Goal: Information Seeking & Learning: Learn about a topic

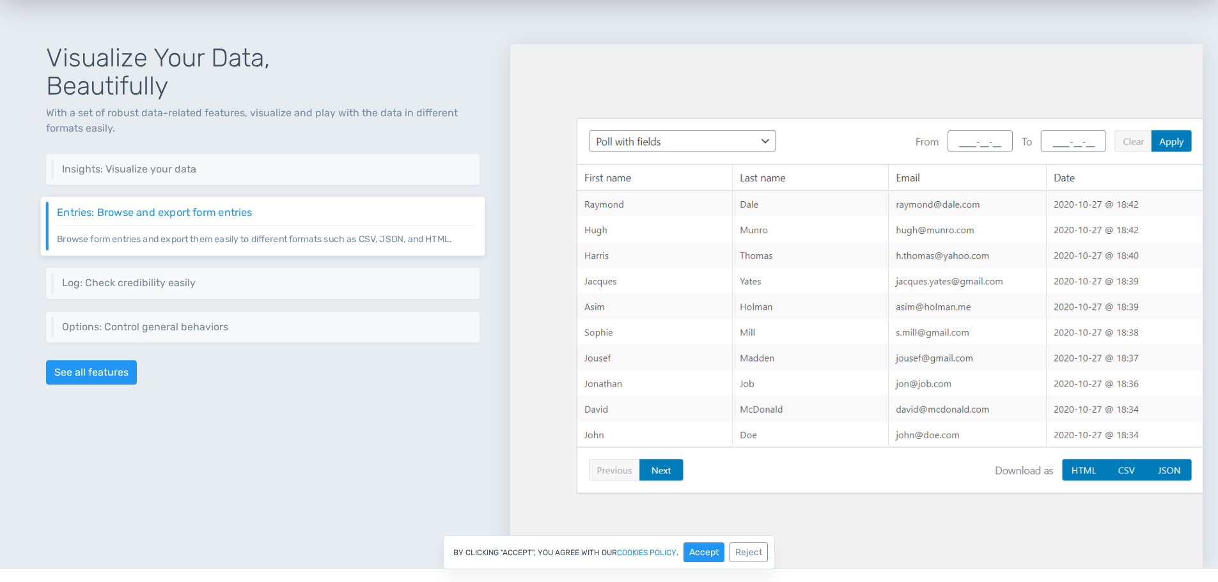
scroll to position [1534, 0]
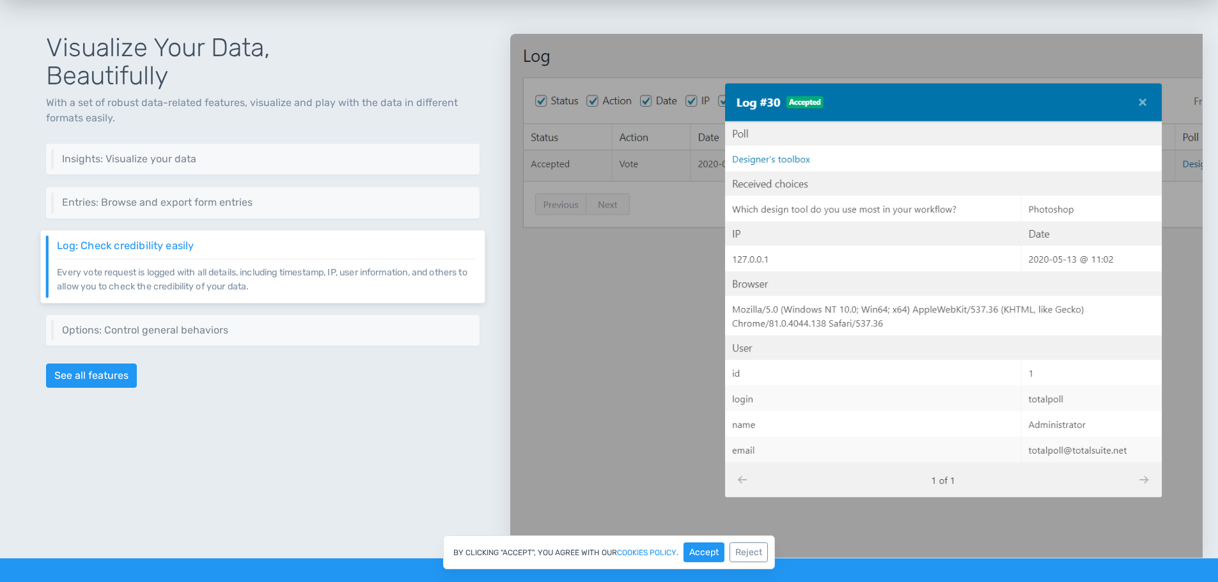
click at [427, 127] on div "Visualize Your Data, Beautifully With a set of robust data-related features, vi…" at bounding box center [262, 280] width 495 height 555
click at [710, 558] on button "Accept" at bounding box center [703, 553] width 41 height 20
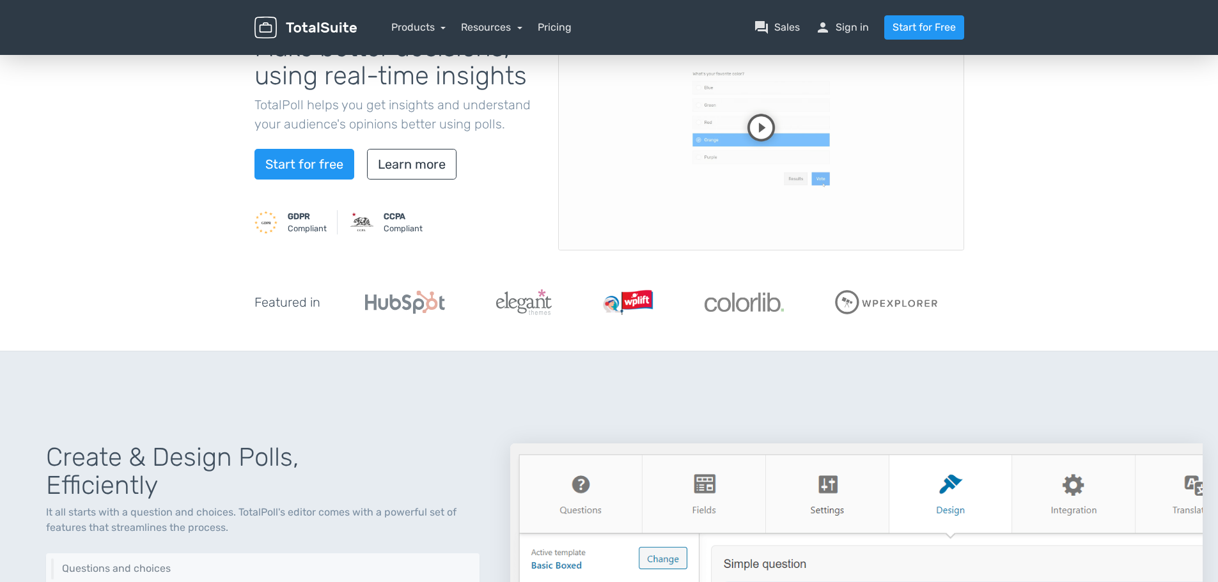
scroll to position [0, 0]
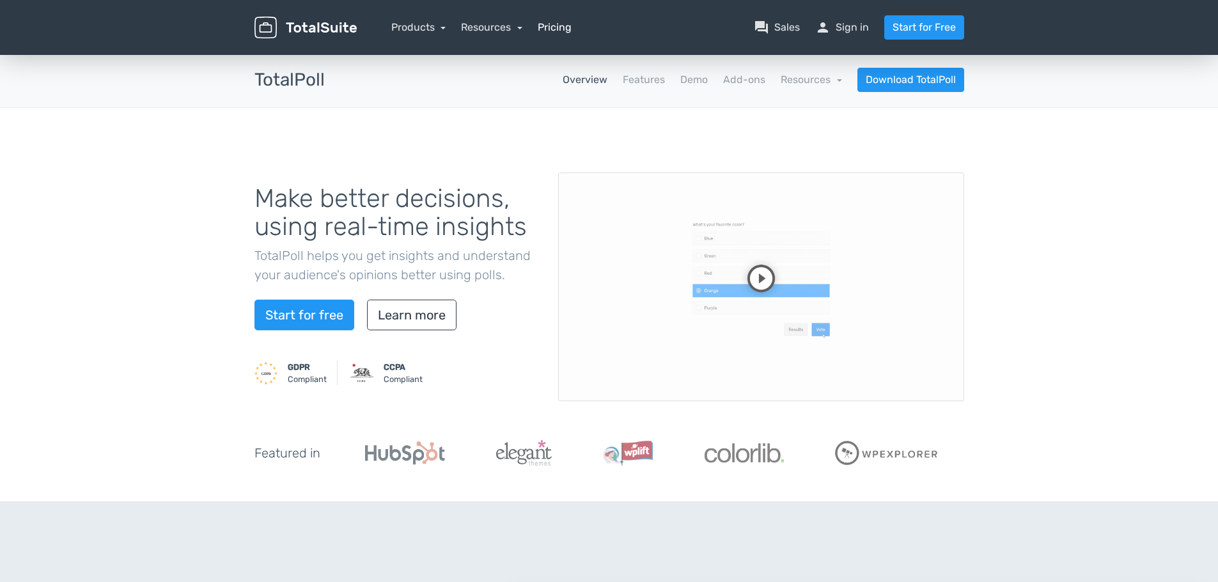
click at [554, 30] on link "Pricing" at bounding box center [555, 27] width 34 height 15
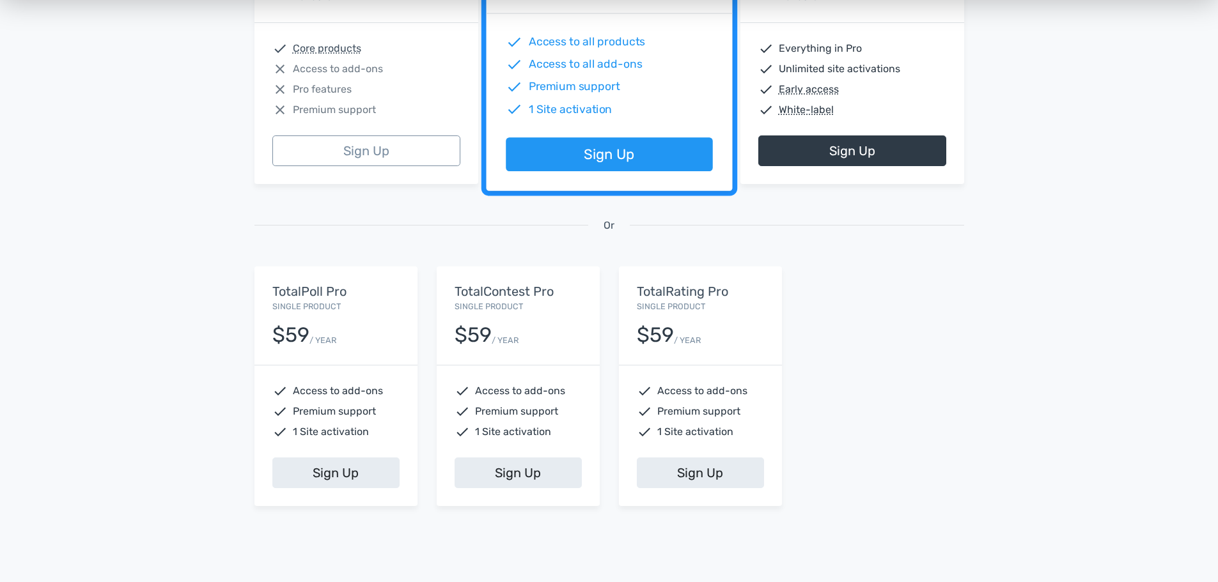
scroll to position [320, 0]
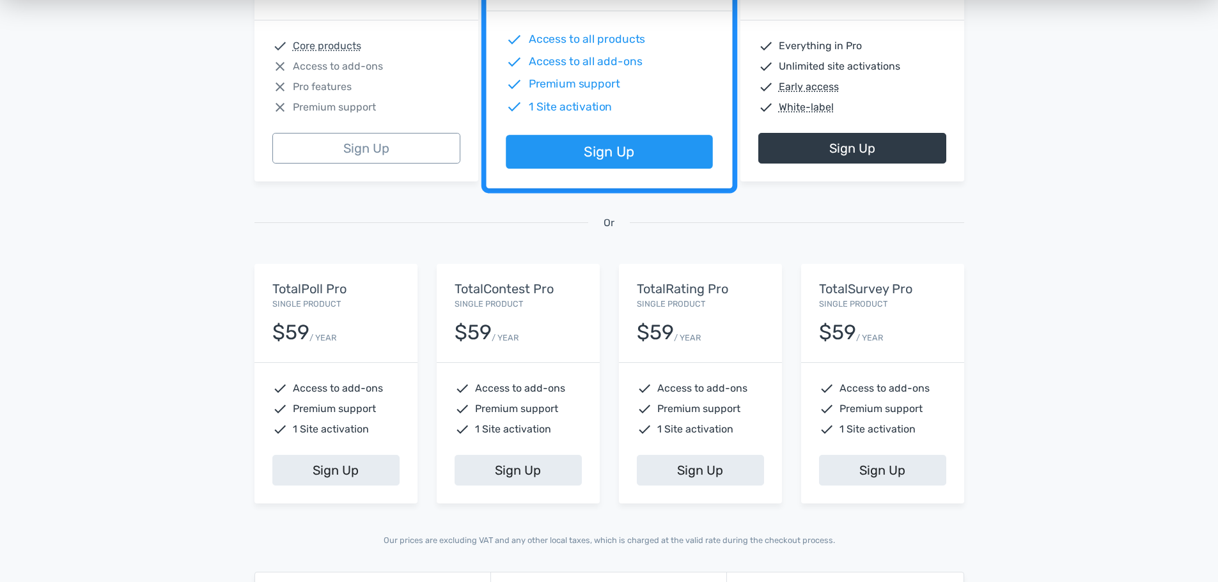
click at [329, 296] on div "TotalPoll Pro Single Product $59 / YEAR" at bounding box center [335, 313] width 163 height 98
click at [295, 342] on div "$59" at bounding box center [290, 333] width 37 height 22
click at [319, 463] on link "Sign Up" at bounding box center [335, 470] width 127 height 31
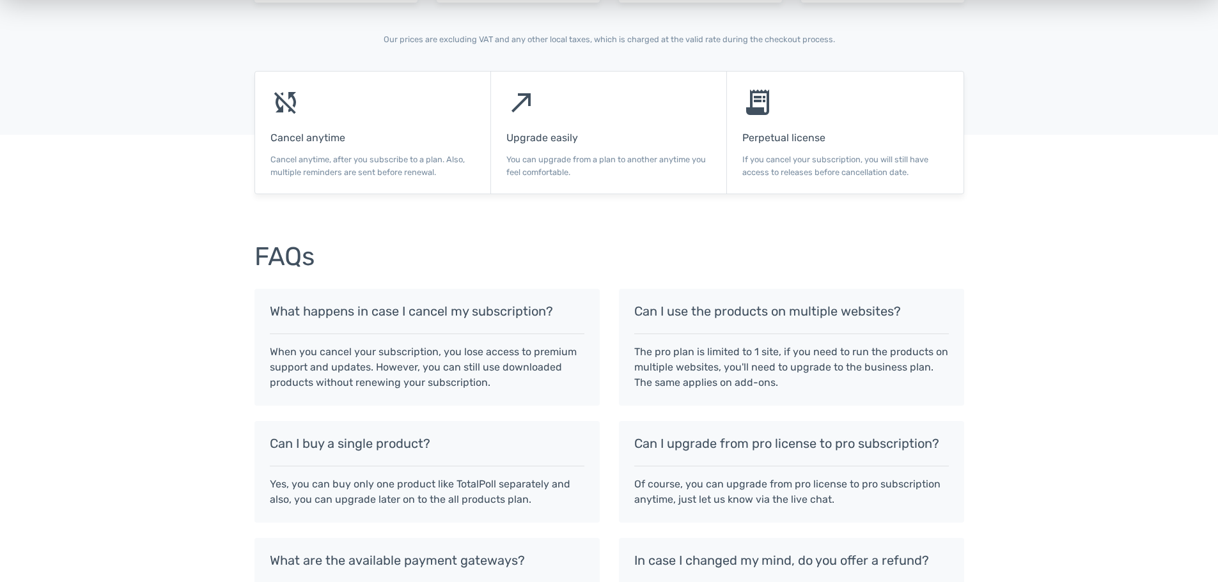
scroll to position [831, 0]
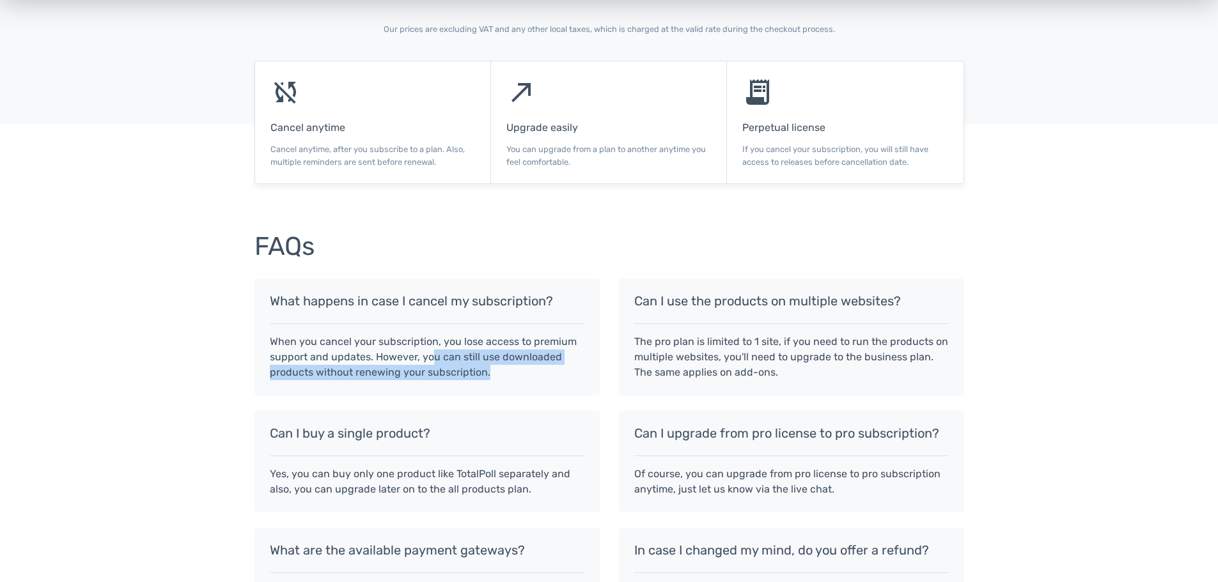
drag, startPoint x: 431, startPoint y: 350, endPoint x: 495, endPoint y: 373, distance: 67.9
click at [495, 373] on p "When you cancel your subscription, you lose access to premium support and updat…" at bounding box center [427, 357] width 314 height 46
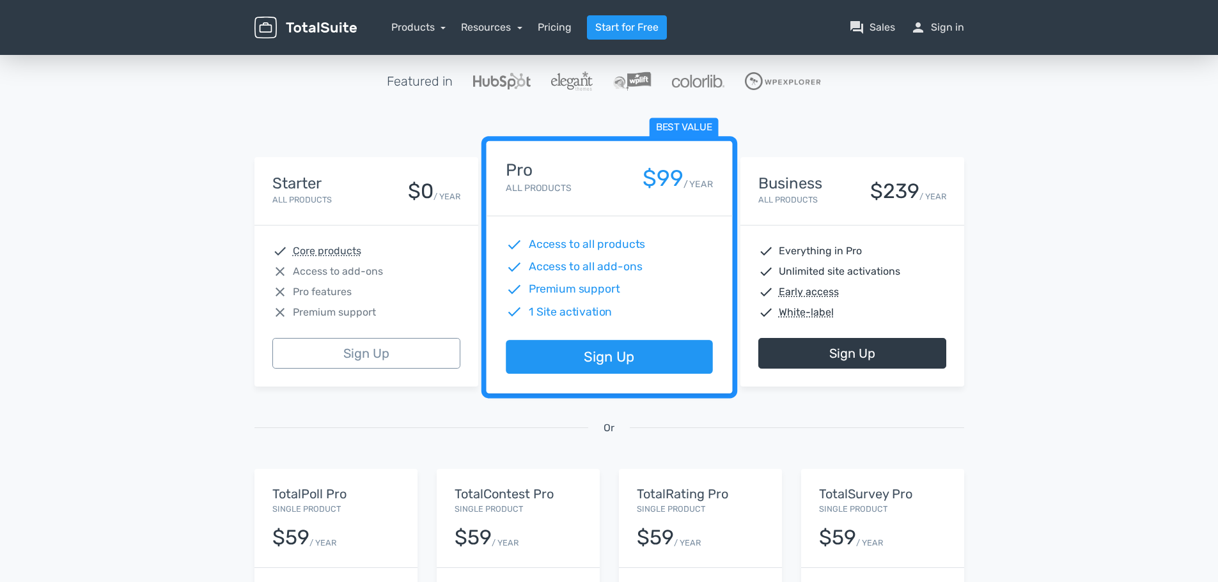
scroll to position [320, 0]
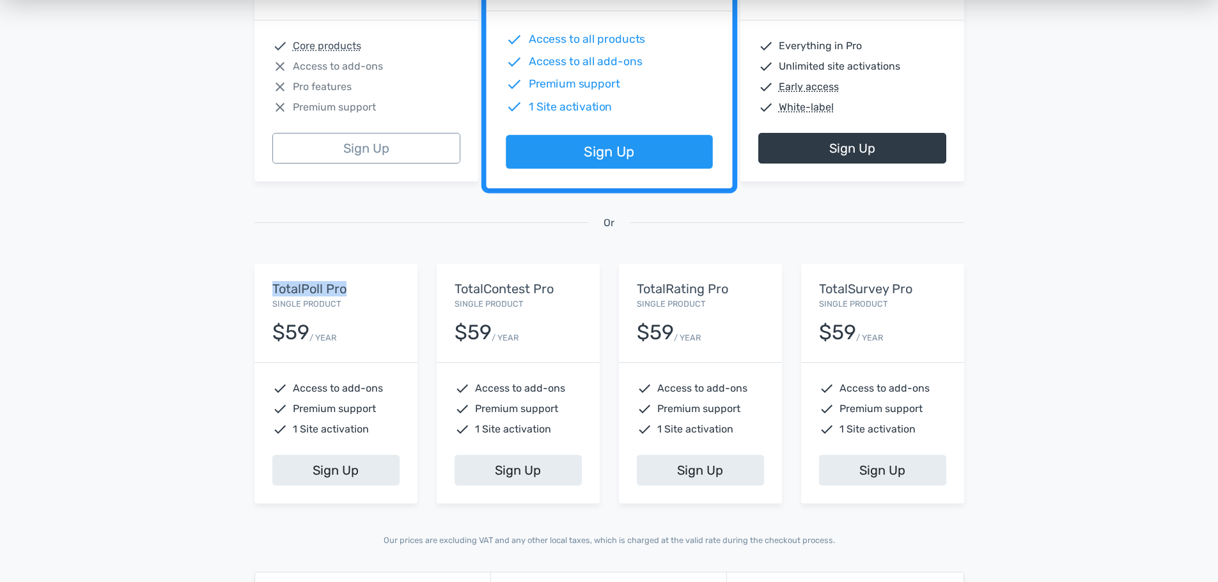
drag, startPoint x: 314, startPoint y: 283, endPoint x: 252, endPoint y: 279, distance: 62.1
click at [252, 279] on div "TotalPoll Pro Single Product $59 / YEAR check Access to add-ons check Premium s…" at bounding box center [336, 383] width 182 height 239
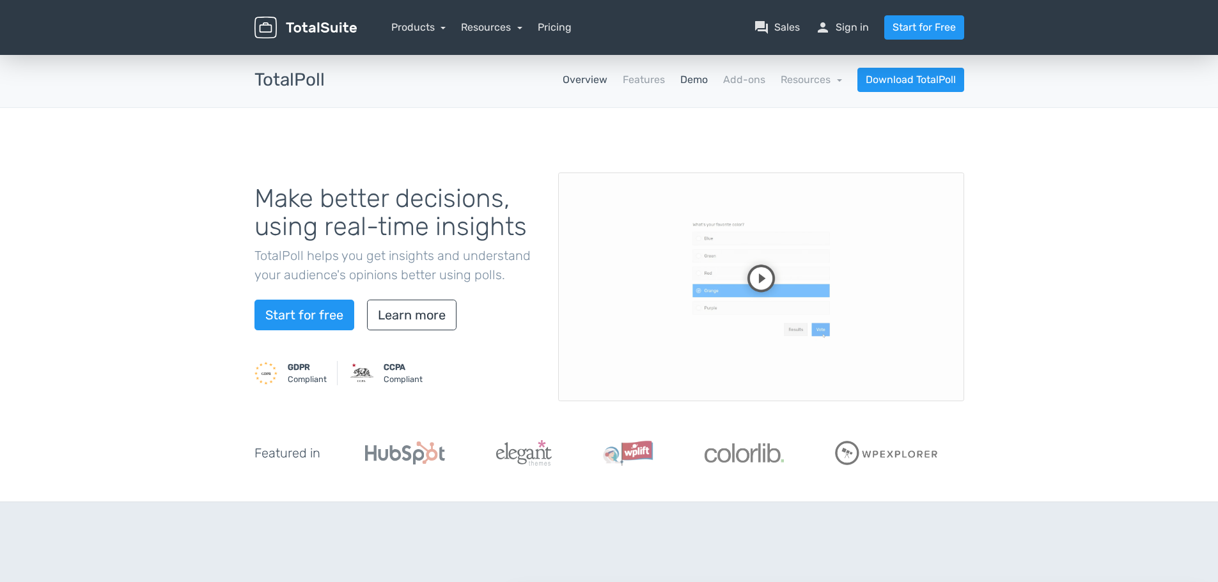
click at [690, 74] on link "Demo" at bounding box center [693, 79] width 27 height 15
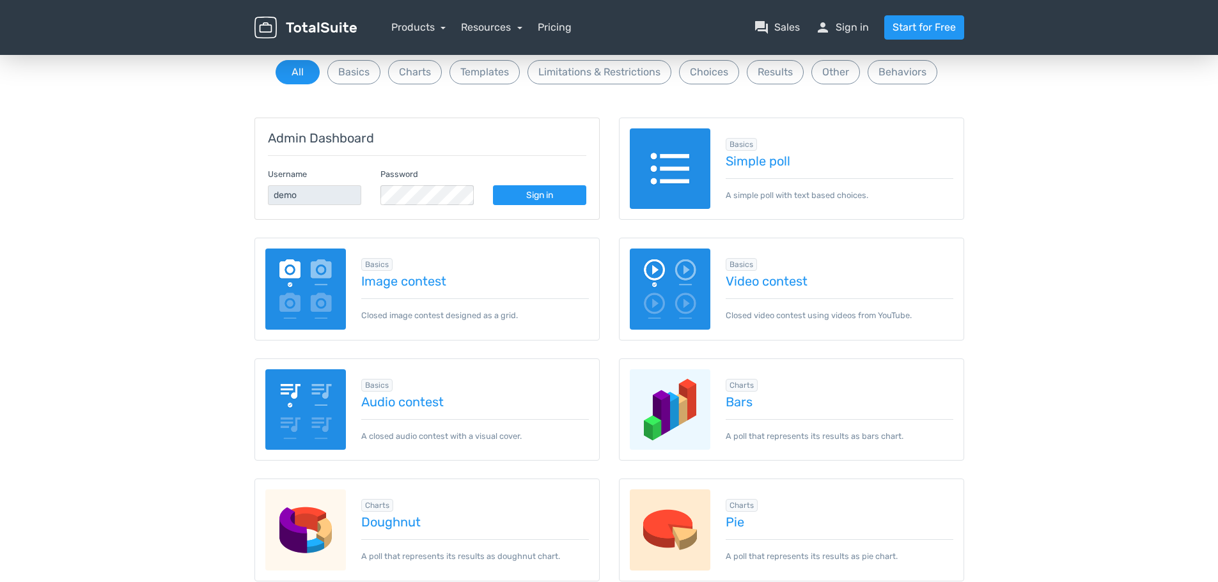
scroll to position [128, 0]
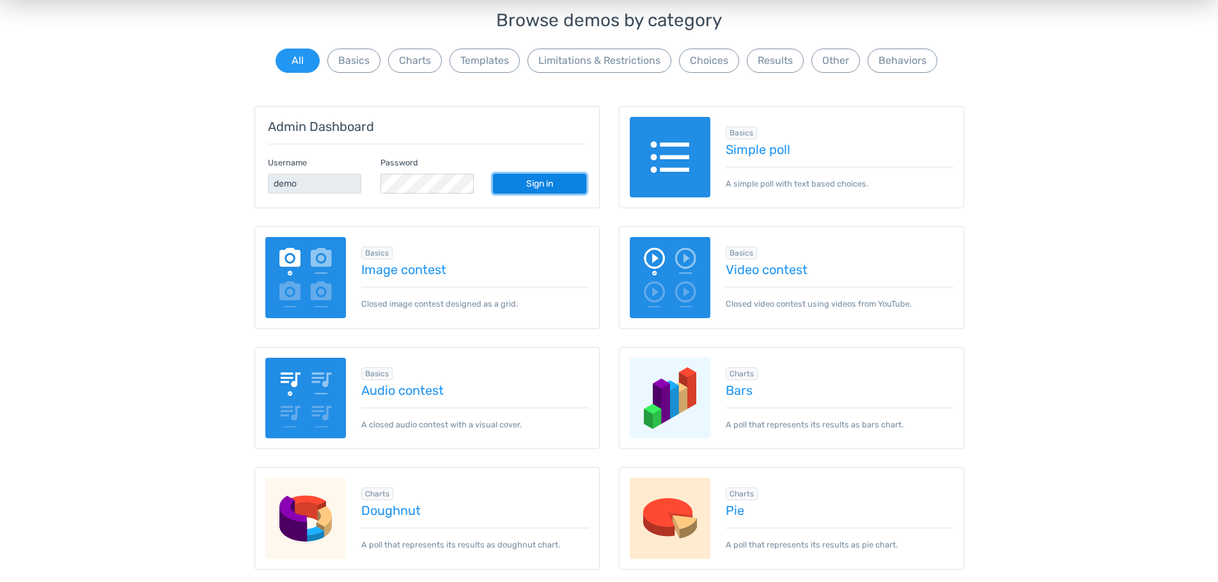
click at [538, 180] on link "Sign in" at bounding box center [539, 184] width 93 height 20
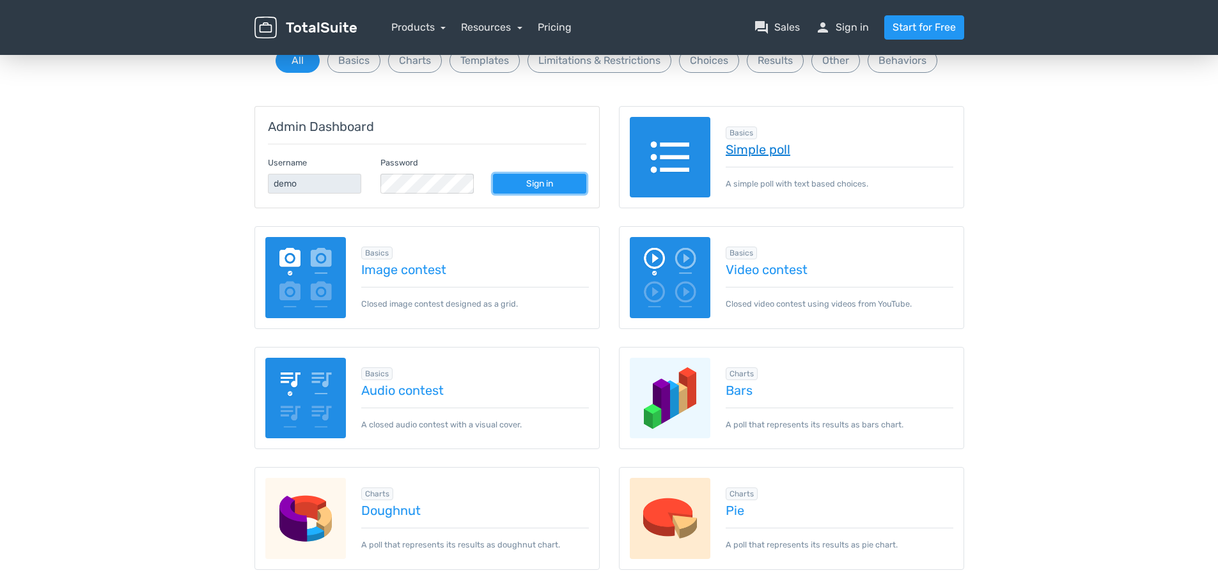
scroll to position [0, 0]
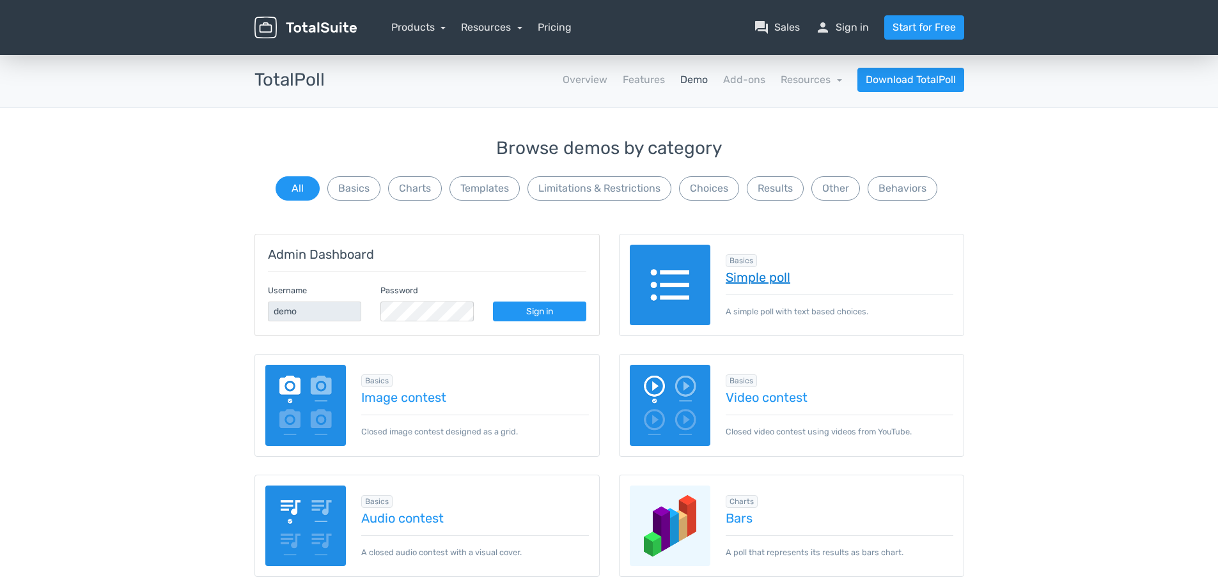
click at [756, 280] on link "Simple poll" at bounding box center [839, 277] width 228 height 14
click at [403, 191] on button "Charts" at bounding box center [415, 188] width 54 height 24
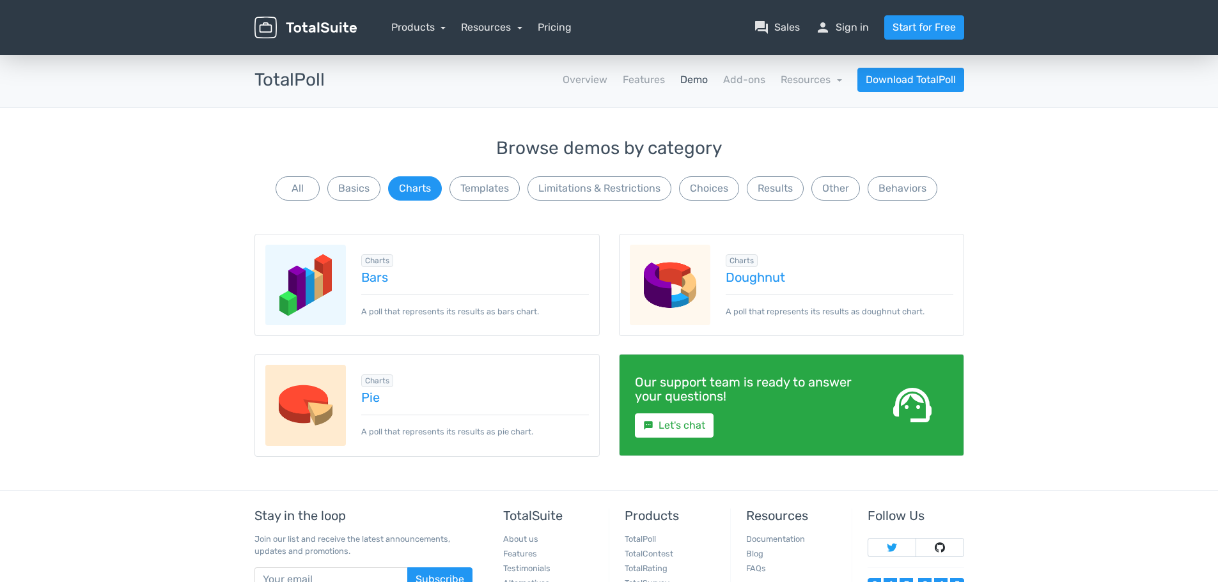
click at [313, 288] on img at bounding box center [305, 285] width 81 height 81
click at [293, 190] on button "All" at bounding box center [297, 188] width 44 height 24
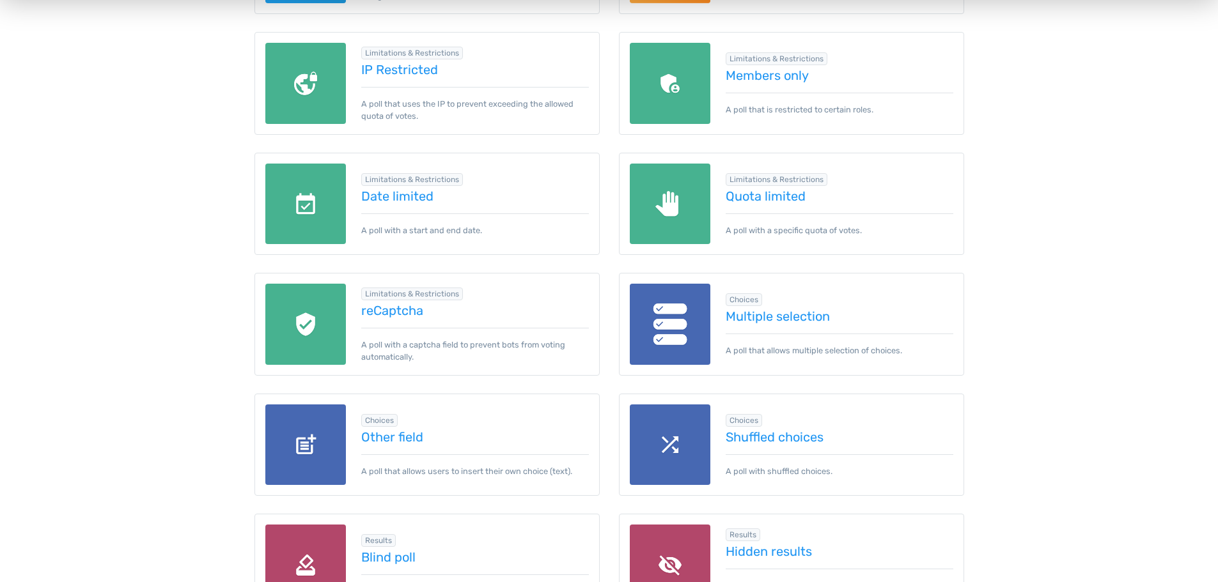
scroll to position [1023, 0]
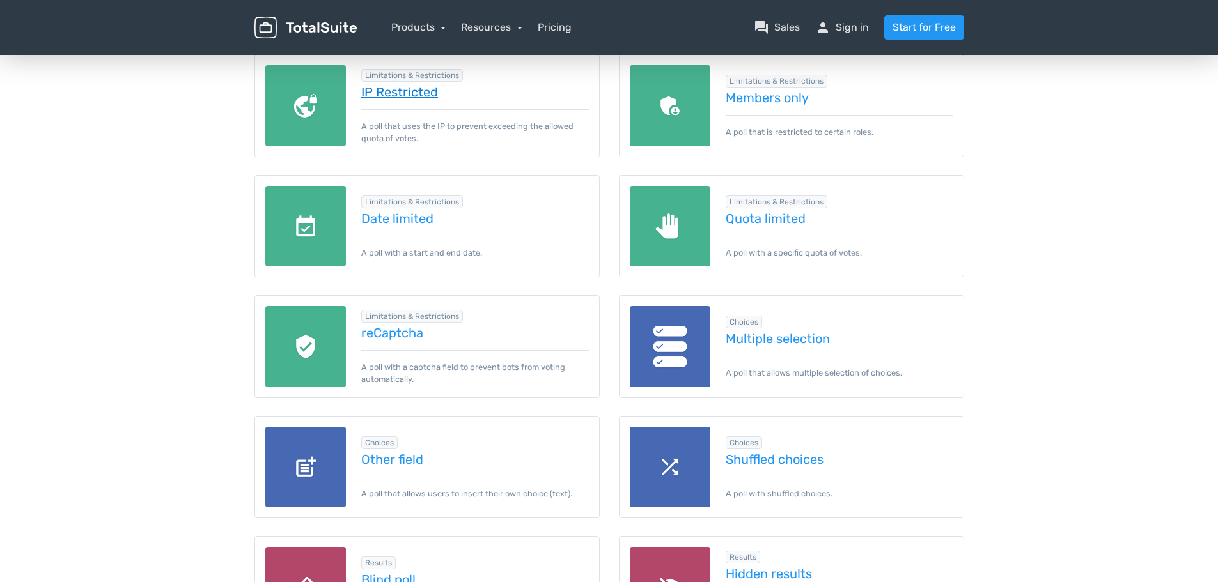
click at [398, 89] on link "IP Restricted" at bounding box center [475, 92] width 228 height 14
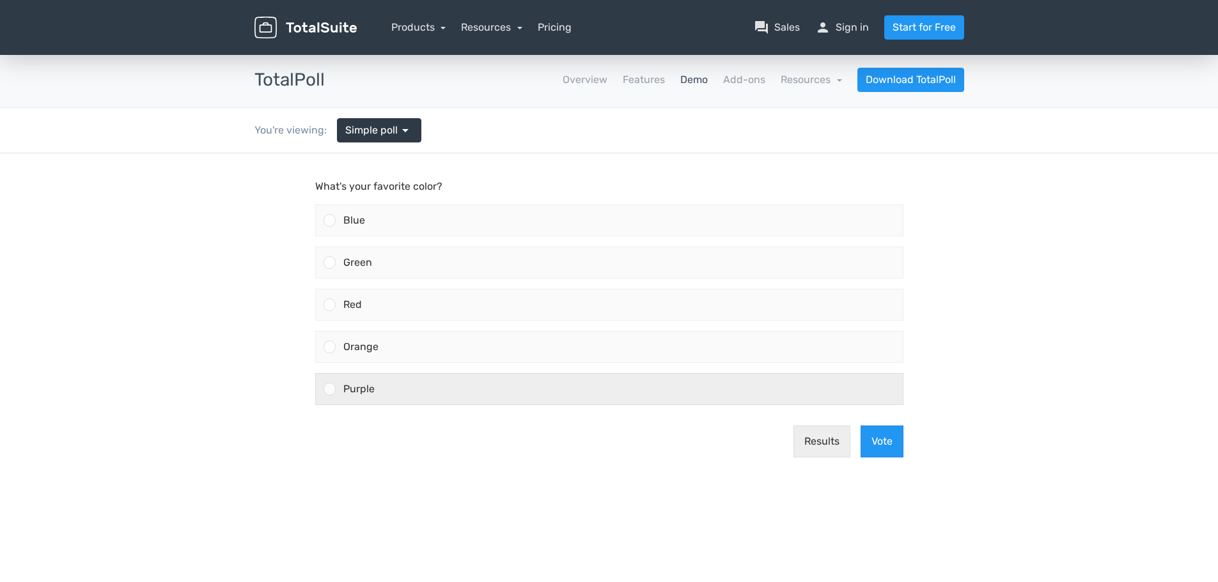
click at [336, 384] on div "Purple" at bounding box center [619, 389] width 567 height 31
click at [329, 389] on input "Purple" at bounding box center [329, 389] width 0 height 0
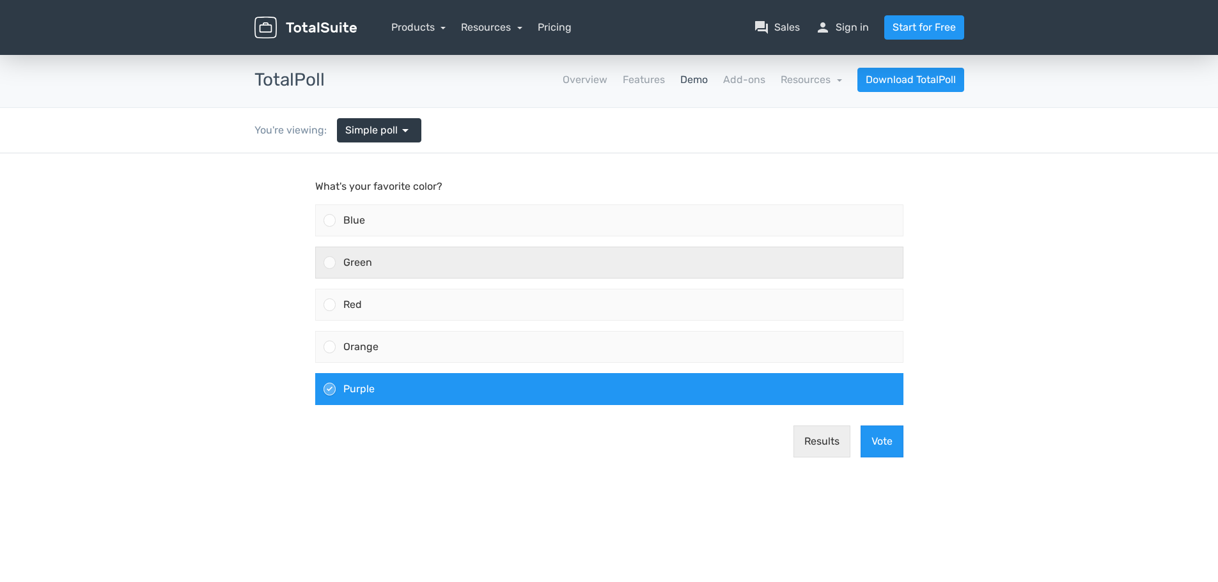
click at [357, 267] on span "Green" at bounding box center [357, 262] width 29 height 12
click at [329, 263] on input "Green" at bounding box center [329, 263] width 0 height 0
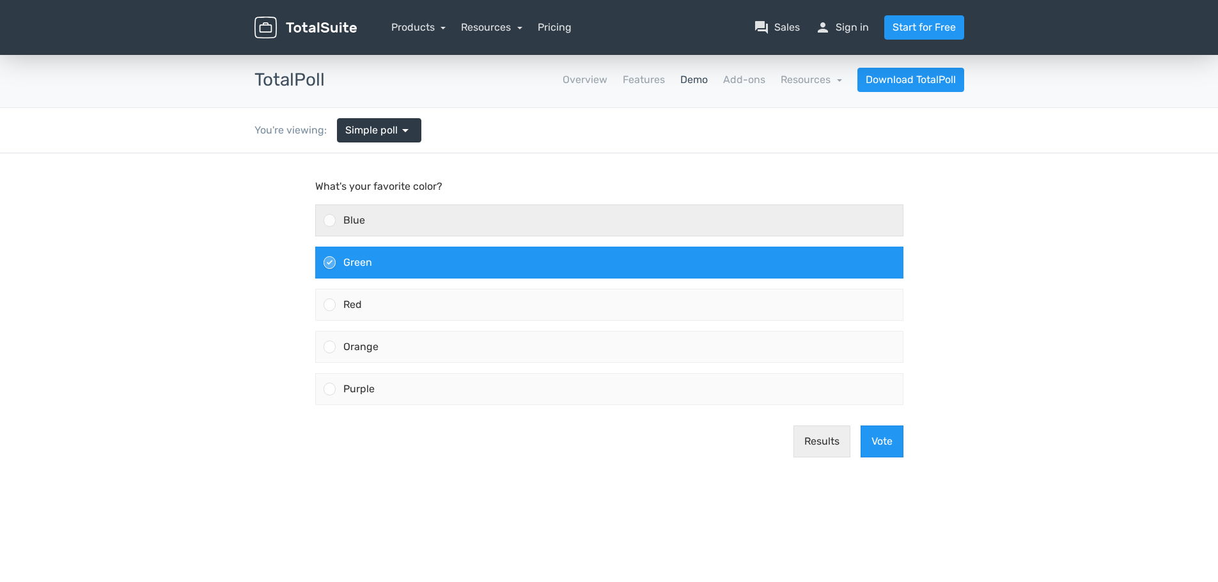
click at [370, 223] on div "Blue" at bounding box center [619, 220] width 567 height 31
click at [329, 221] on input "Blue" at bounding box center [329, 221] width 0 height 0
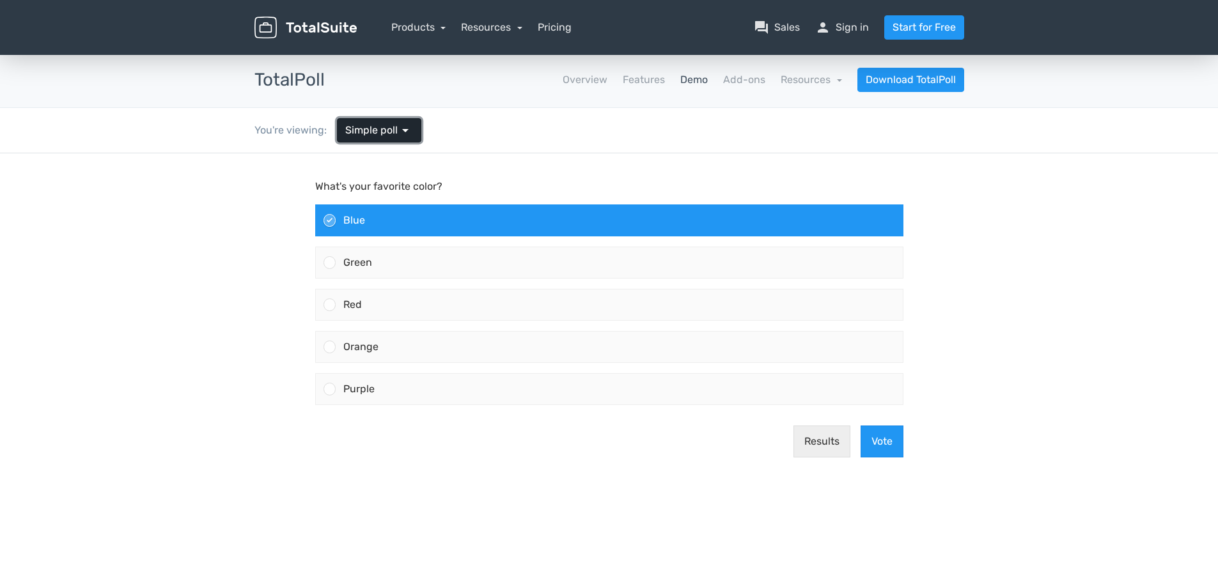
click at [402, 119] on link "Simple poll arrow_drop_down" at bounding box center [379, 130] width 84 height 24
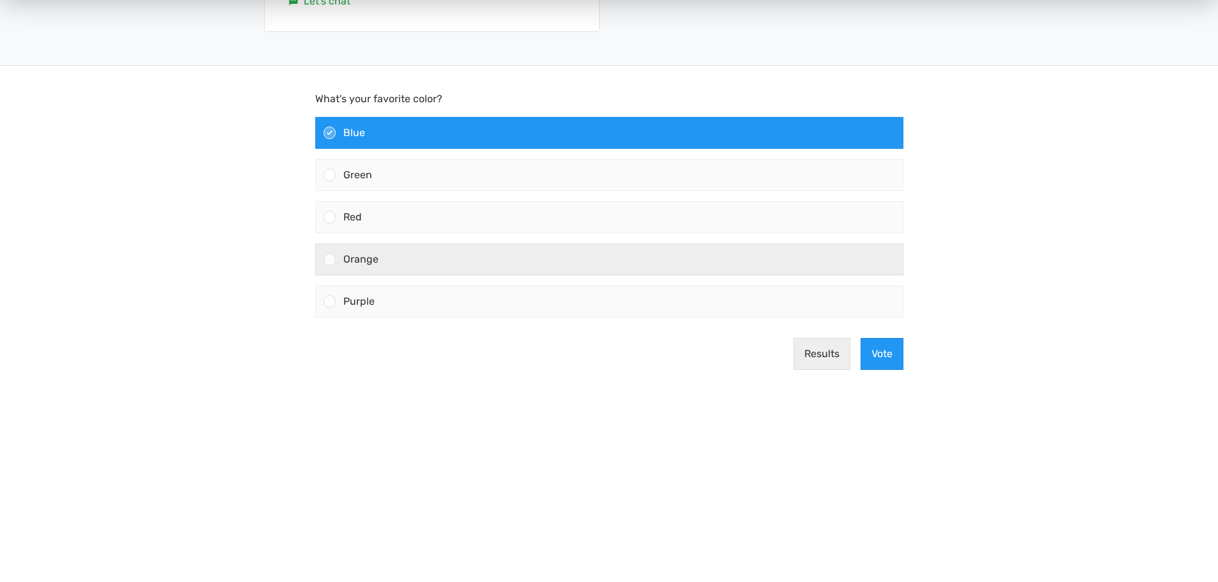
scroll to position [575, 0]
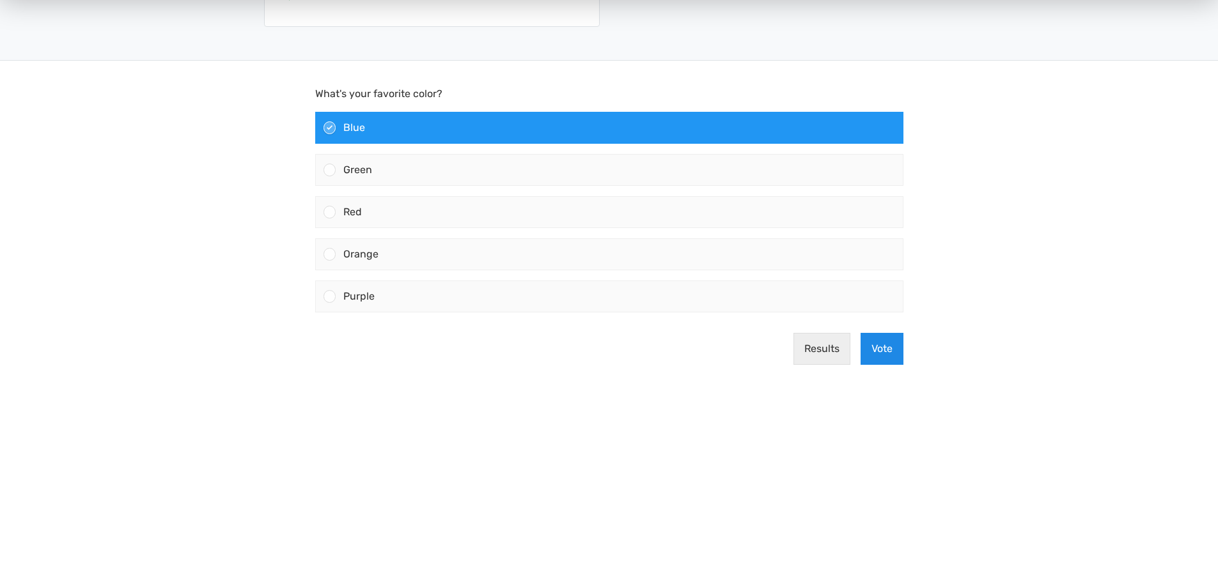
click at [877, 348] on button "Vote" at bounding box center [881, 349] width 43 height 32
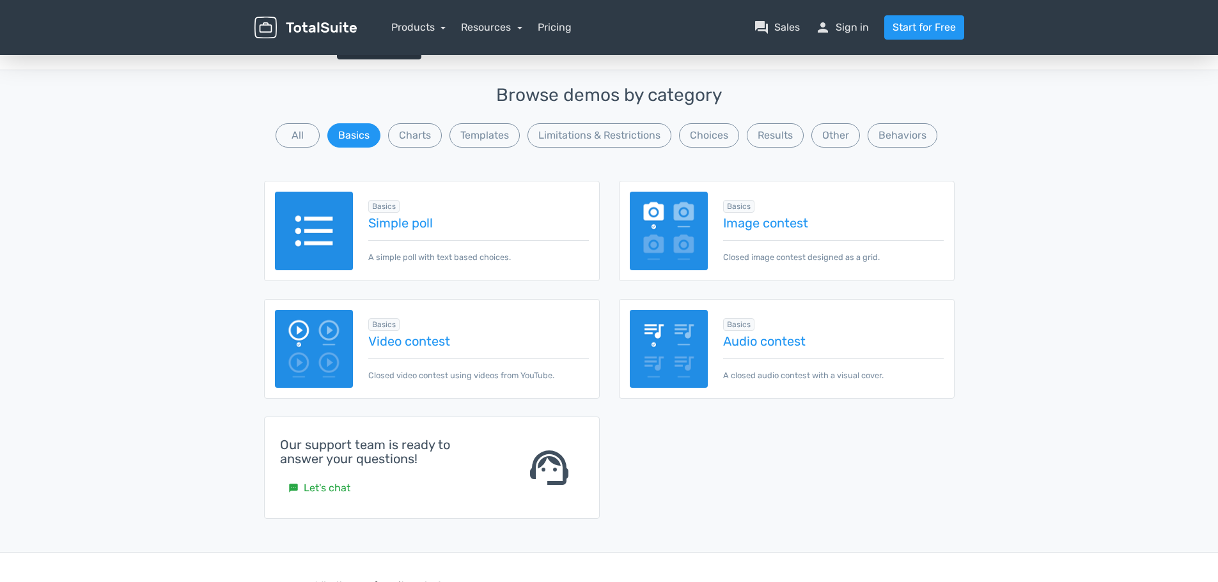
scroll to position [64, 0]
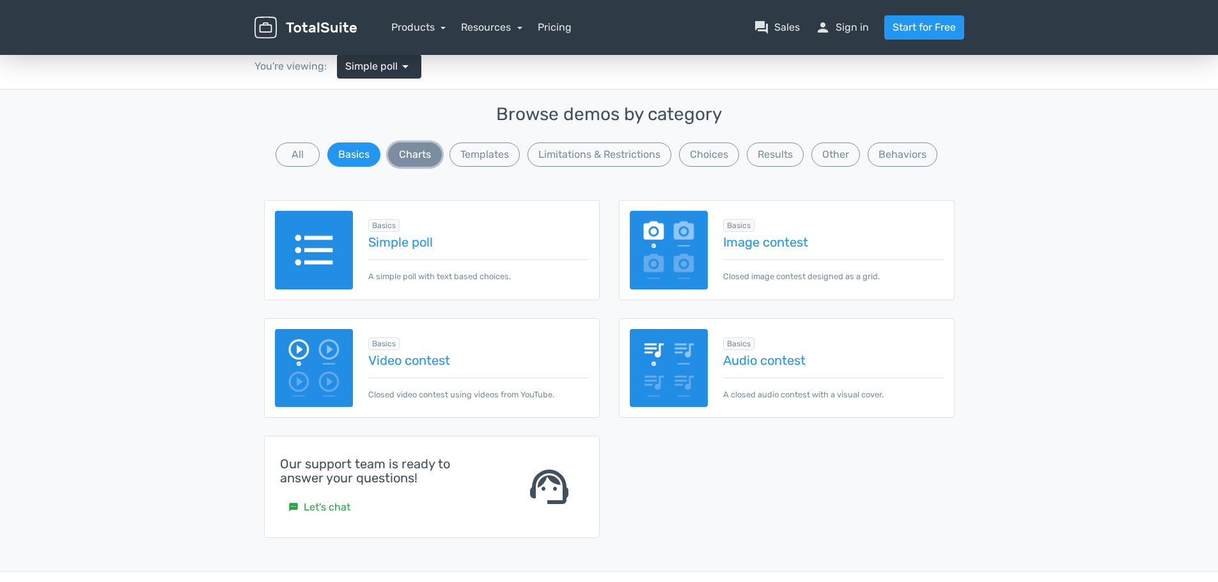
click at [422, 159] on button "Charts" at bounding box center [415, 155] width 54 height 24
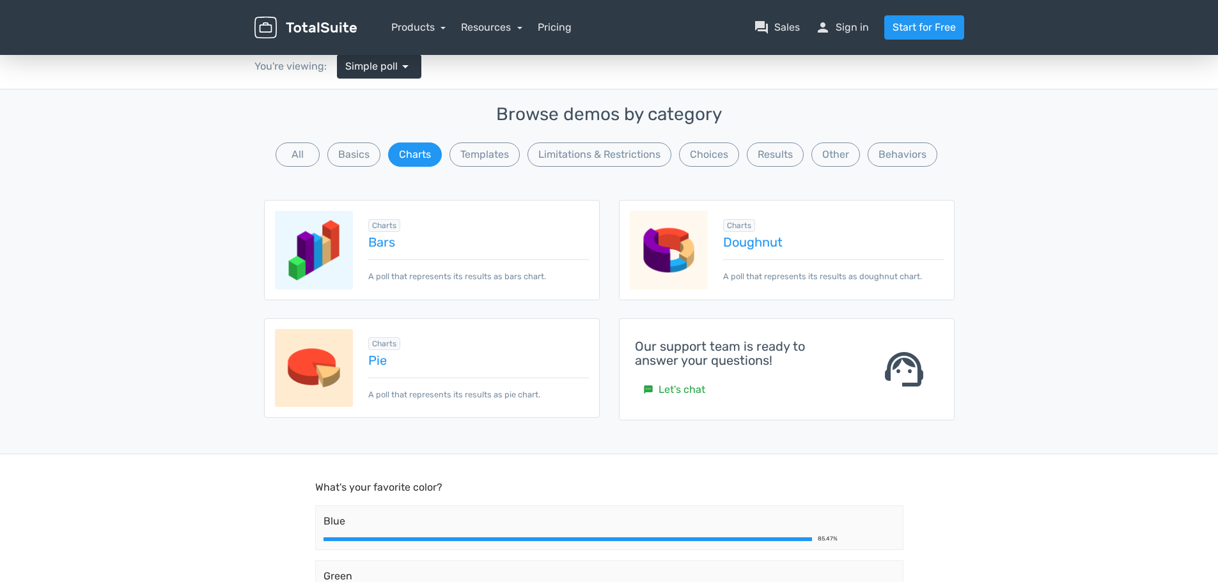
click at [352, 239] on img at bounding box center [314, 250] width 79 height 79
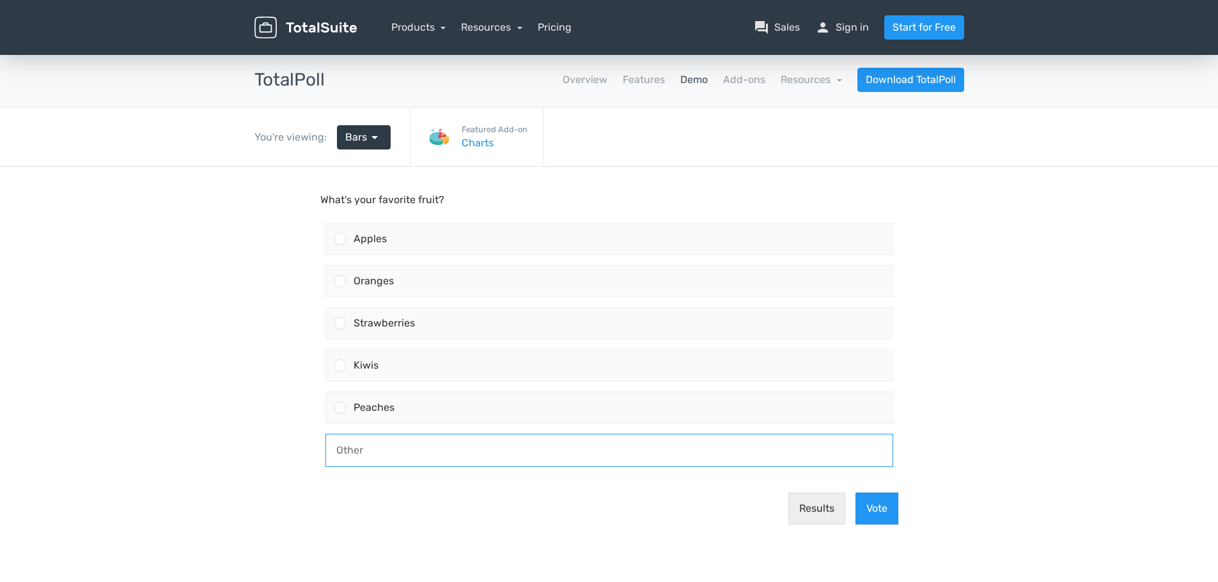
click at [353, 458] on input "text" at bounding box center [609, 451] width 566 height 32
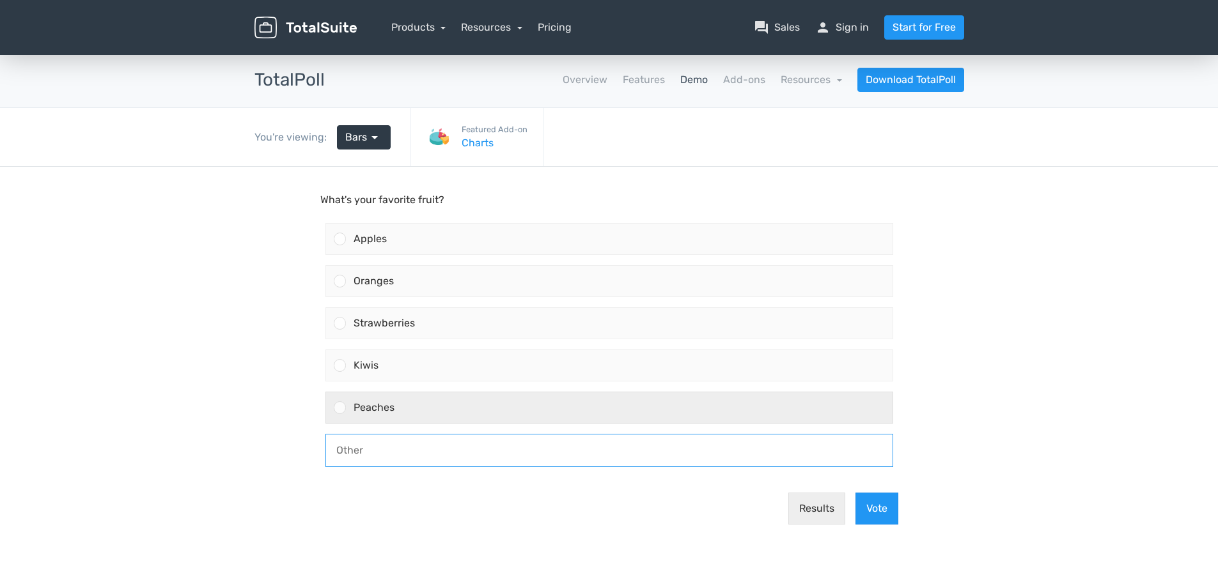
click at [353, 404] on span "Peaches" at bounding box center [373, 407] width 41 height 12
click at [339, 408] on input "Peaches" at bounding box center [339, 408] width 0 height 0
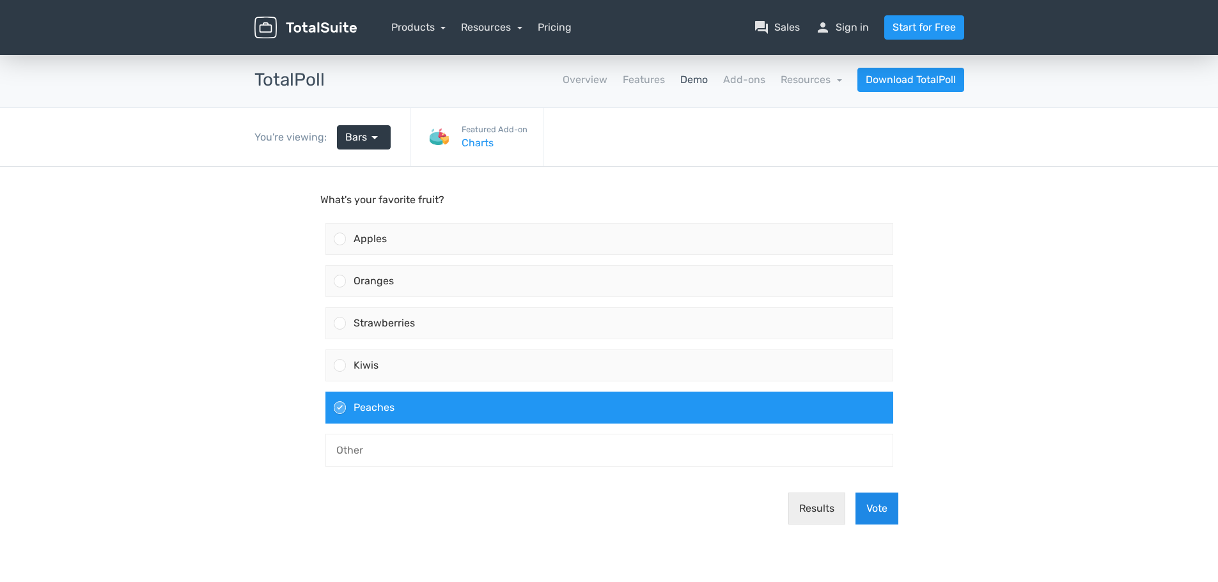
click at [871, 513] on button "Vote" at bounding box center [876, 509] width 43 height 32
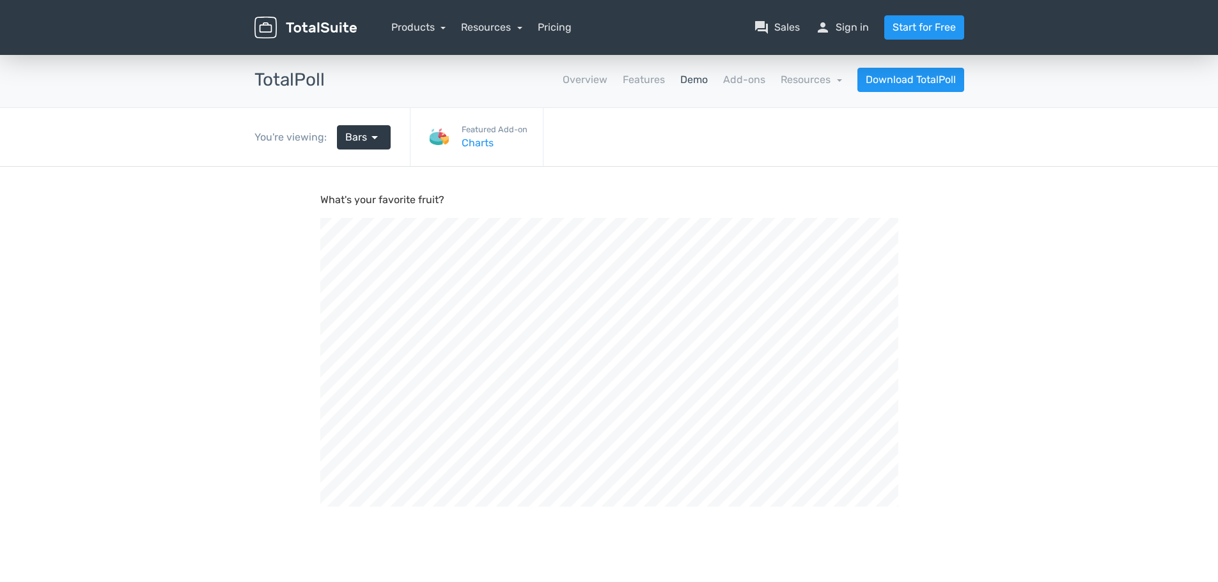
scroll to position [432, 1218]
click at [378, 146] on link "Bars arrow_drop_down" at bounding box center [364, 137] width 54 height 24
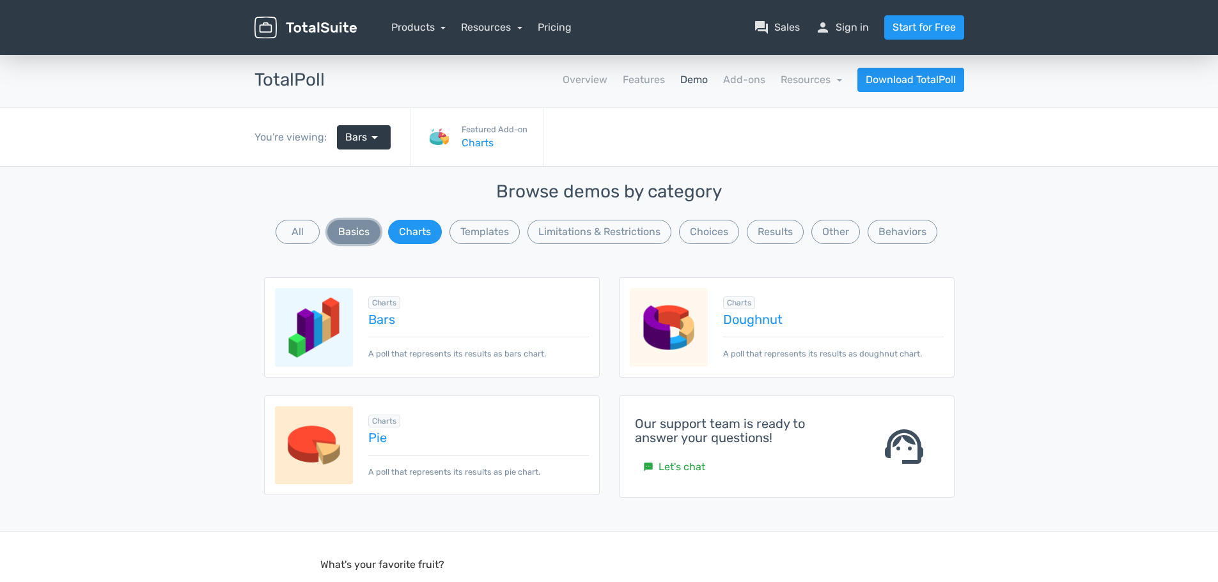
click at [360, 228] on button "Basics" at bounding box center [353, 232] width 53 height 24
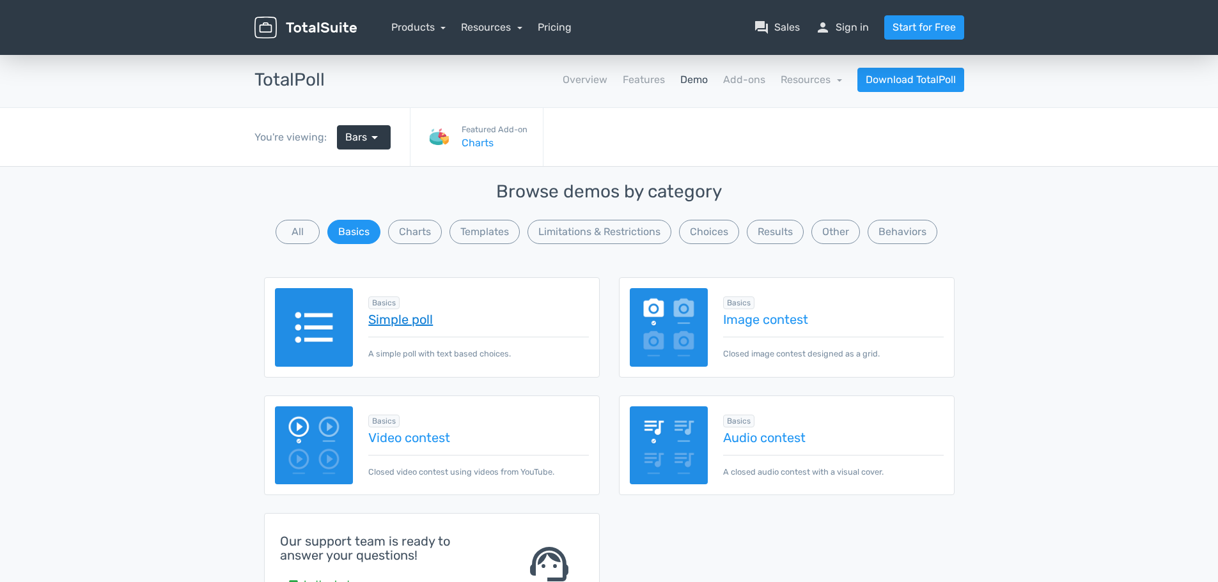
click at [370, 313] on link "Simple poll" at bounding box center [478, 320] width 220 height 14
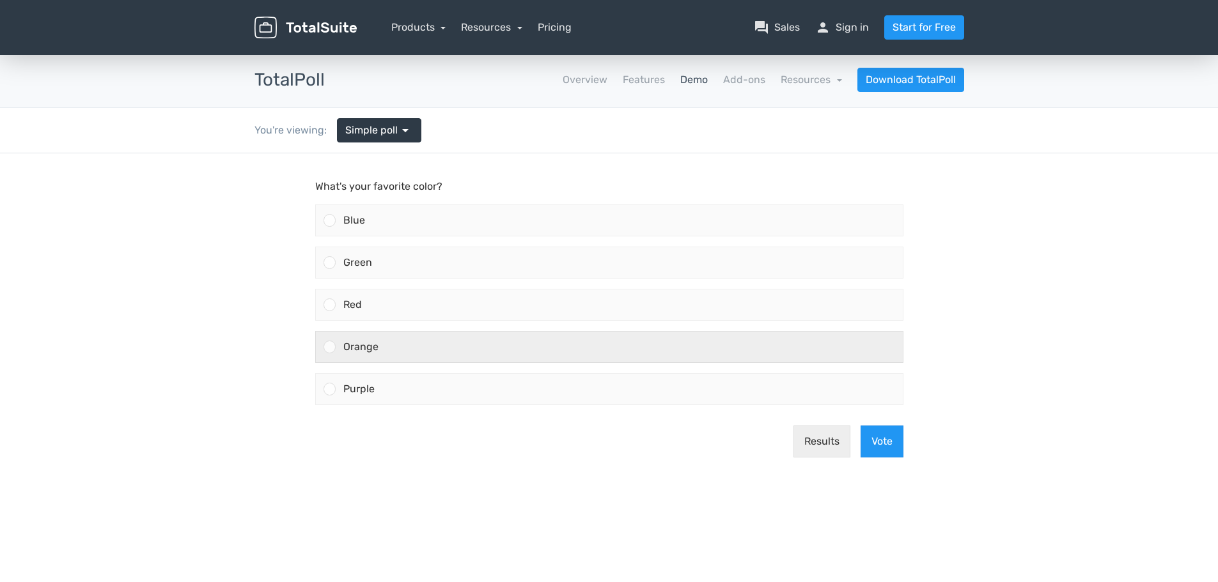
click at [408, 340] on div "Orange" at bounding box center [619, 347] width 567 height 31
click at [329, 347] on input "Orange" at bounding box center [329, 347] width 0 height 0
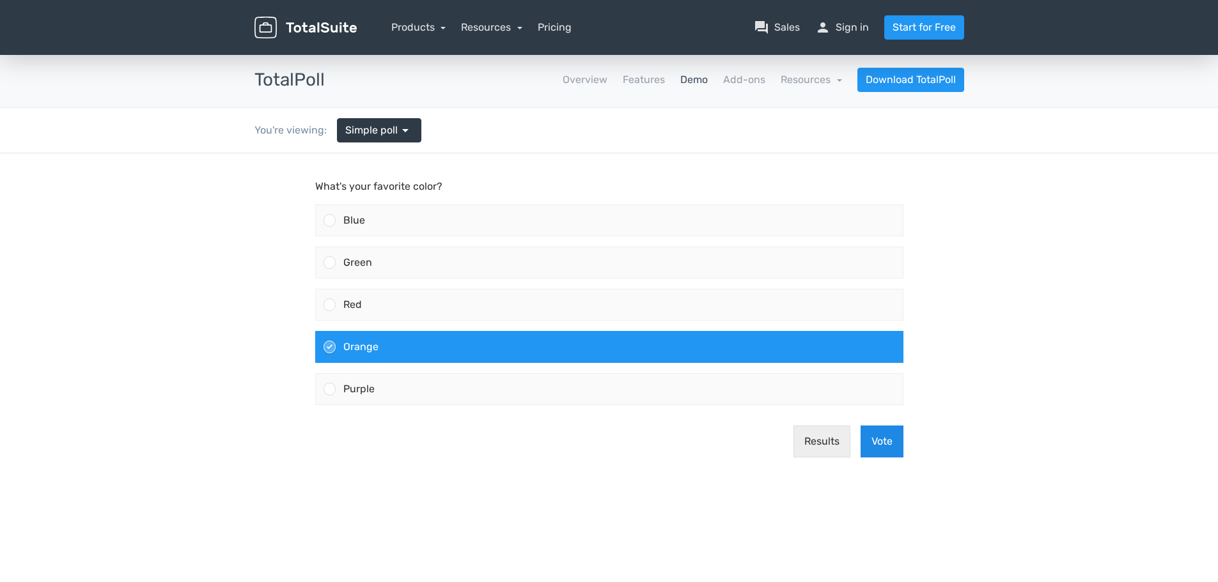
click at [871, 439] on button "Vote" at bounding box center [881, 442] width 43 height 32
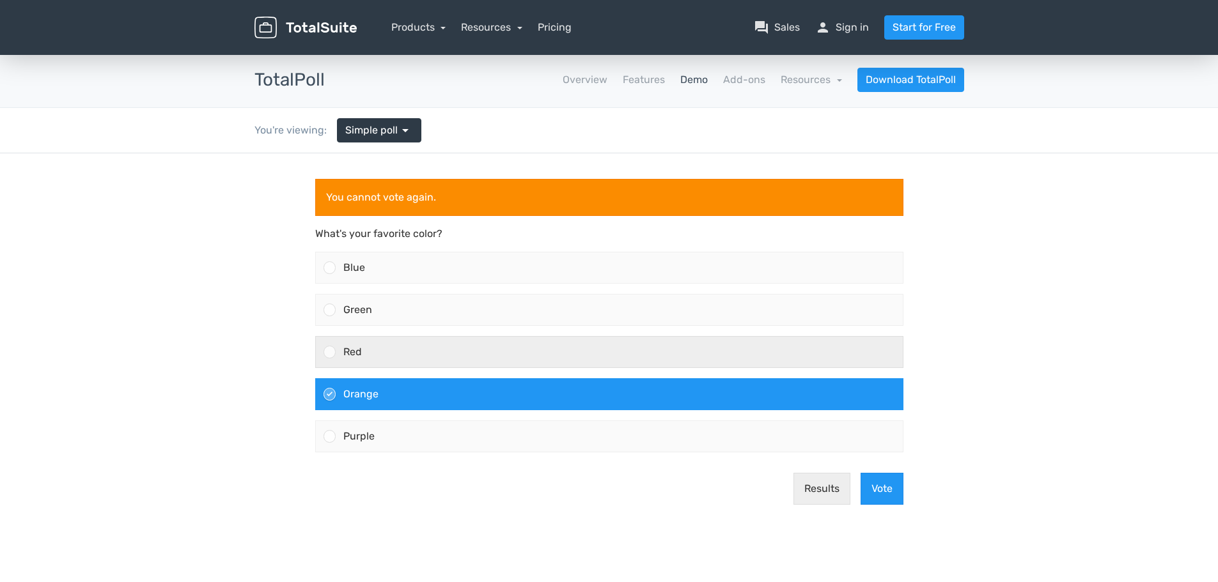
click at [407, 336] on div "Red" at bounding box center [609, 352] width 588 height 32
click at [329, 352] on input "Red" at bounding box center [329, 352] width 0 height 0
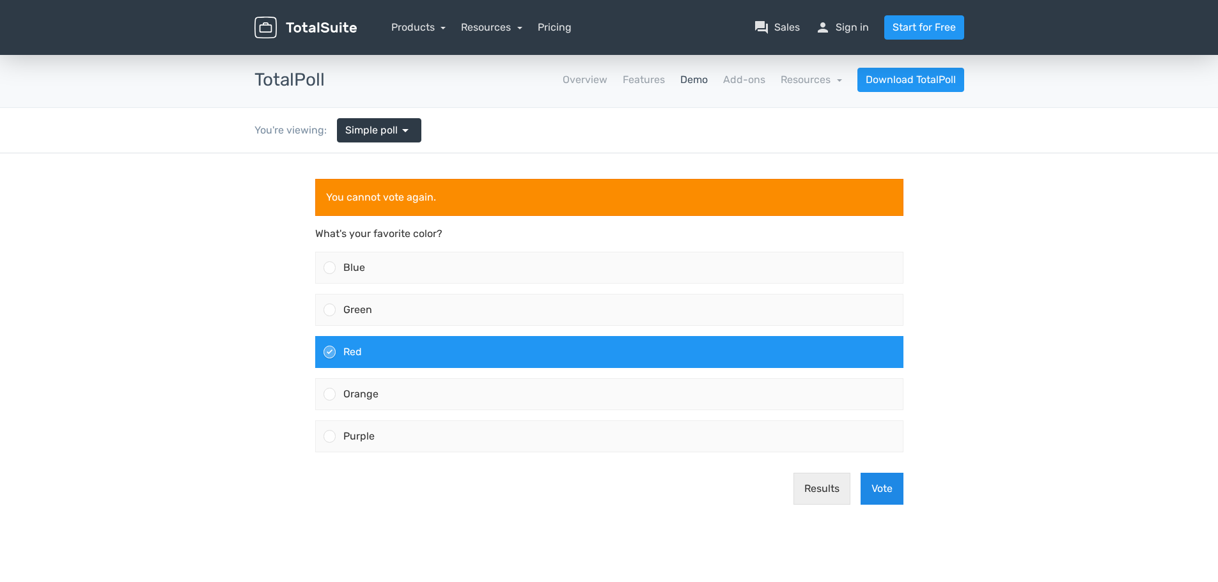
click at [882, 484] on button "Vote" at bounding box center [881, 489] width 43 height 32
click at [389, 125] on span "Simple poll" at bounding box center [371, 130] width 52 height 15
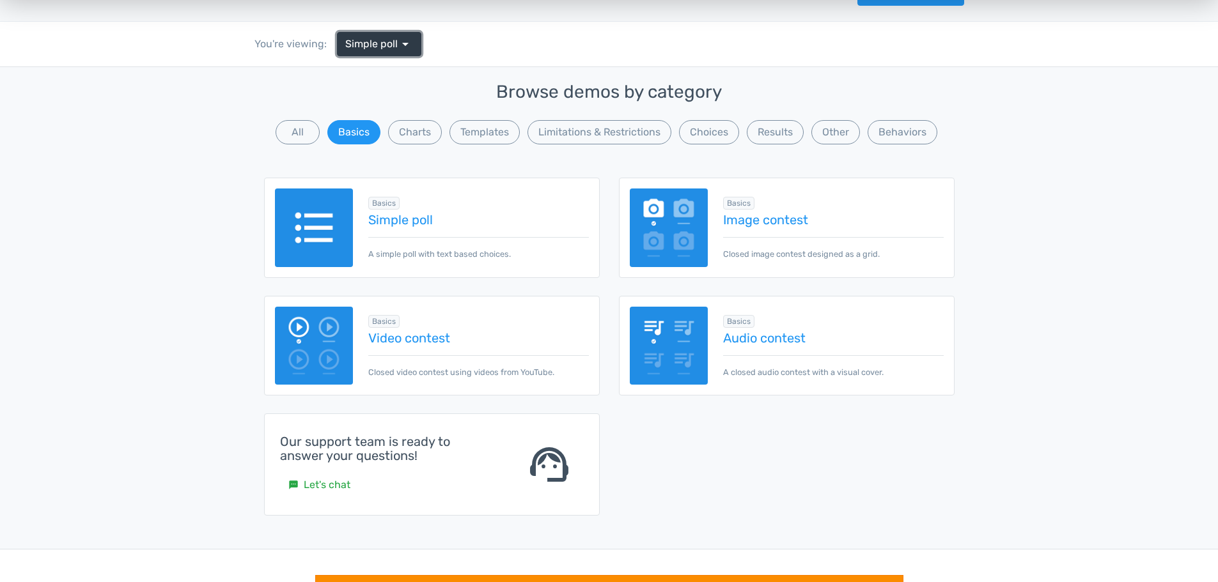
scroll to position [64, 0]
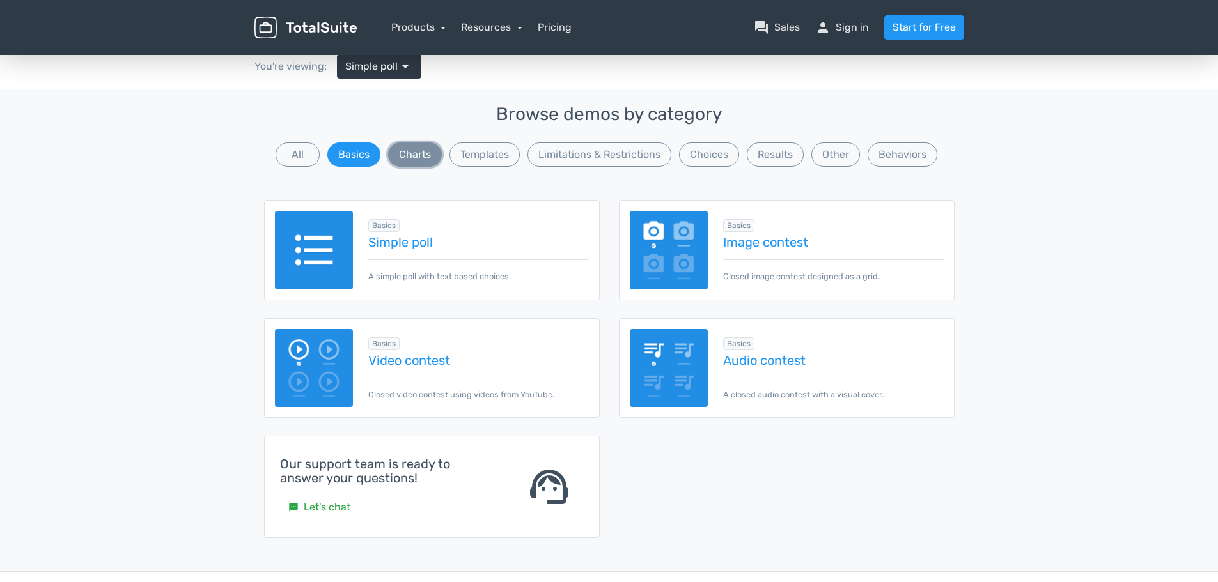
click at [419, 148] on button "Charts" at bounding box center [415, 155] width 54 height 24
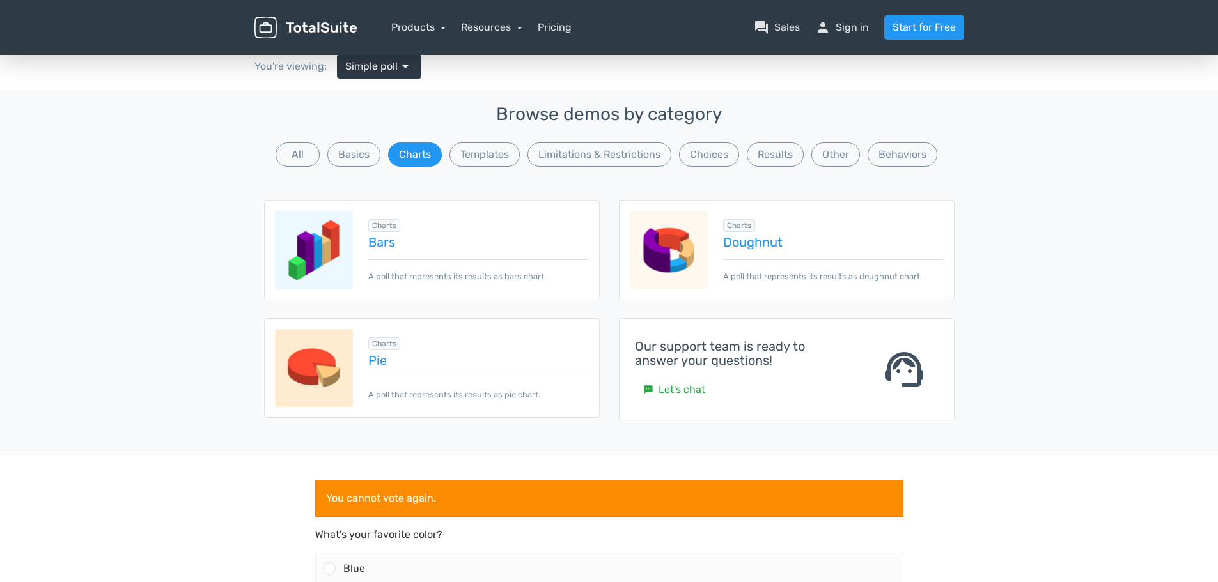
click at [337, 346] on img at bounding box center [314, 368] width 79 height 79
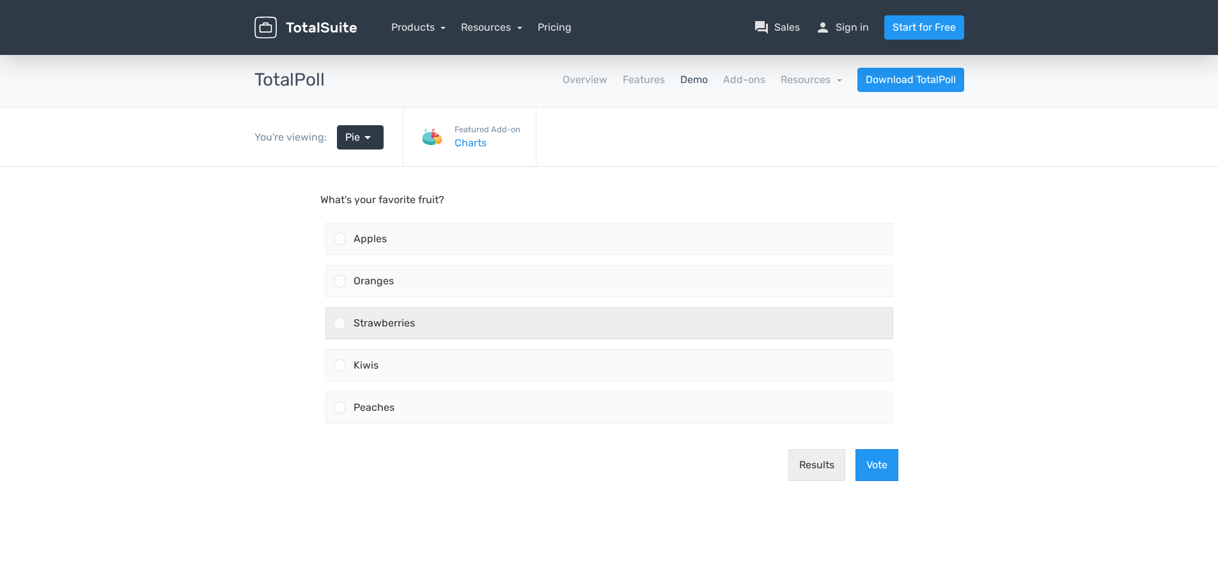
click at [415, 322] on div "Strawberries" at bounding box center [619, 323] width 547 height 31
click at [339, 323] on input "Strawberries" at bounding box center [339, 323] width 0 height 0
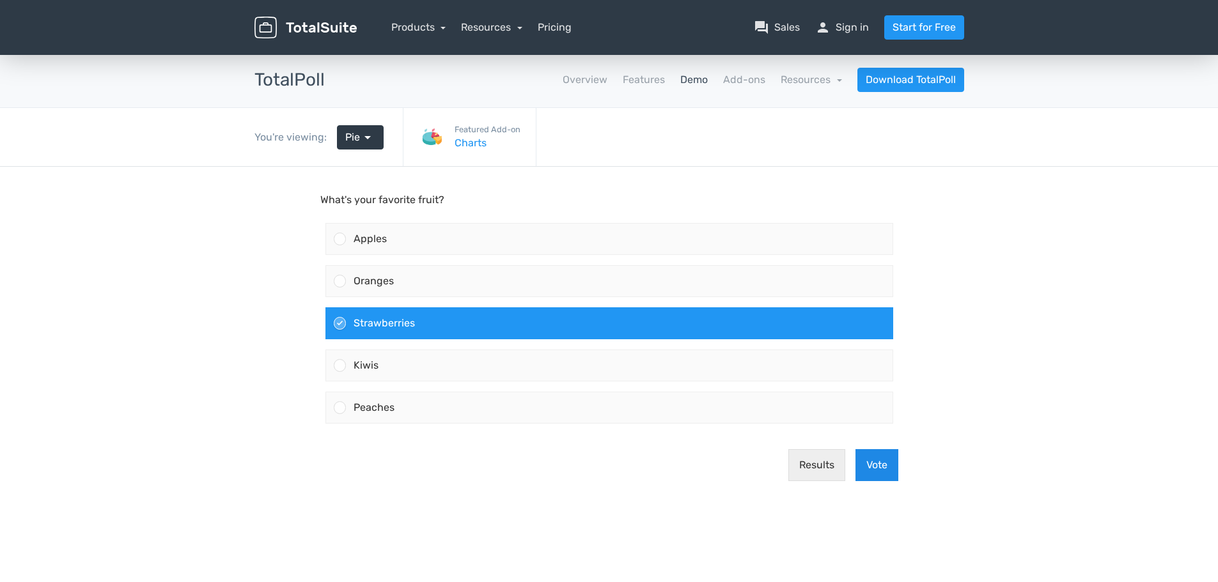
click at [891, 461] on button "Vote" at bounding box center [876, 465] width 43 height 32
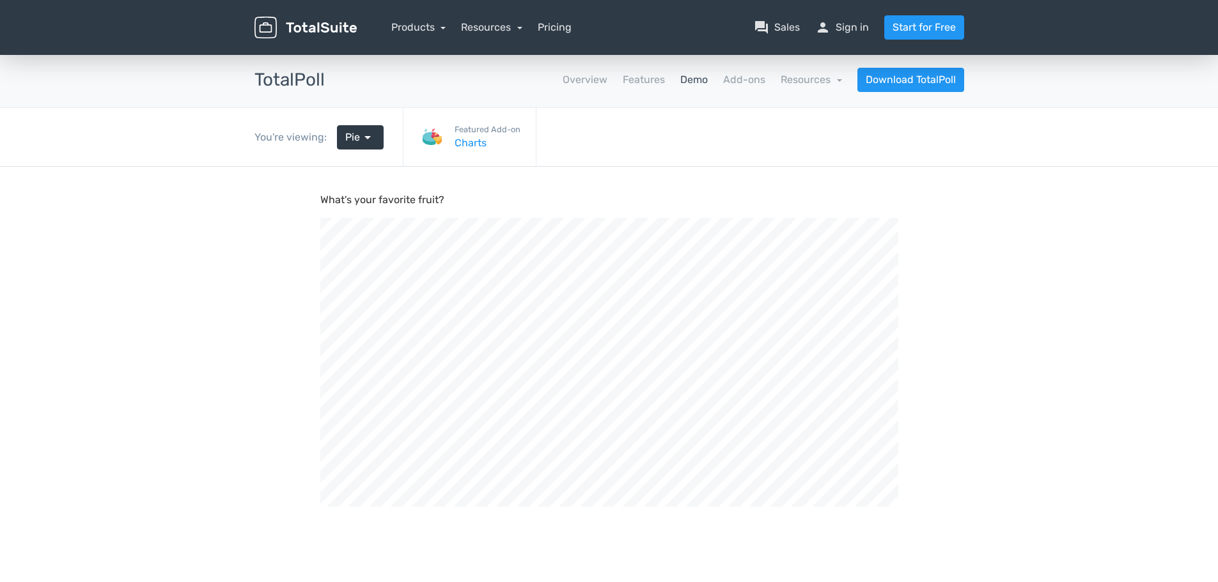
scroll to position [432, 1218]
click at [348, 143] on span "Pie" at bounding box center [352, 137] width 15 height 15
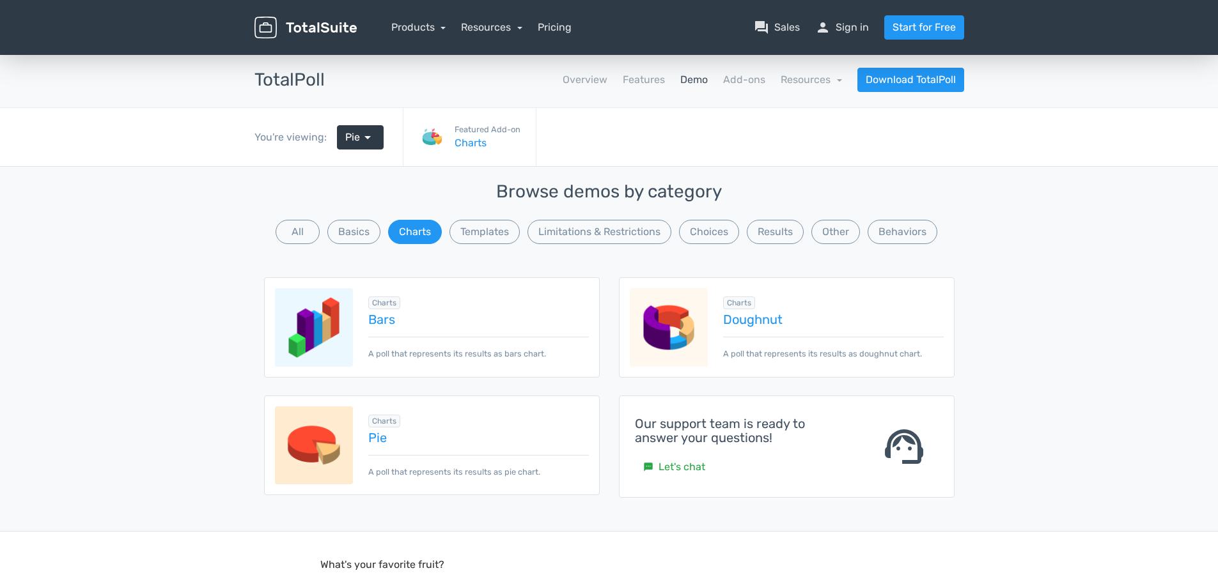
click at [689, 326] on img at bounding box center [669, 327] width 79 height 79
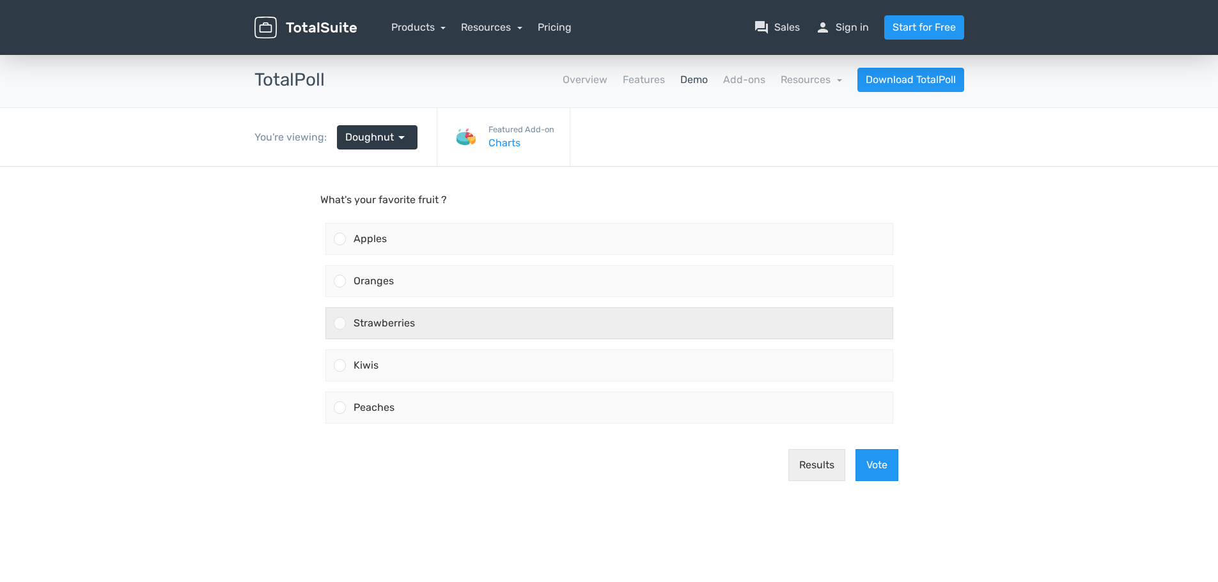
click at [676, 337] on div "Strawberries" at bounding box center [619, 323] width 547 height 31
click at [339, 323] on input "Strawberries" at bounding box center [339, 323] width 0 height 0
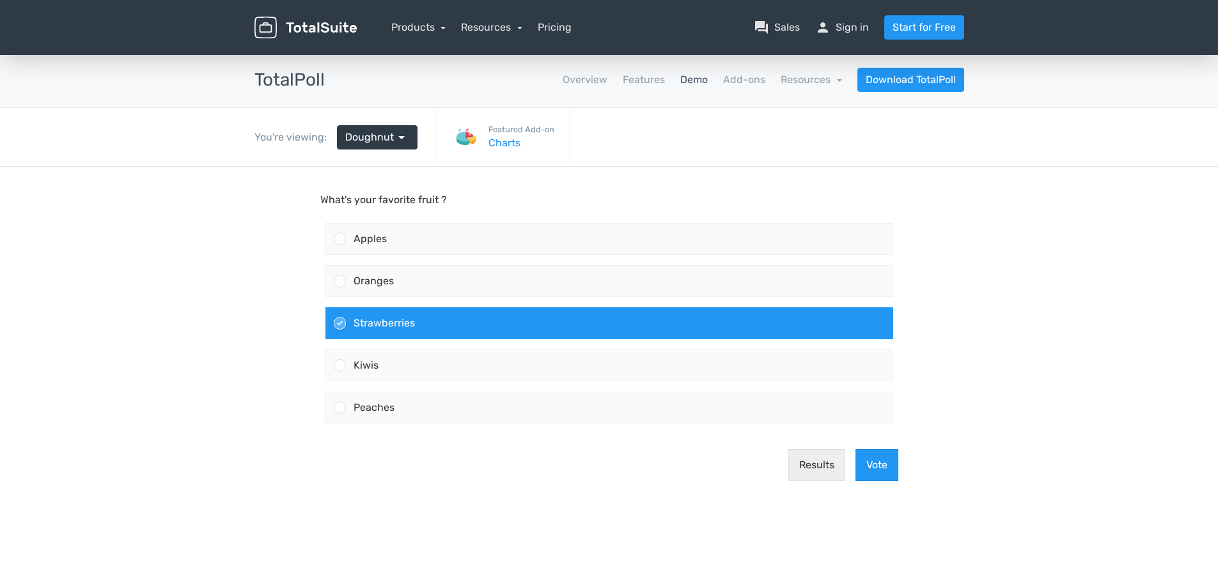
click at [890, 442] on div "Results Vote" at bounding box center [609, 465] width 588 height 52
click at [888, 454] on button "Vote" at bounding box center [876, 465] width 43 height 32
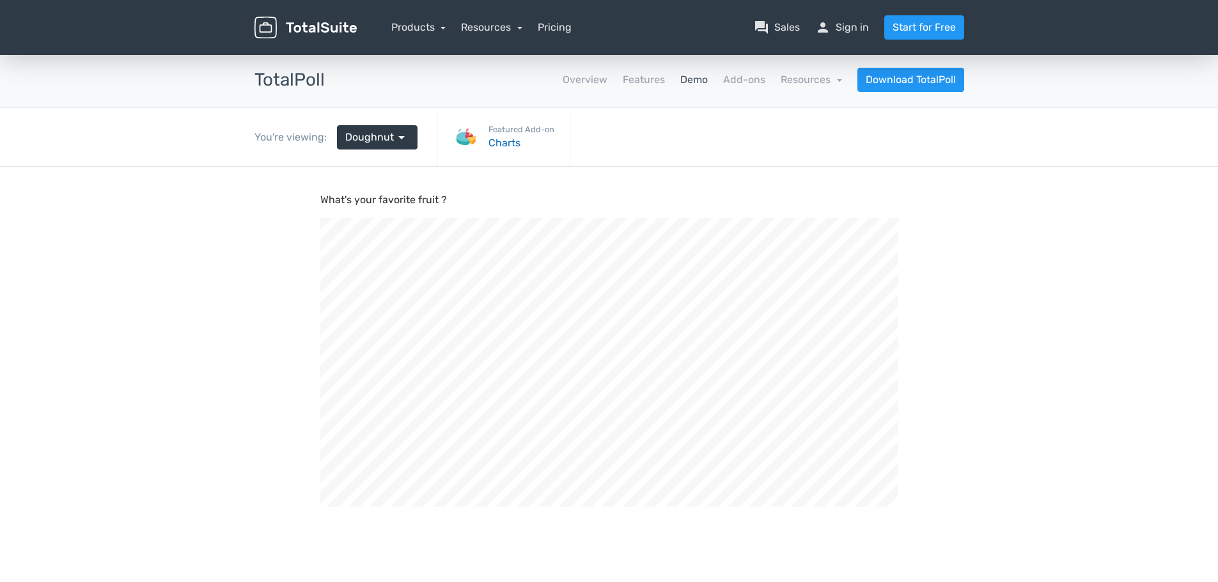
click at [490, 147] on link "Charts" at bounding box center [521, 143] width 66 height 15
click at [385, 140] on span "Doughnut" at bounding box center [369, 137] width 49 height 15
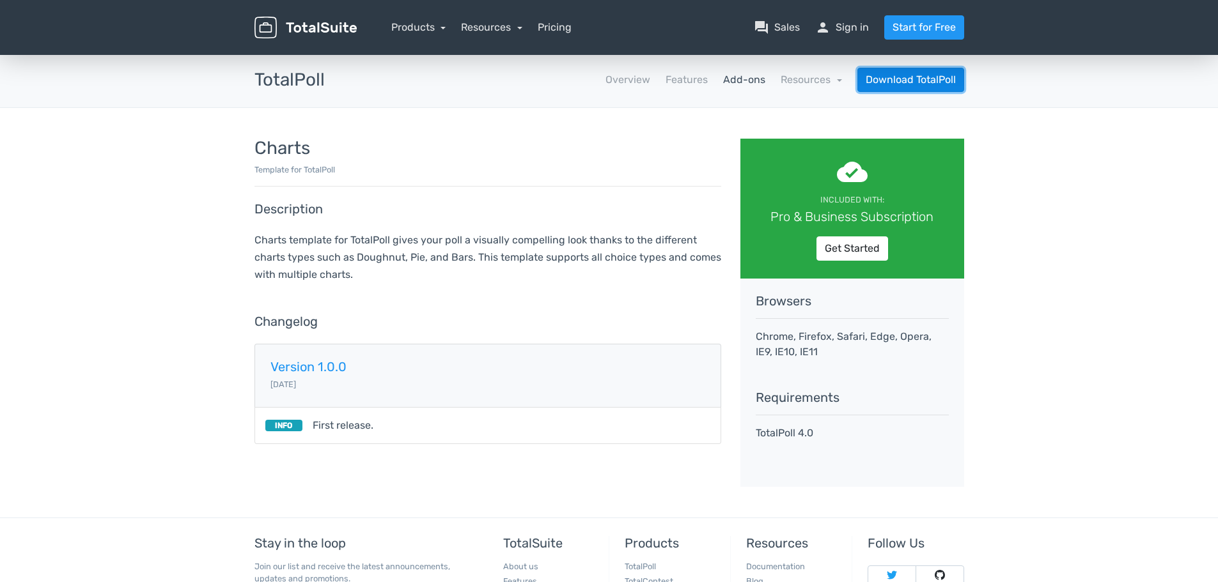
click at [929, 85] on link "Download TotalPoll" at bounding box center [910, 80] width 107 height 24
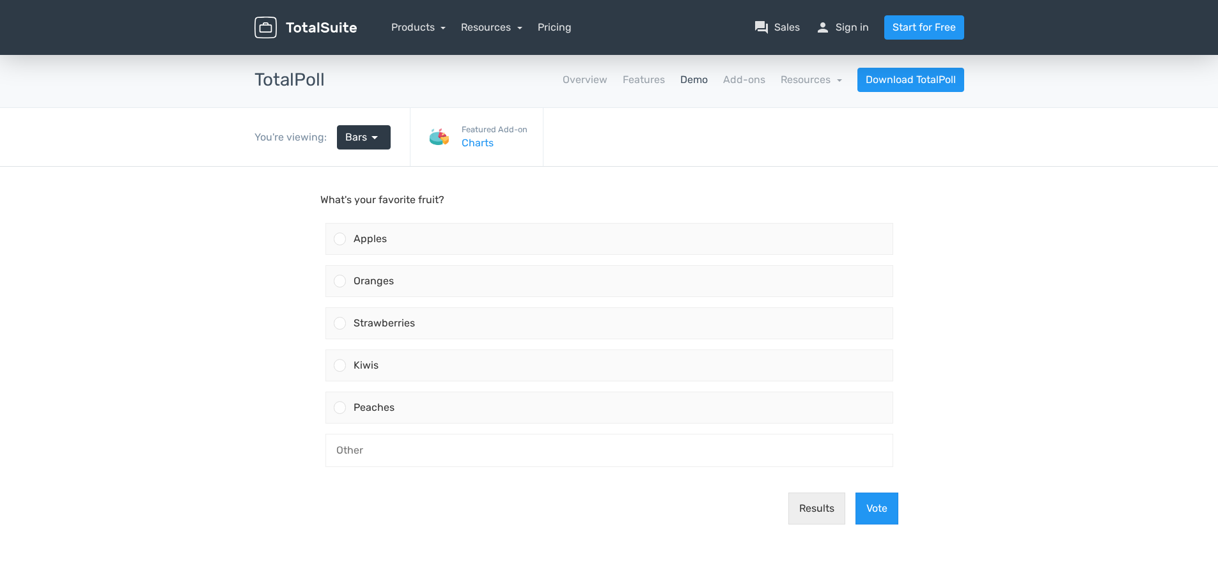
click at [694, 81] on link "Demo" at bounding box center [693, 79] width 27 height 15
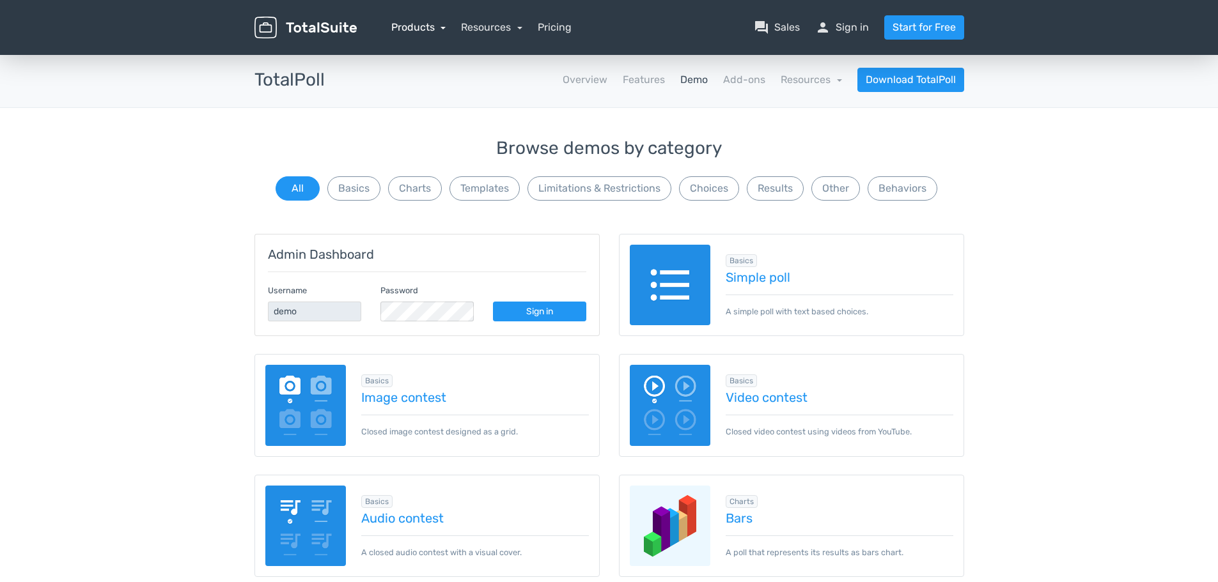
click at [429, 31] on link "Products" at bounding box center [418, 27] width 55 height 12
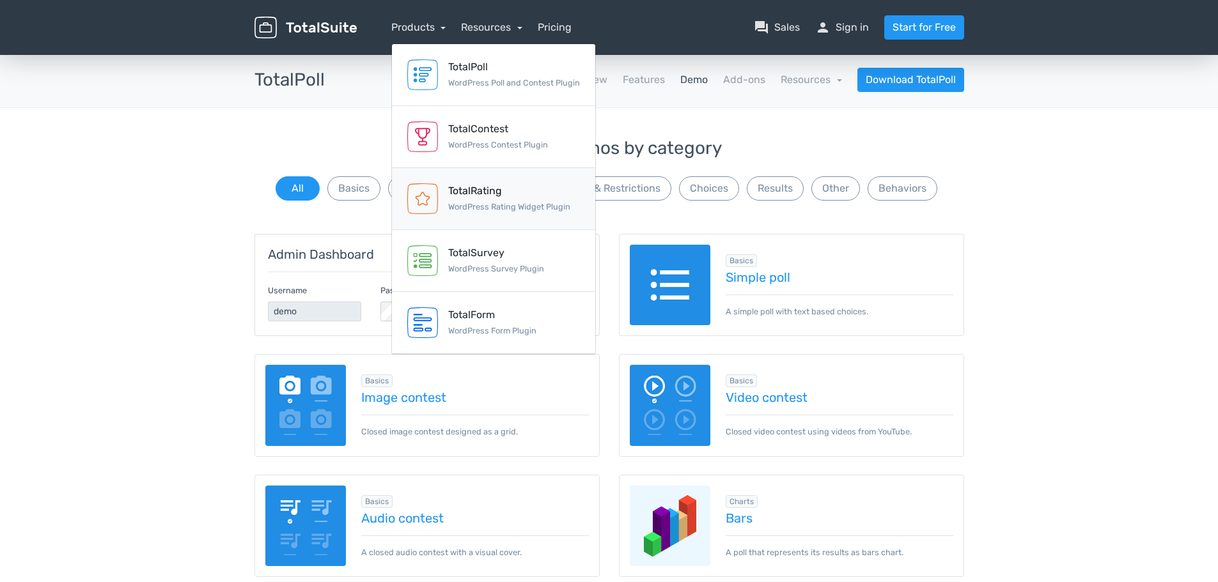
click at [485, 208] on small "WordPress Rating Widget Plugin" at bounding box center [509, 207] width 122 height 10
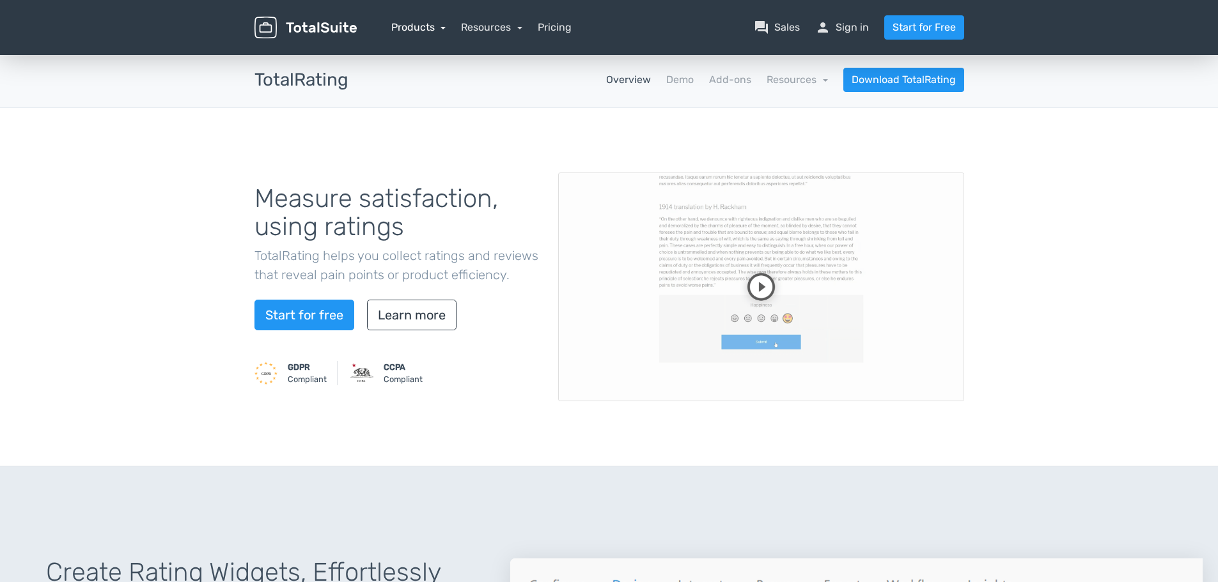
click at [422, 26] on link "Products" at bounding box center [418, 27] width 55 height 12
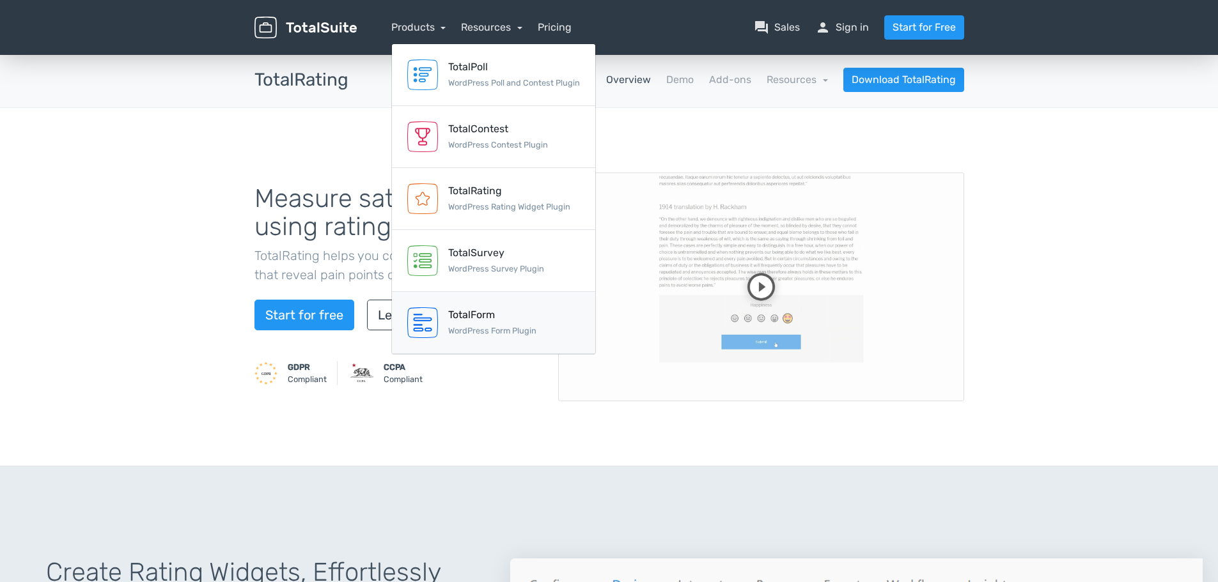
click at [456, 328] on small "WordPress Form Plugin" at bounding box center [492, 331] width 88 height 10
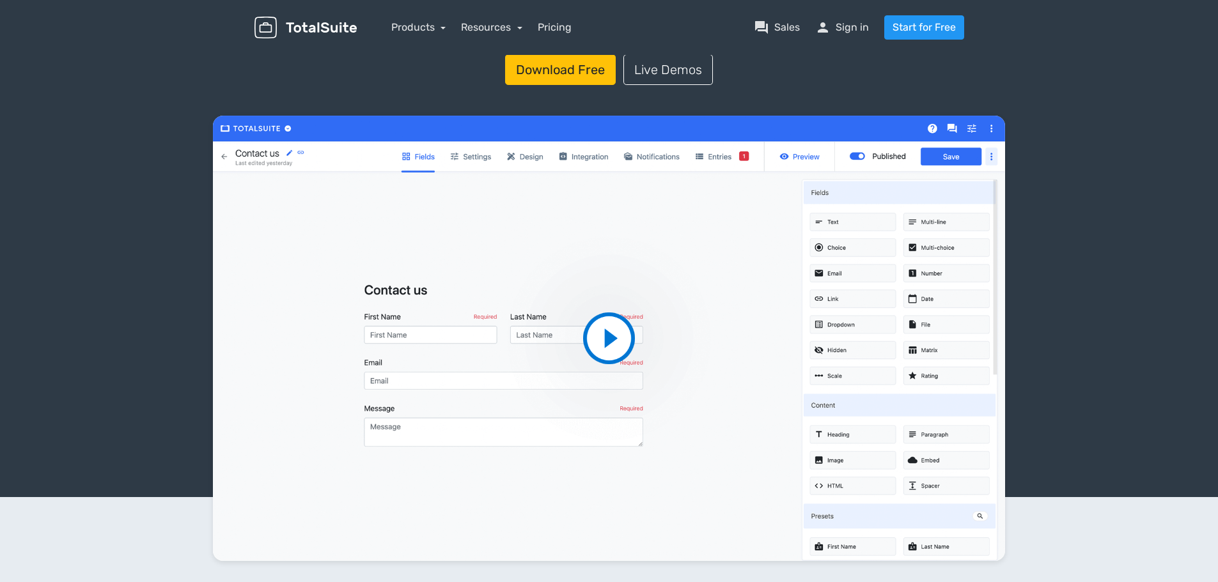
scroll to position [128, 0]
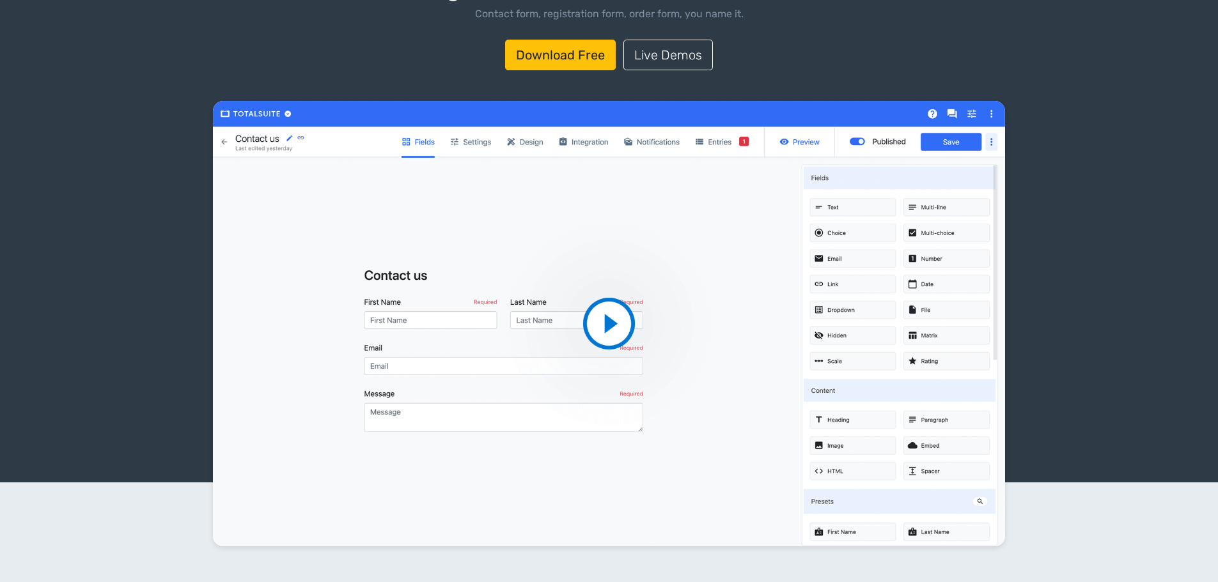
click at [598, 306] on video at bounding box center [609, 324] width 793 height 446
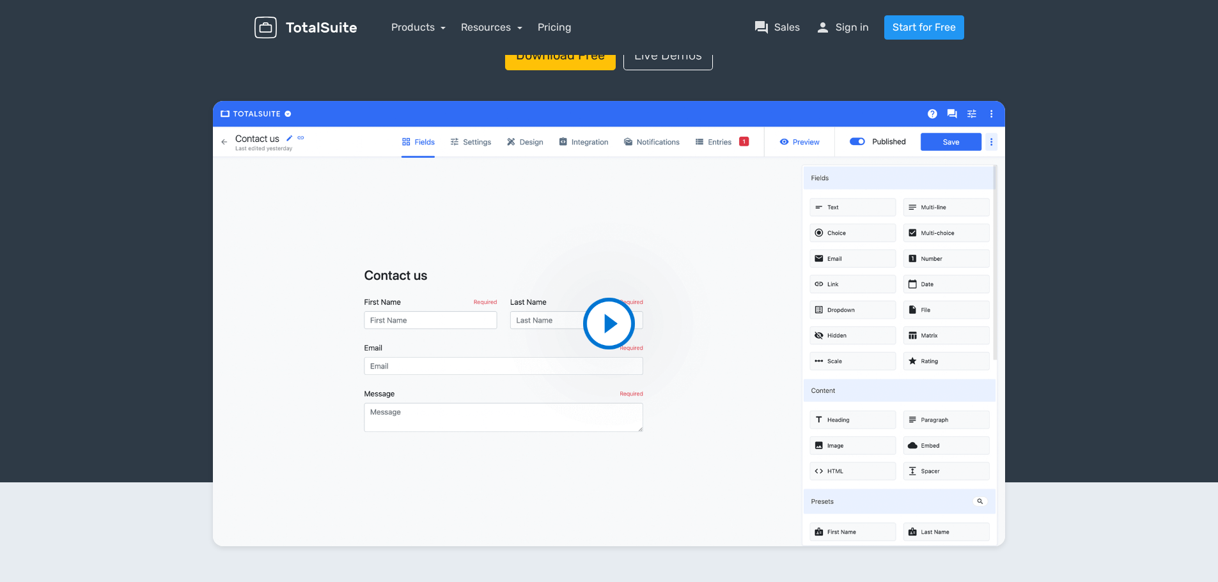
click at [1057, 81] on div at bounding box center [609, 276] width 1218 height 412
click at [425, 24] on link "Products" at bounding box center [418, 27] width 55 height 12
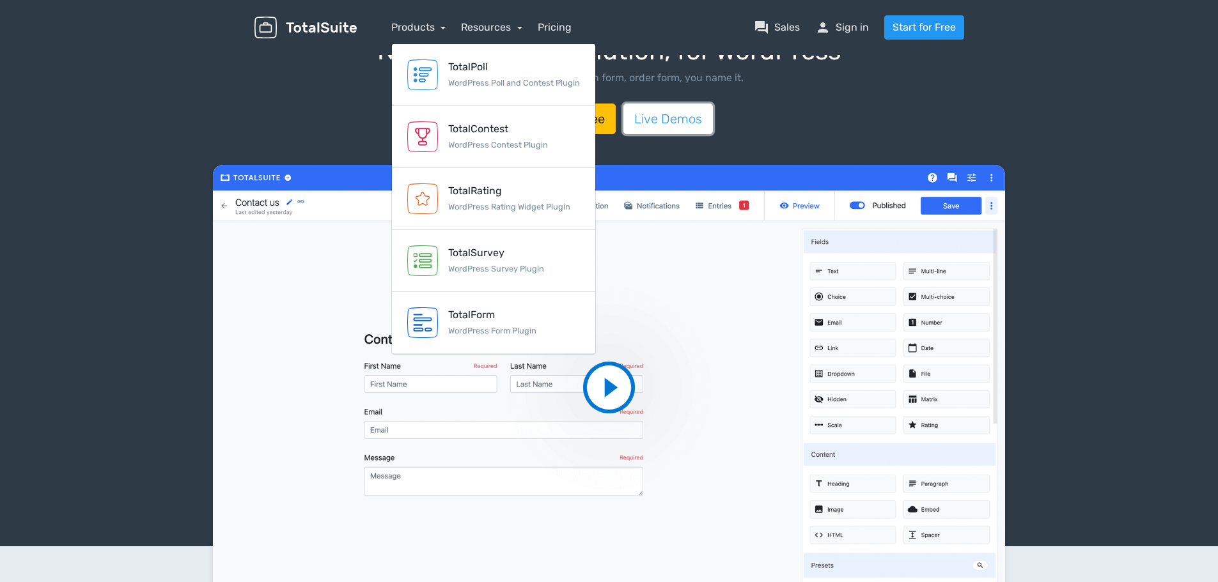
click at [690, 119] on link "Live Demos" at bounding box center [667, 119] width 89 height 31
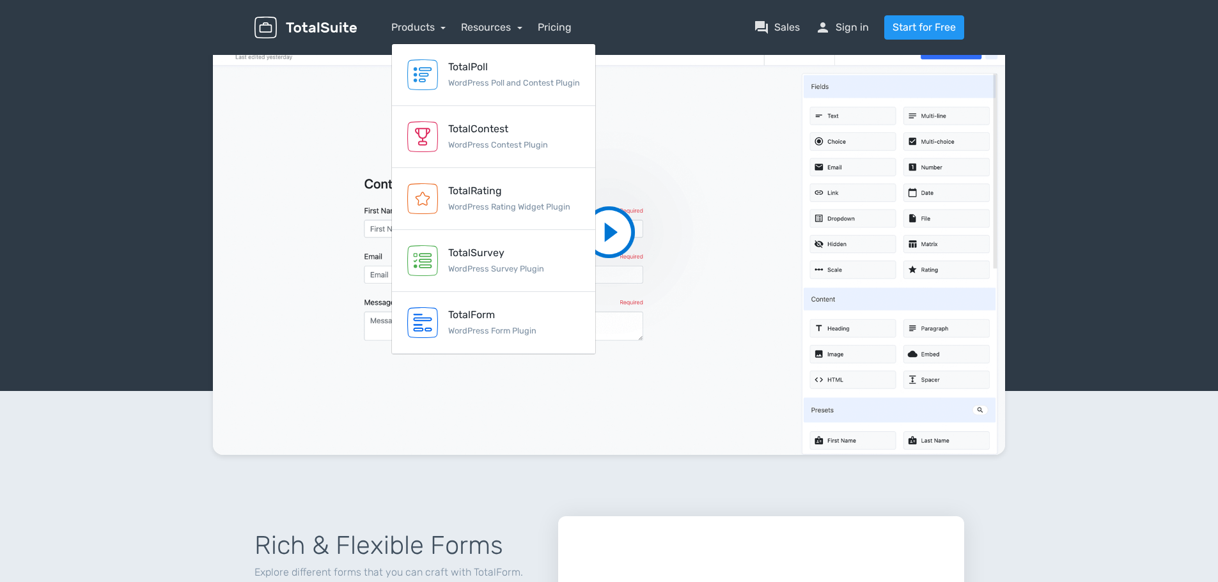
scroll to position [123, 0]
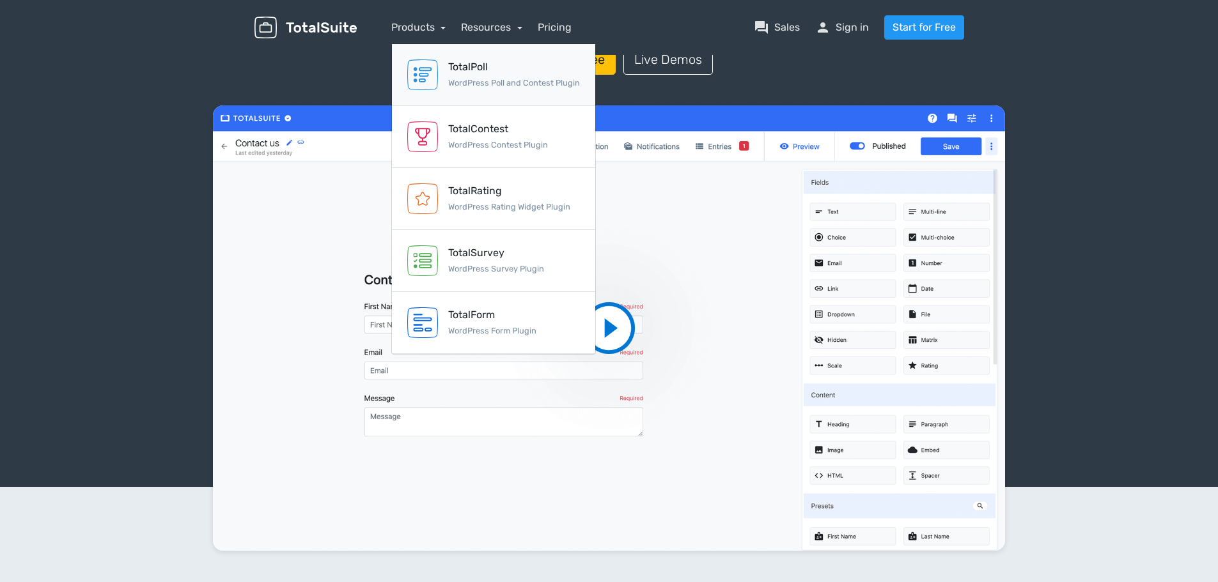
click at [458, 71] on div "TotalPoll" at bounding box center [514, 66] width 132 height 15
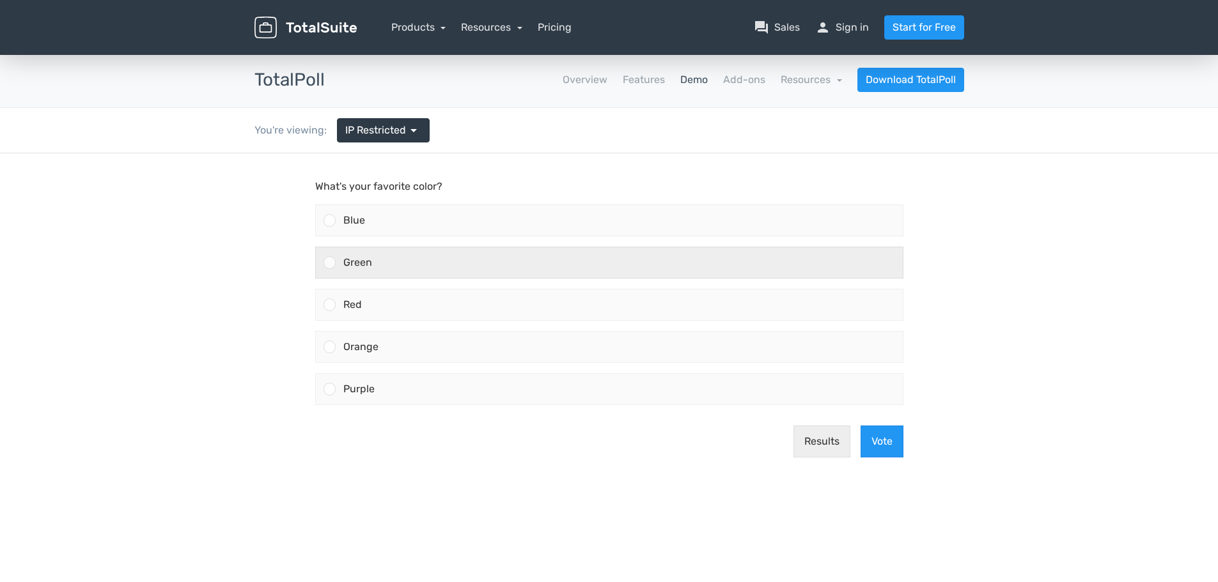
click at [352, 261] on span "Green" at bounding box center [357, 262] width 29 height 12
click at [329, 263] on input "Green" at bounding box center [329, 263] width 0 height 0
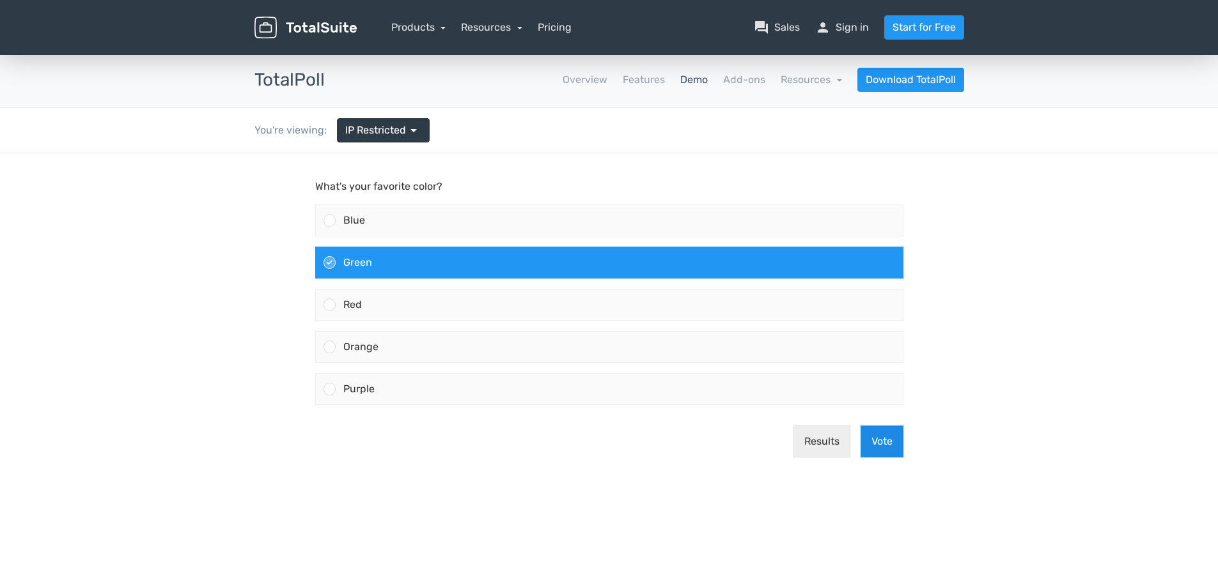
click at [880, 438] on button "Vote" at bounding box center [881, 442] width 43 height 32
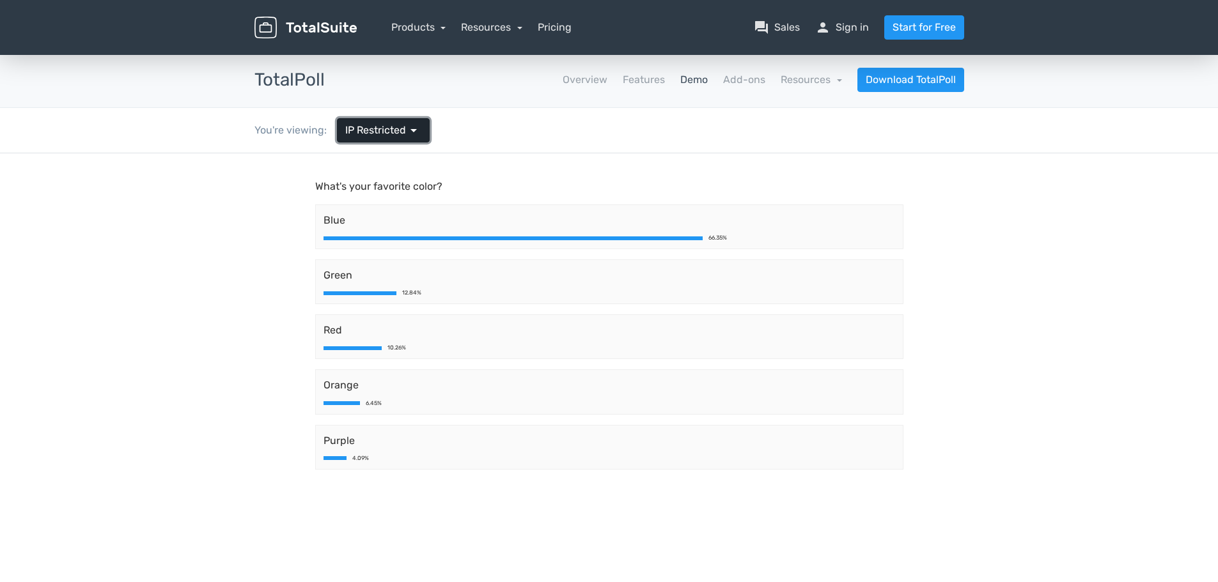
click at [400, 127] on span "IP Restricted" at bounding box center [375, 130] width 61 height 15
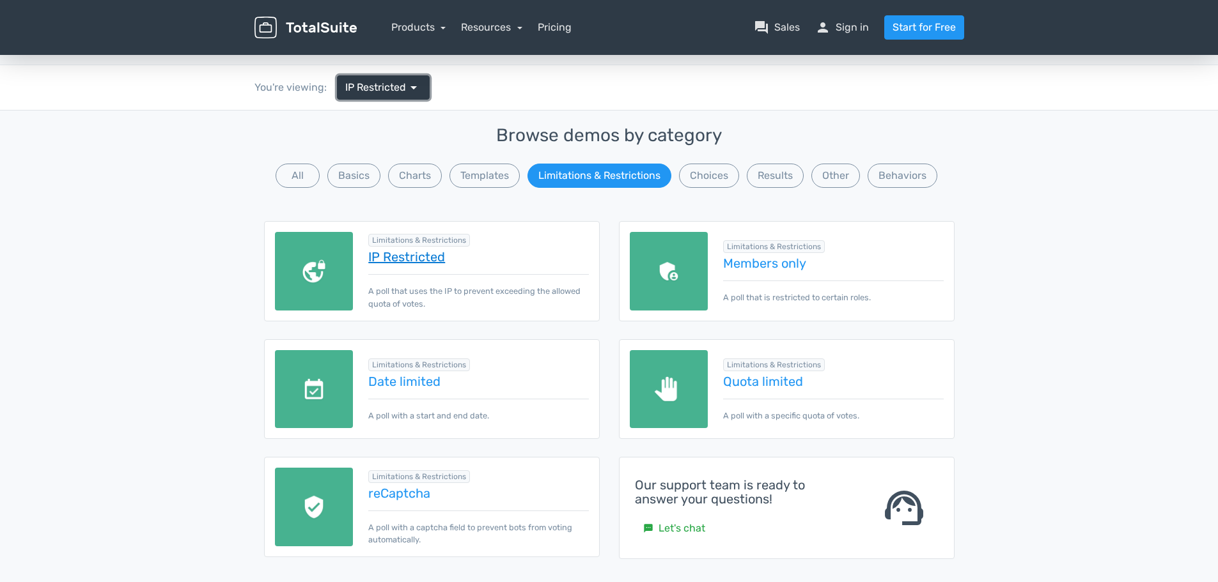
scroll to position [128, 0]
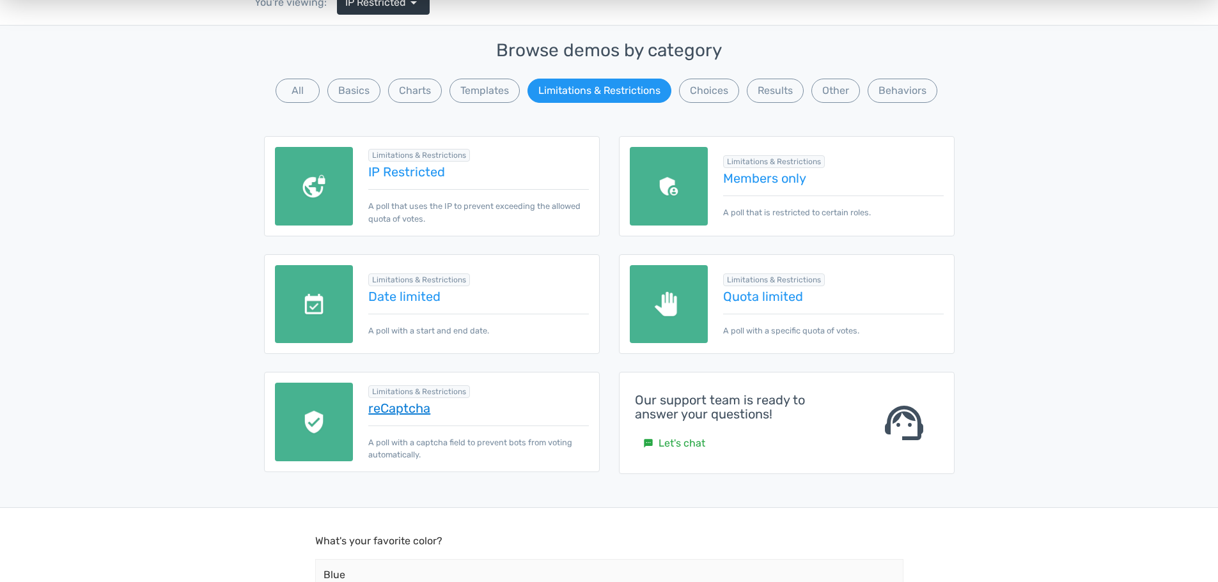
click at [428, 405] on link "reCaptcha" at bounding box center [478, 408] width 220 height 14
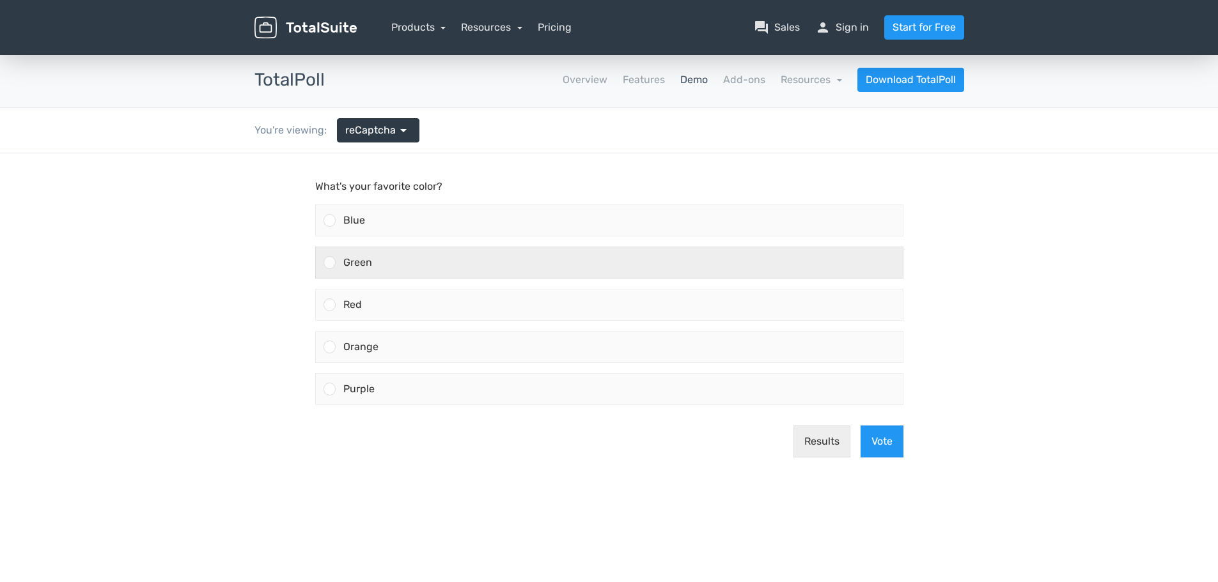
click at [445, 272] on div "Green" at bounding box center [619, 262] width 567 height 31
click at [329, 263] on input "Green" at bounding box center [329, 263] width 0 height 0
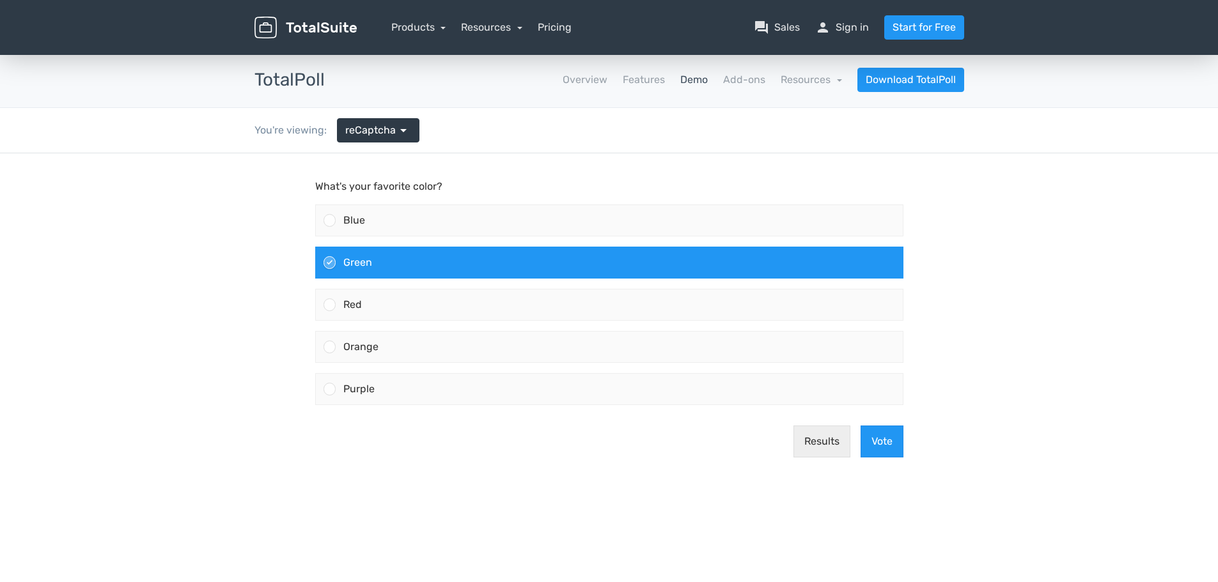
click at [914, 452] on main "What's your favorite color? Blue Green Red" at bounding box center [609, 323] width 614 height 340
click at [877, 444] on button "Vote" at bounding box center [881, 442] width 43 height 32
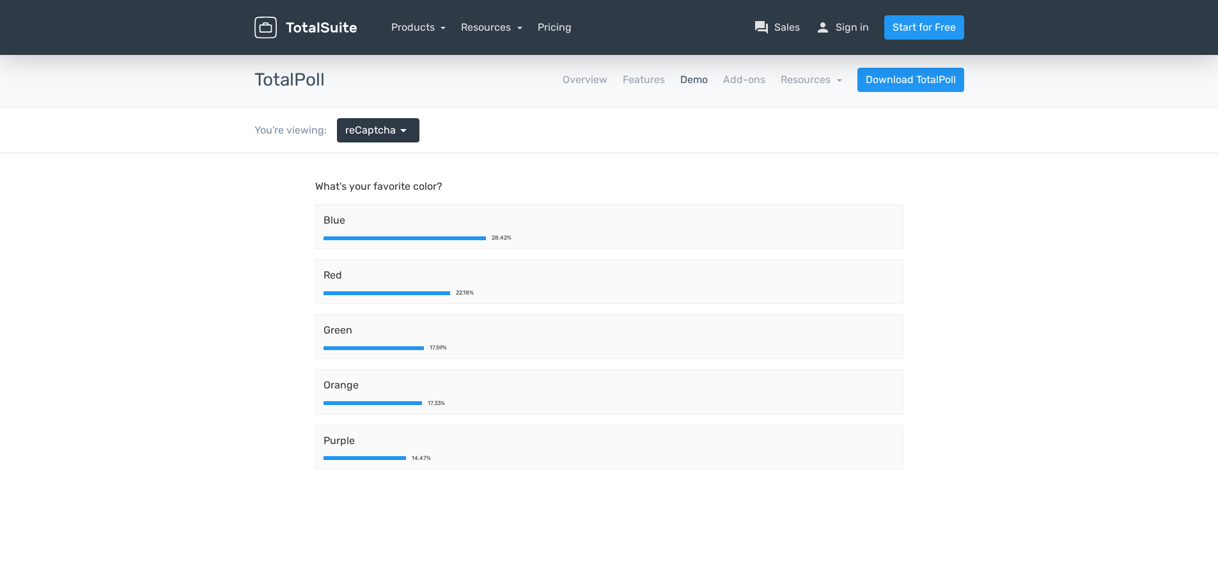
click at [636, 88] on nav "Overview Features Demo Add-ons Resources school Documentation article Changelog…" at bounding box center [653, 80] width 639 height 24
click at [642, 86] on link "Features" at bounding box center [644, 79] width 42 height 15
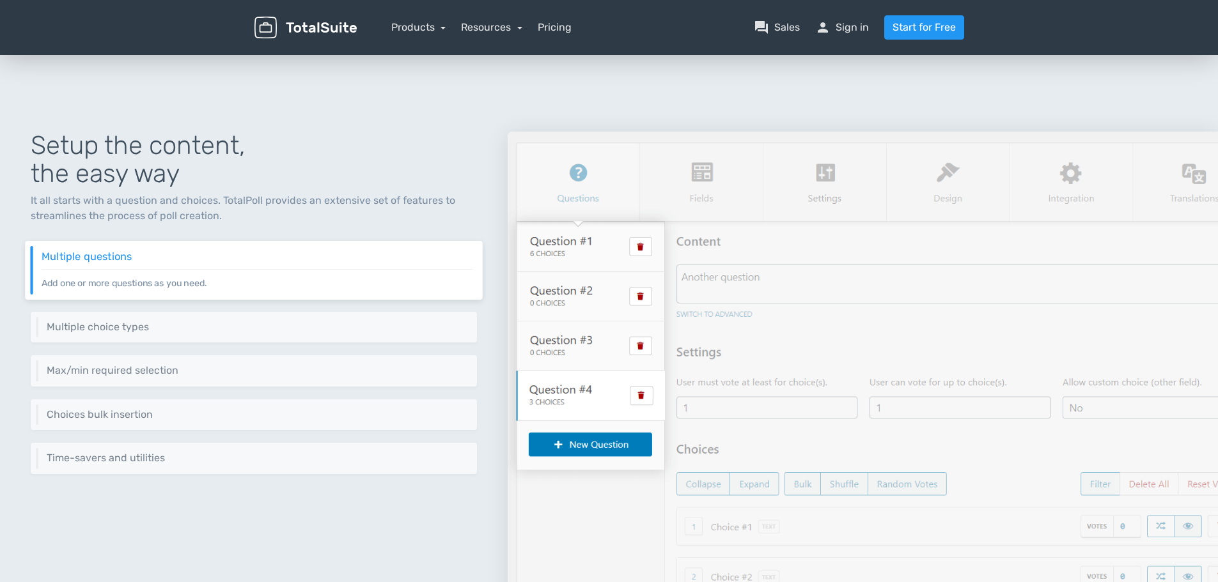
scroll to position [192, 0]
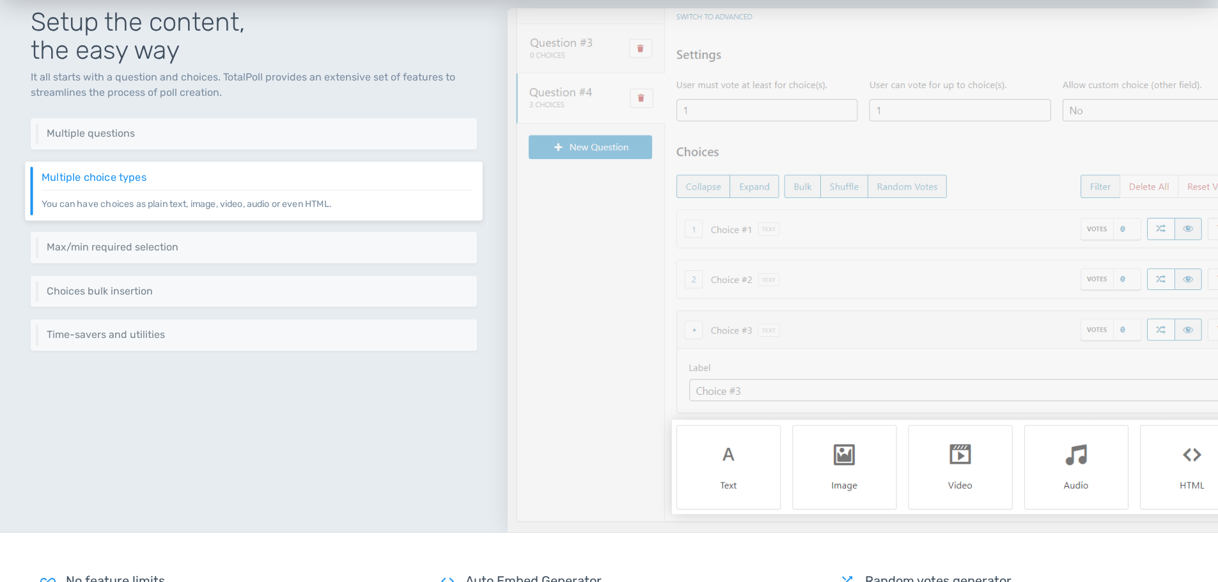
click at [153, 190] on p "You can have choices as plain text, image, video, audio or even HTML." at bounding box center [257, 199] width 431 height 21
click at [694, 286] on img at bounding box center [863, 270] width 710 height 524
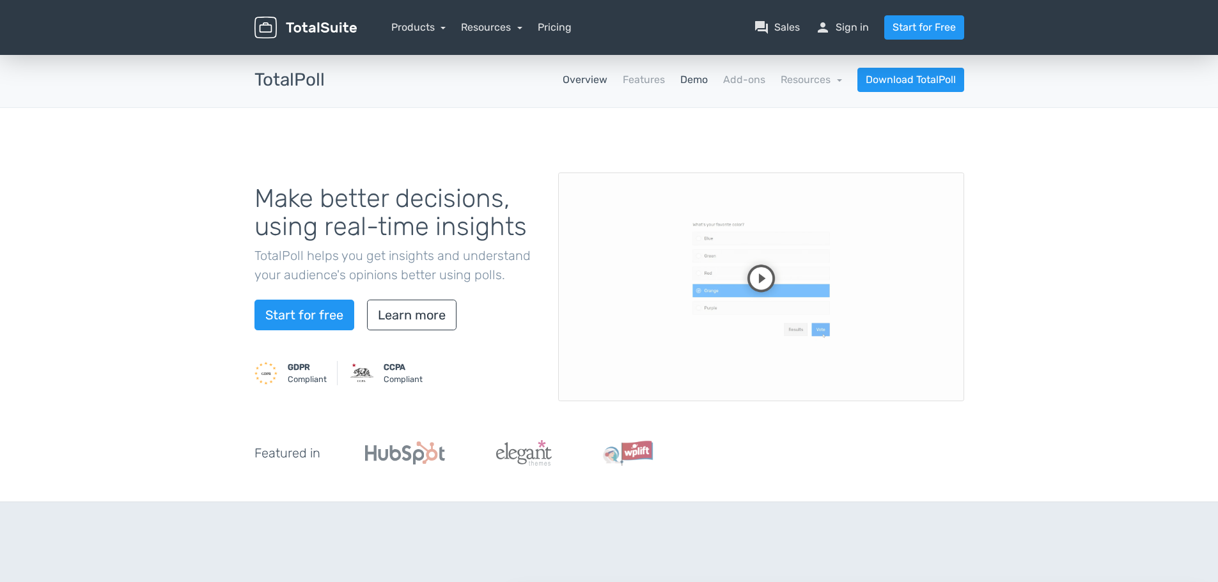
click at [700, 80] on link "Demo" at bounding box center [693, 79] width 27 height 15
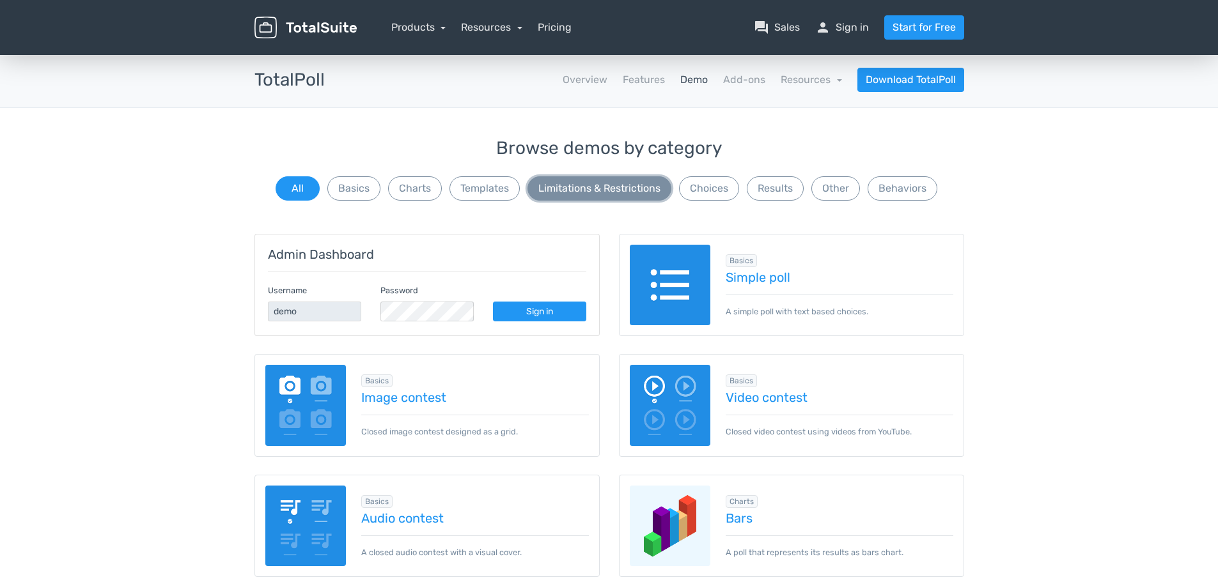
click at [642, 193] on button "Limitations & Restrictions" at bounding box center [599, 188] width 144 height 24
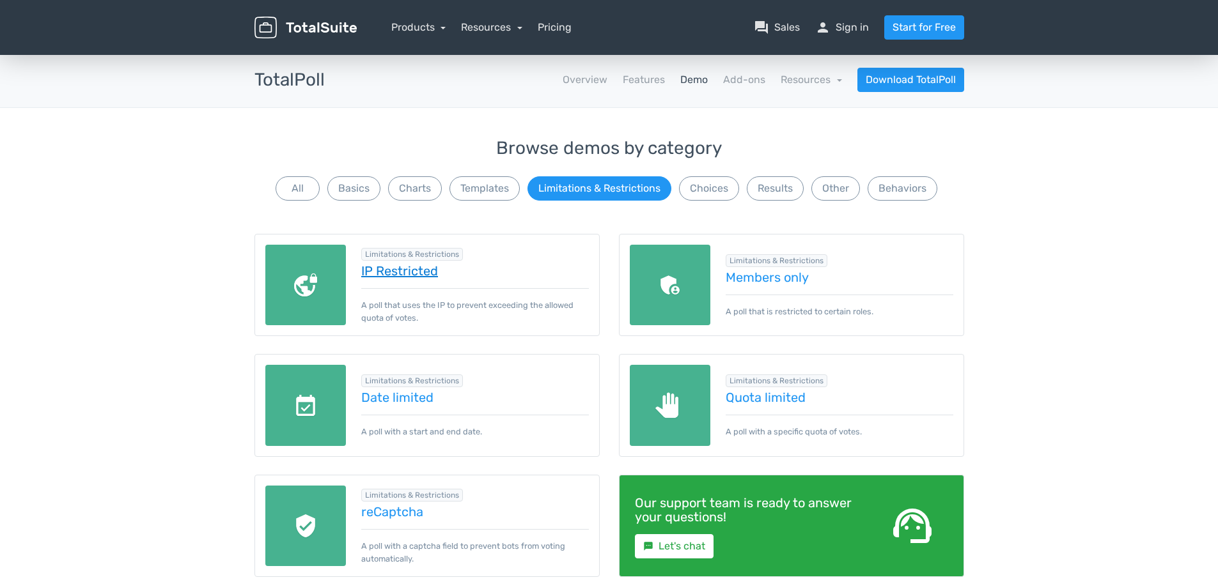
click at [407, 267] on link "IP Restricted" at bounding box center [475, 271] width 228 height 14
click at [598, 84] on link "Overview" at bounding box center [584, 79] width 45 height 15
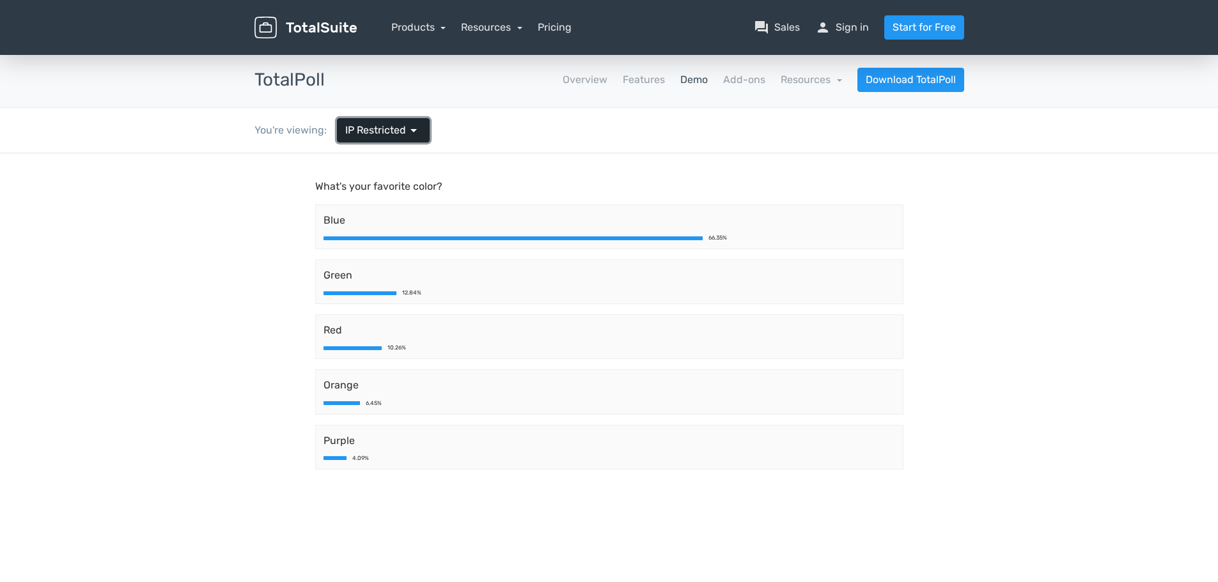
click at [399, 136] on span "IP Restricted" at bounding box center [375, 130] width 61 height 15
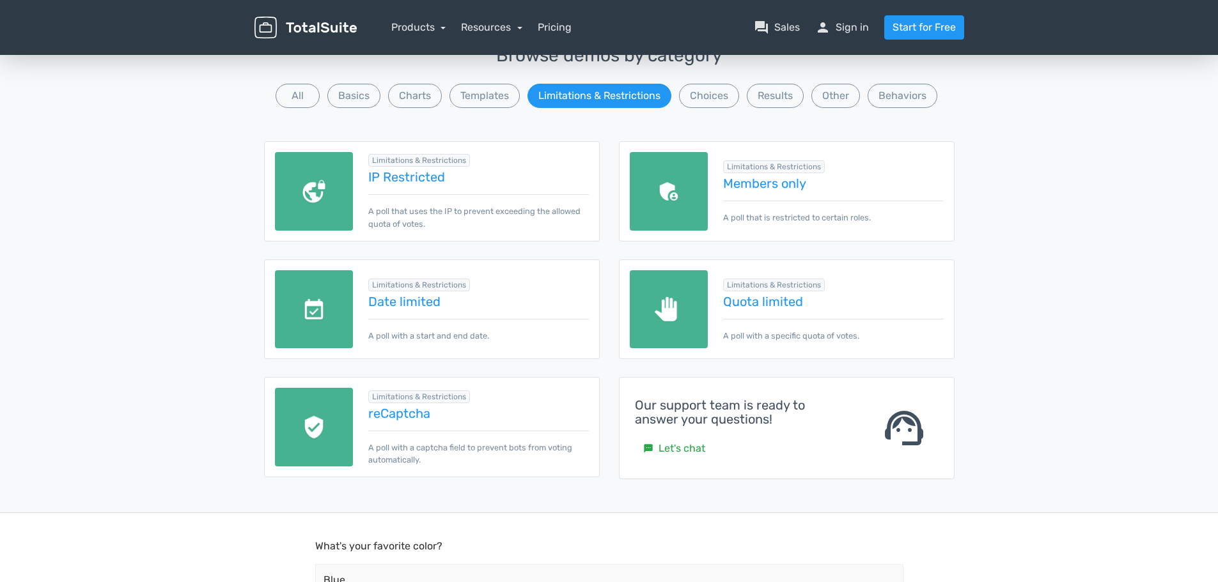
scroll to position [128, 0]
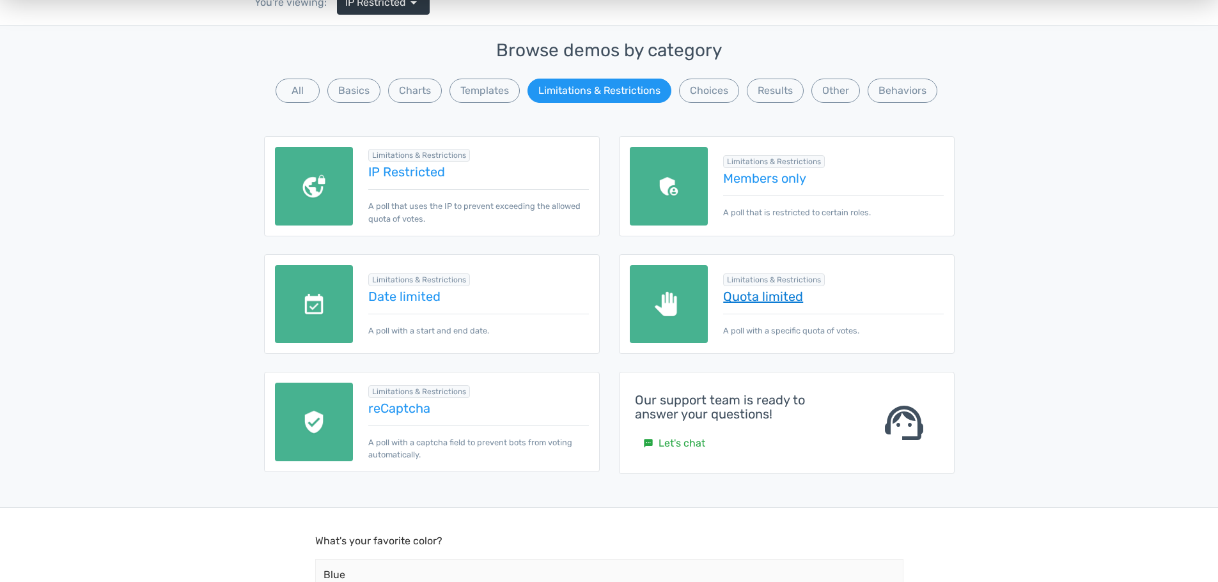
click at [729, 291] on link "Quota limited" at bounding box center [833, 297] width 220 height 14
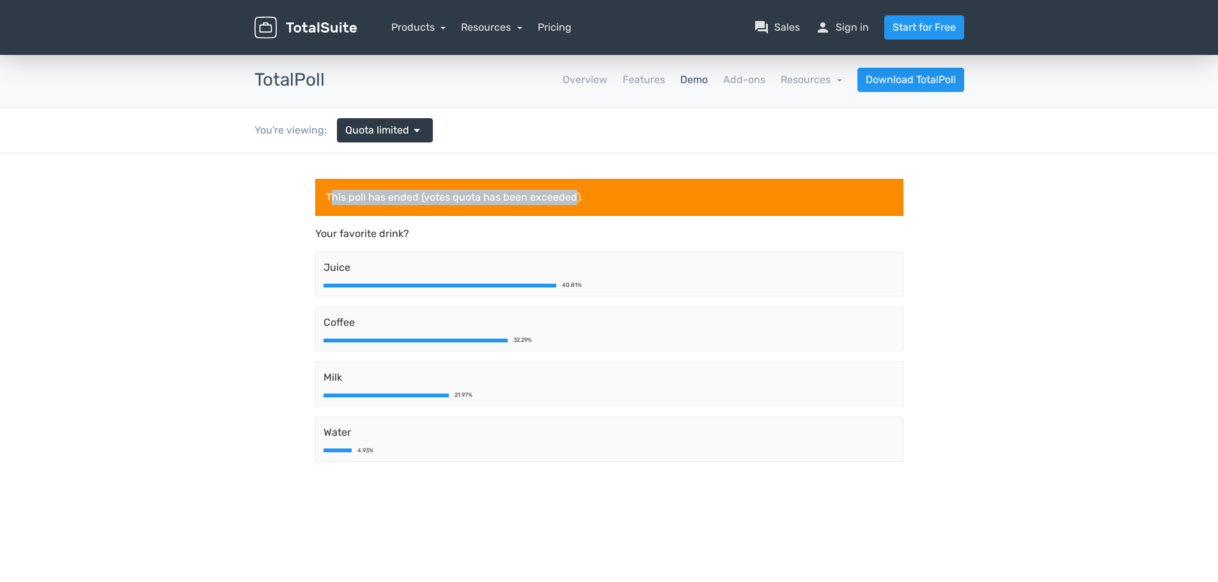
drag, startPoint x: 572, startPoint y: 200, endPoint x: 326, endPoint y: 203, distance: 246.1
click at [328, 203] on div "This poll has ended (votes quota has been exceeded)." at bounding box center [609, 197] width 588 height 37
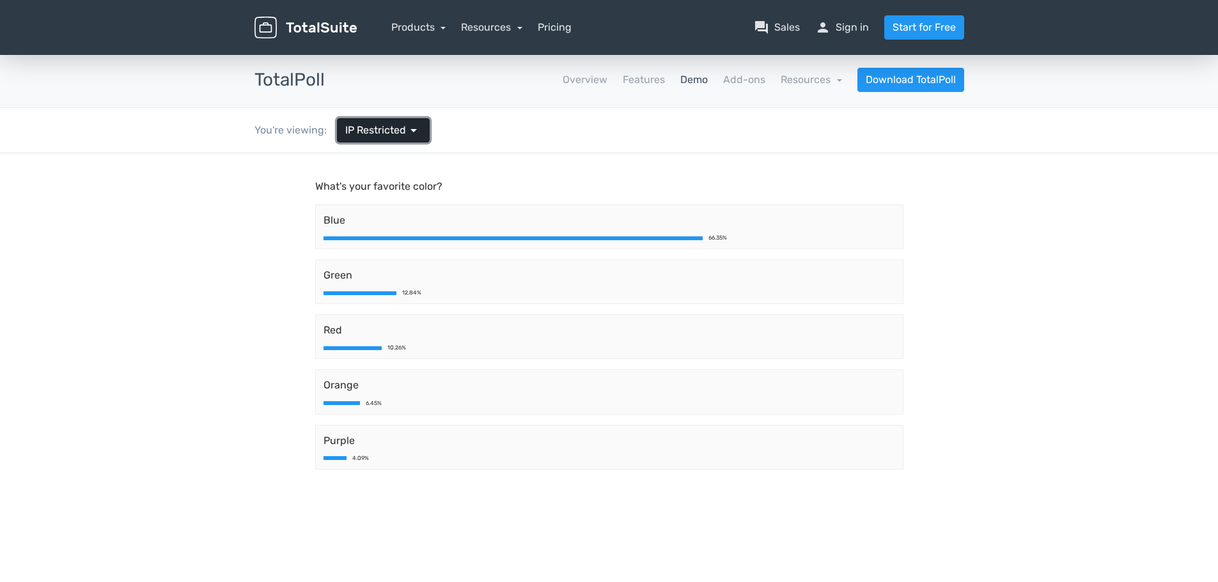
click at [383, 140] on link "IP Restricted arrow_drop_down" at bounding box center [383, 130] width 93 height 24
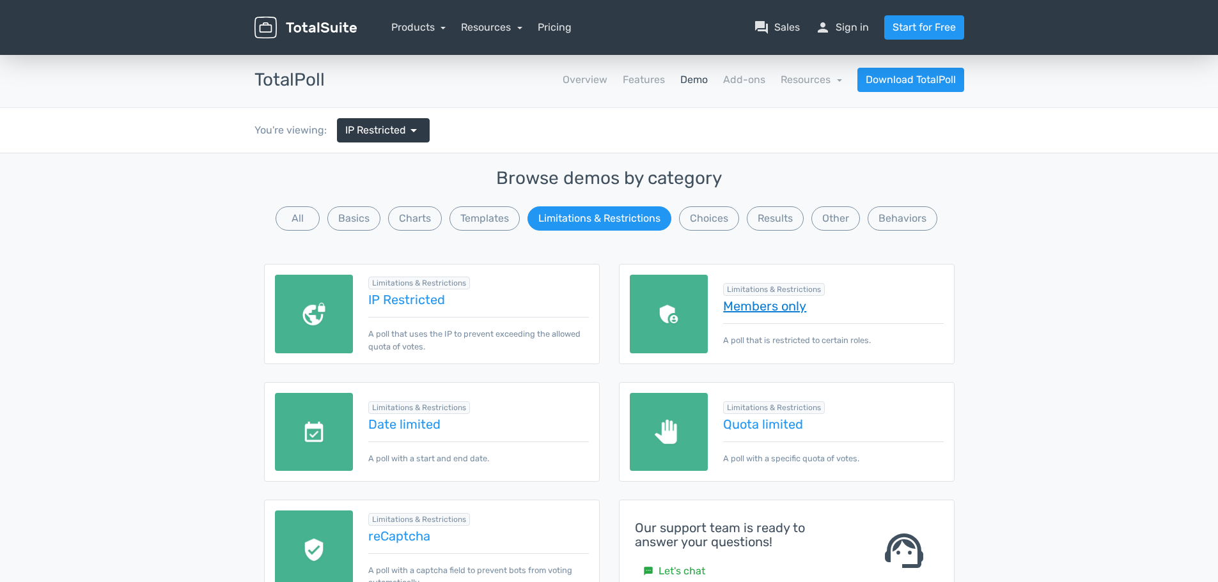
click at [758, 309] on link "Members only" at bounding box center [833, 306] width 220 height 14
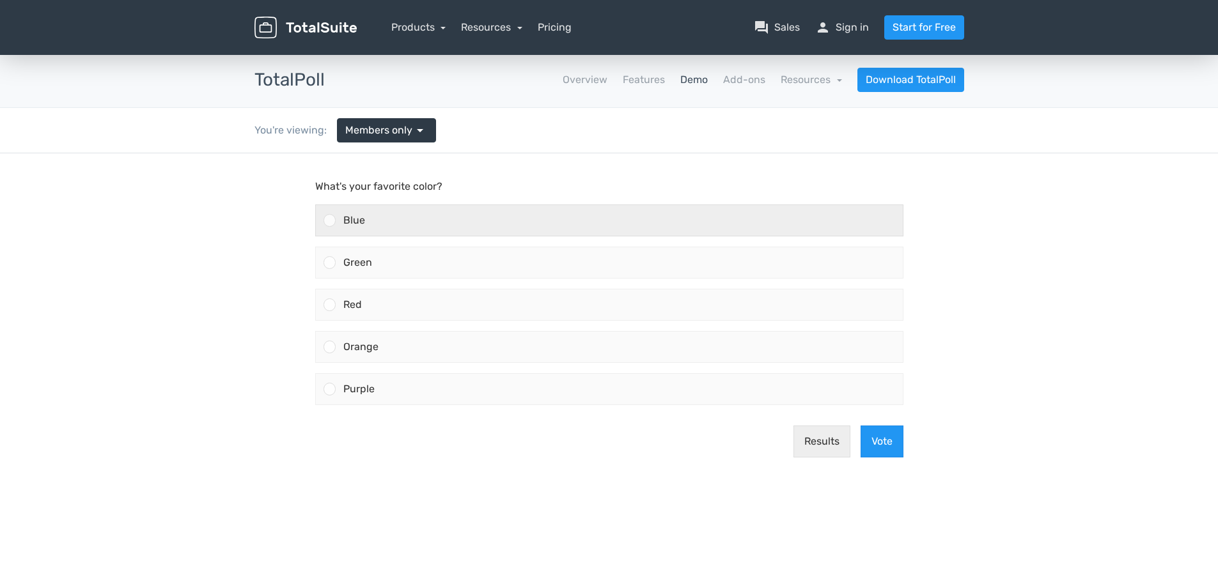
click at [355, 228] on div "Blue" at bounding box center [619, 220] width 567 height 31
click at [329, 221] on input "Blue" at bounding box center [329, 221] width 0 height 0
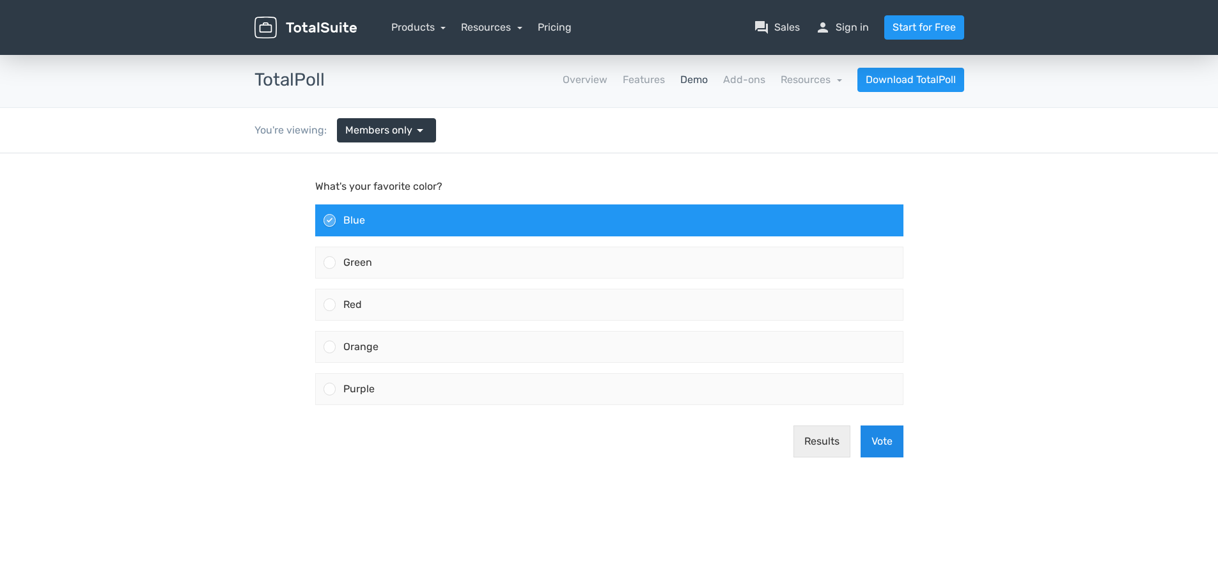
click at [889, 437] on button "Vote" at bounding box center [881, 442] width 43 height 32
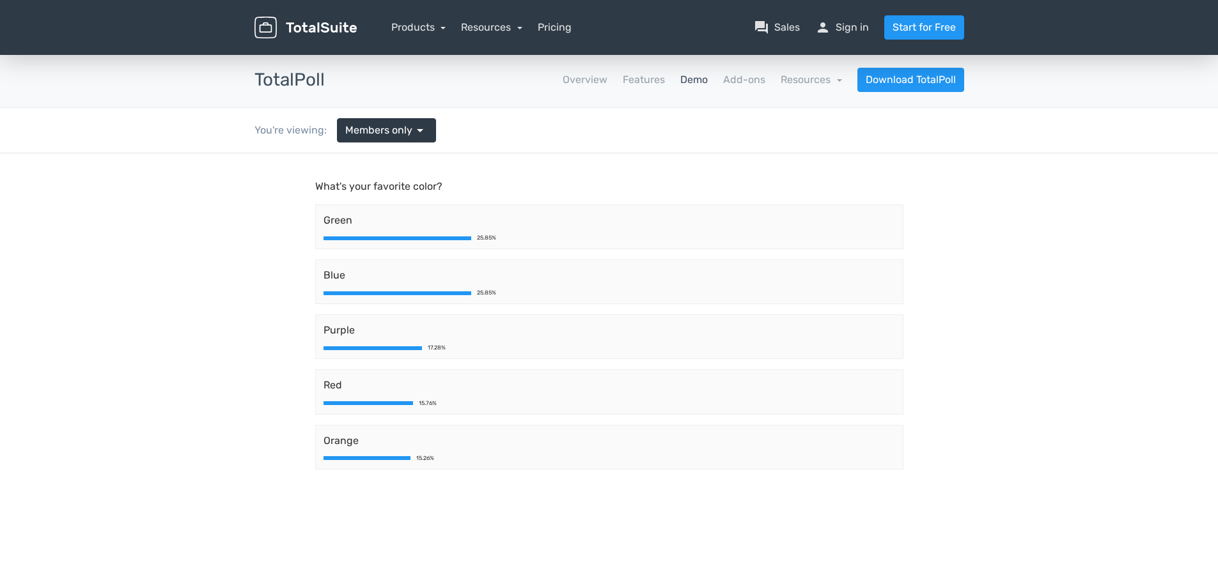
click at [695, 84] on link "Demo" at bounding box center [693, 79] width 27 height 15
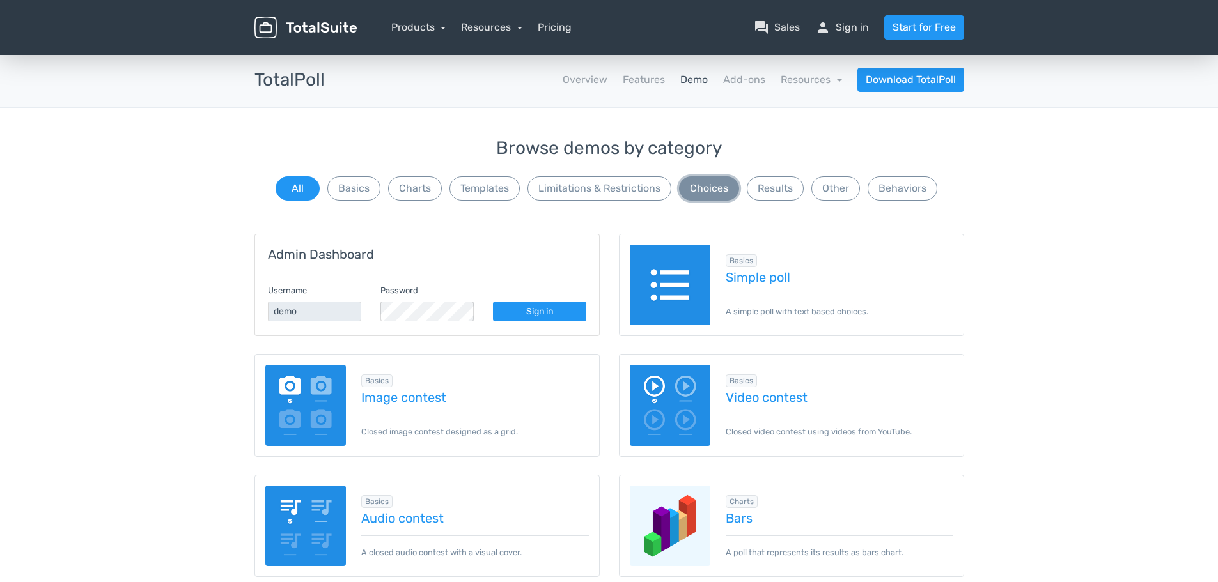
click at [733, 192] on button "Choices" at bounding box center [709, 188] width 60 height 24
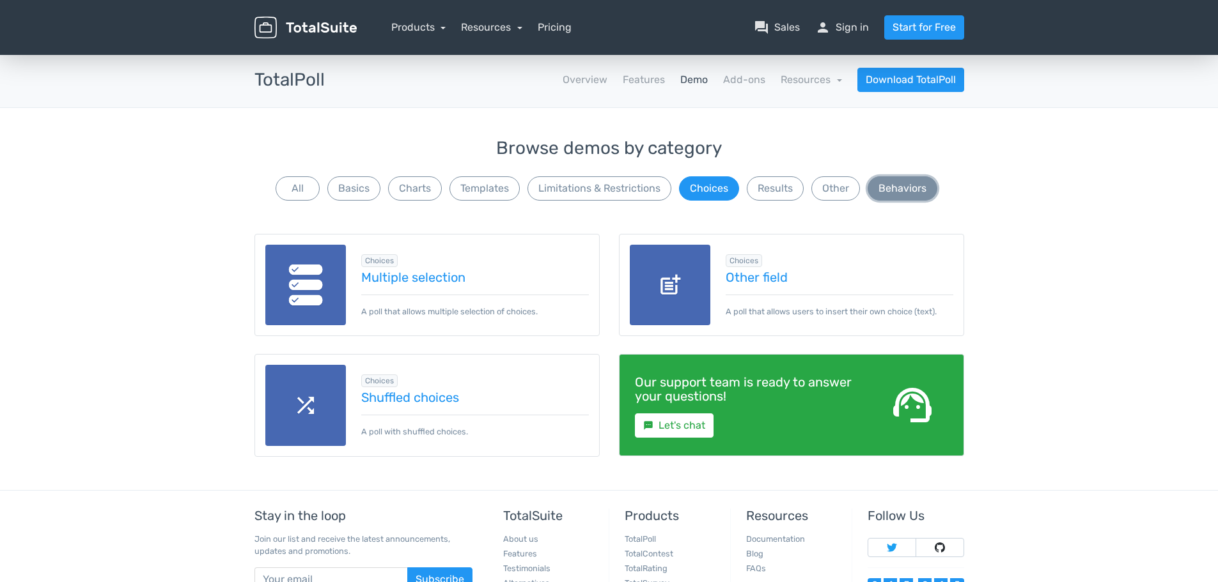
click at [931, 180] on button "Behaviors" at bounding box center [902, 188] width 70 height 24
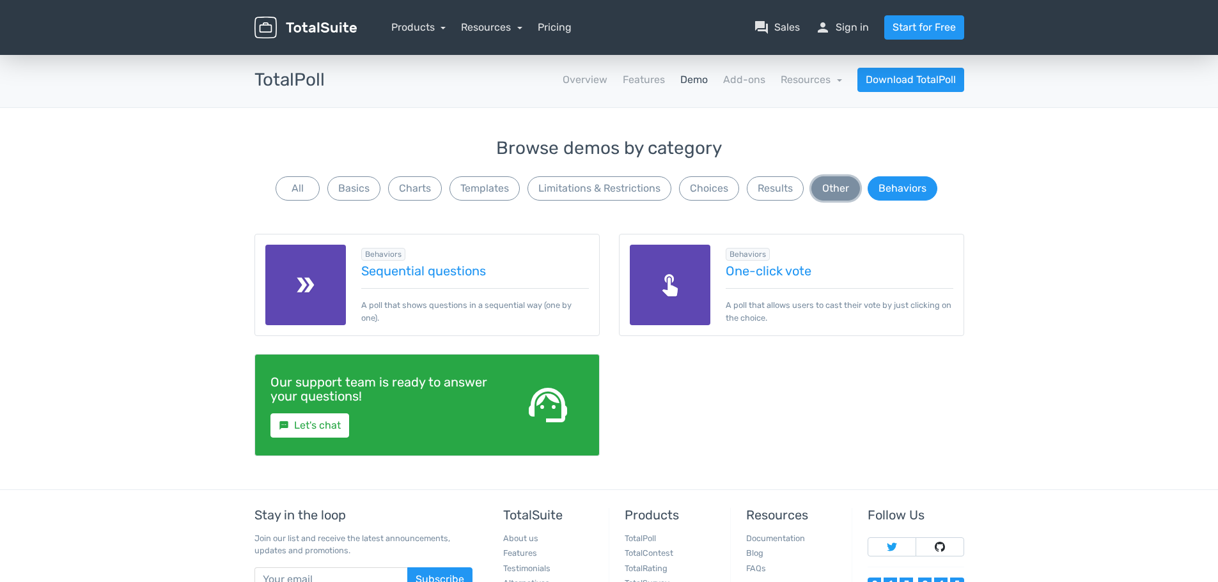
click at [828, 188] on button "Other" at bounding box center [835, 188] width 49 height 24
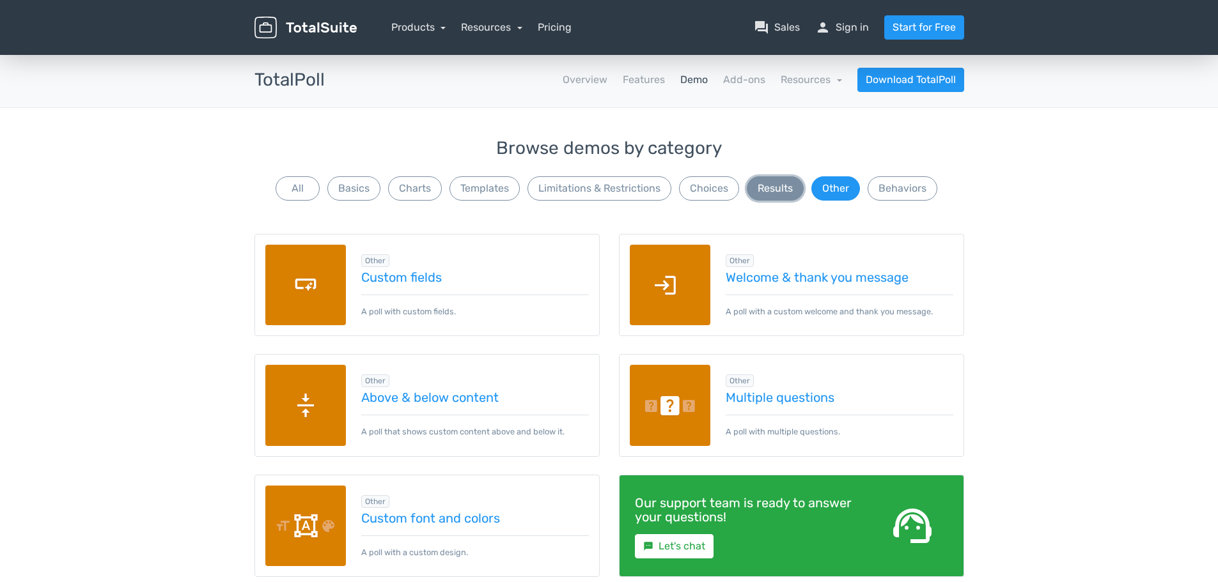
click at [755, 193] on button "Results" at bounding box center [775, 188] width 57 height 24
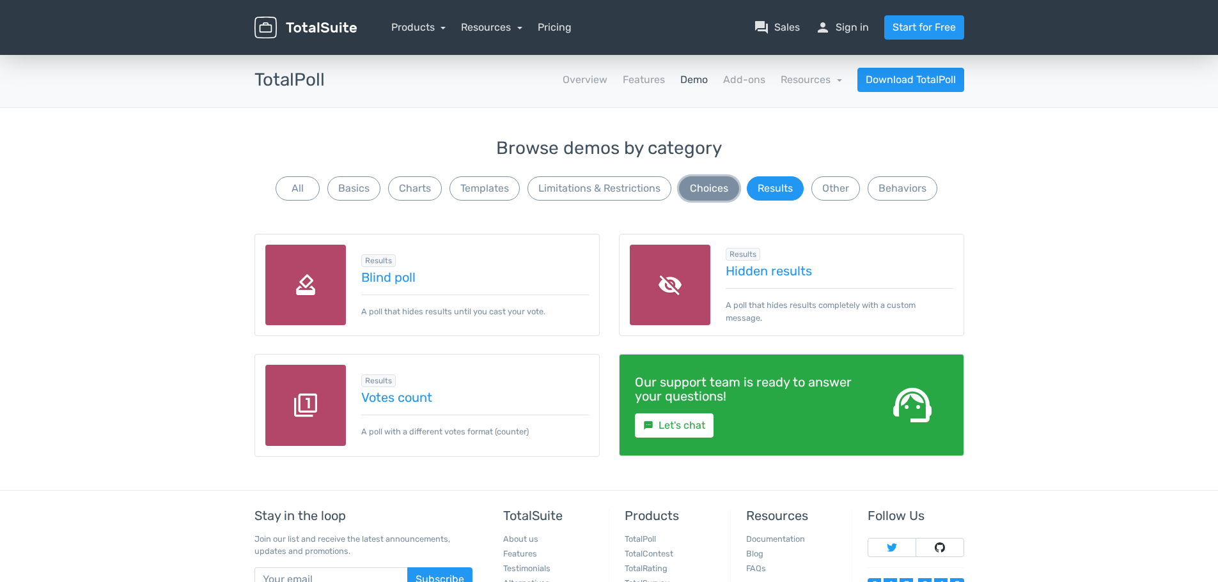
click at [711, 190] on button "Choices" at bounding box center [709, 188] width 60 height 24
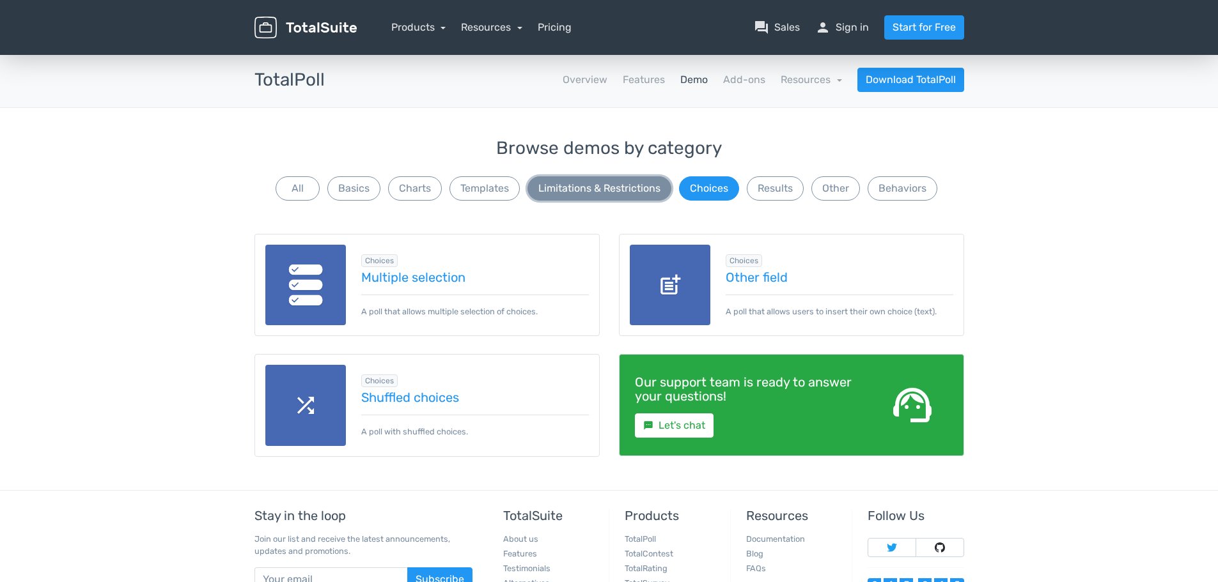
click at [603, 192] on button "Limitations & Restrictions" at bounding box center [599, 188] width 144 height 24
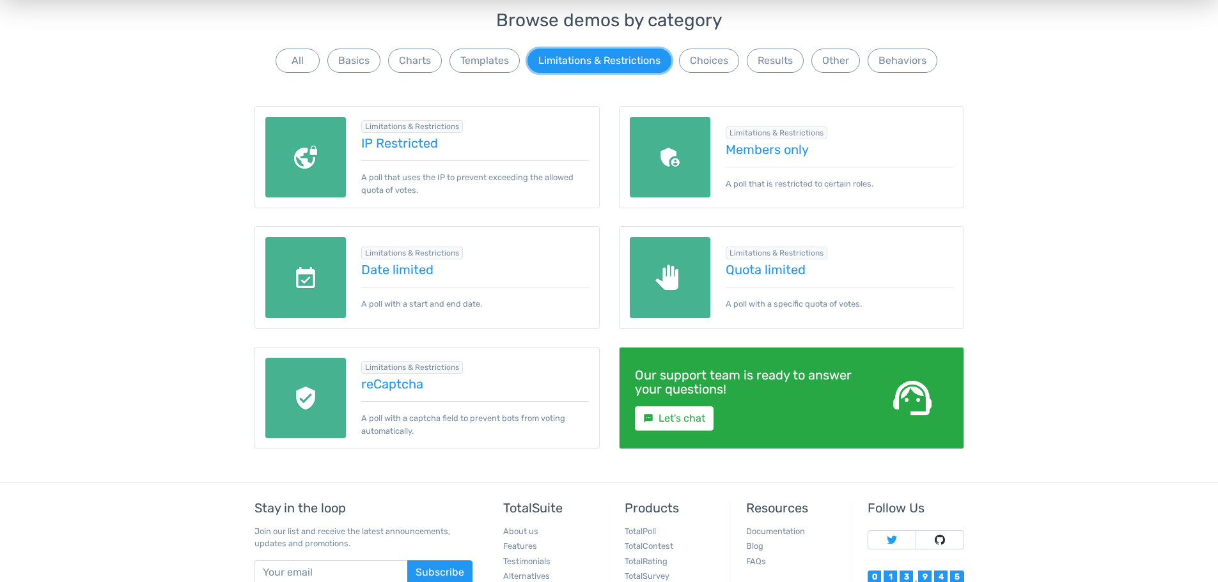
scroll to position [64, 0]
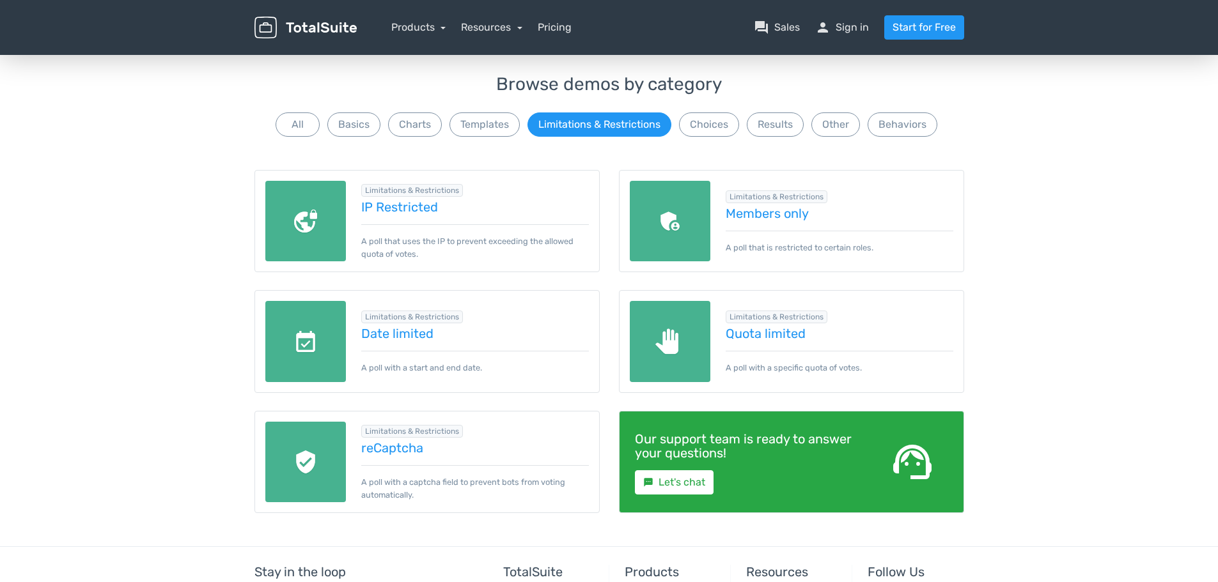
click at [327, 442] on img at bounding box center [305, 462] width 81 height 81
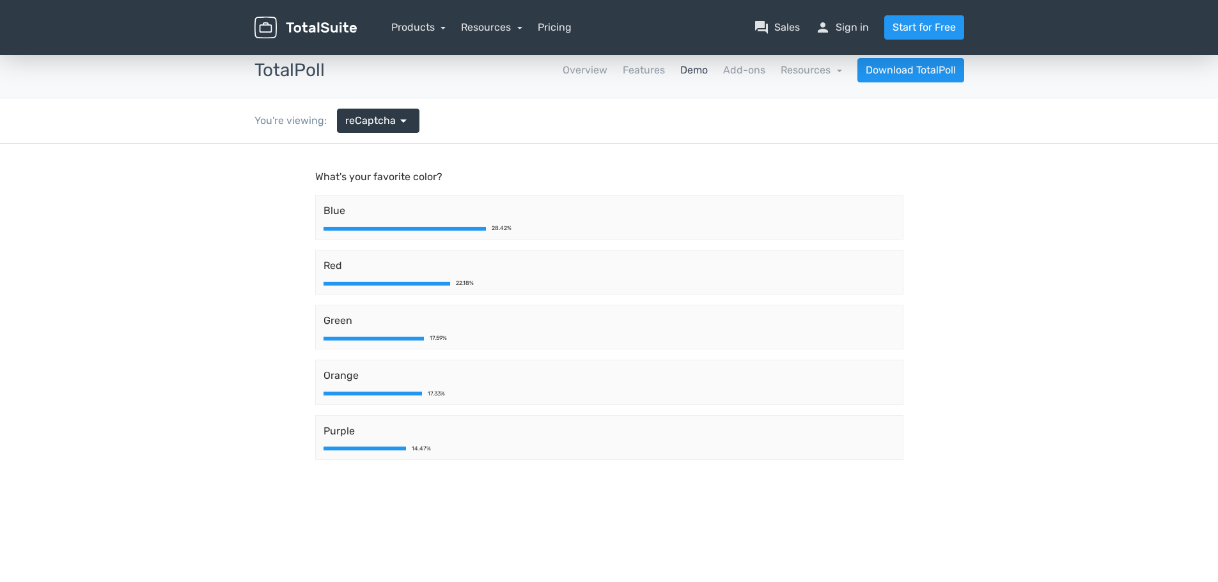
scroll to position [4, 0]
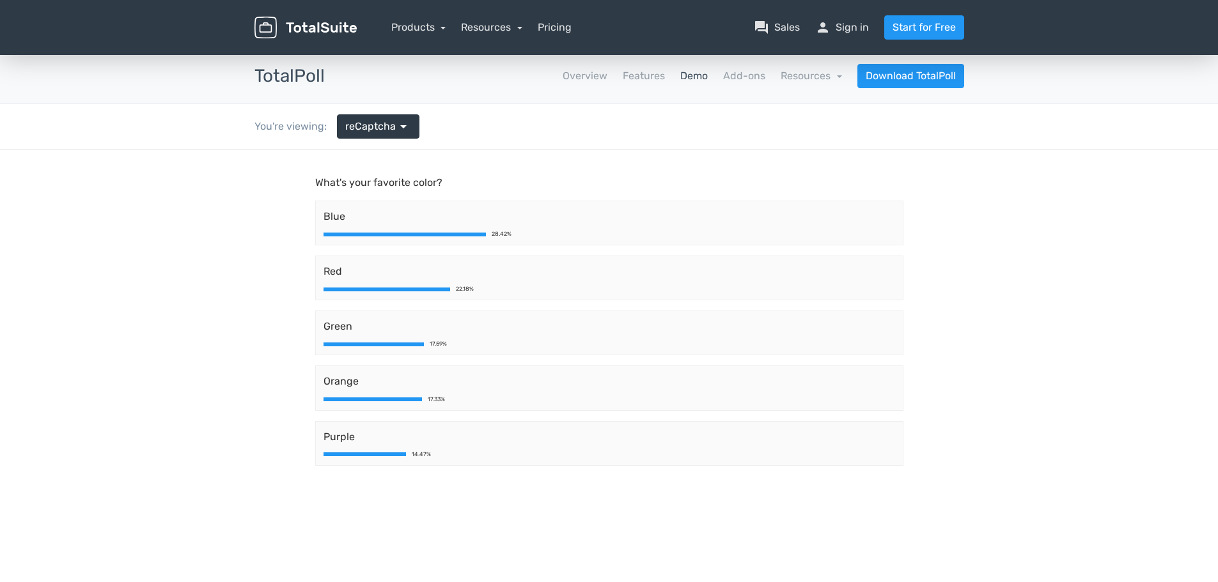
drag, startPoint x: 412, startPoint y: 213, endPoint x: 412, endPoint y: 169, distance: 44.7
click at [412, 203] on div "Blue 28.42%" at bounding box center [609, 223] width 588 height 45
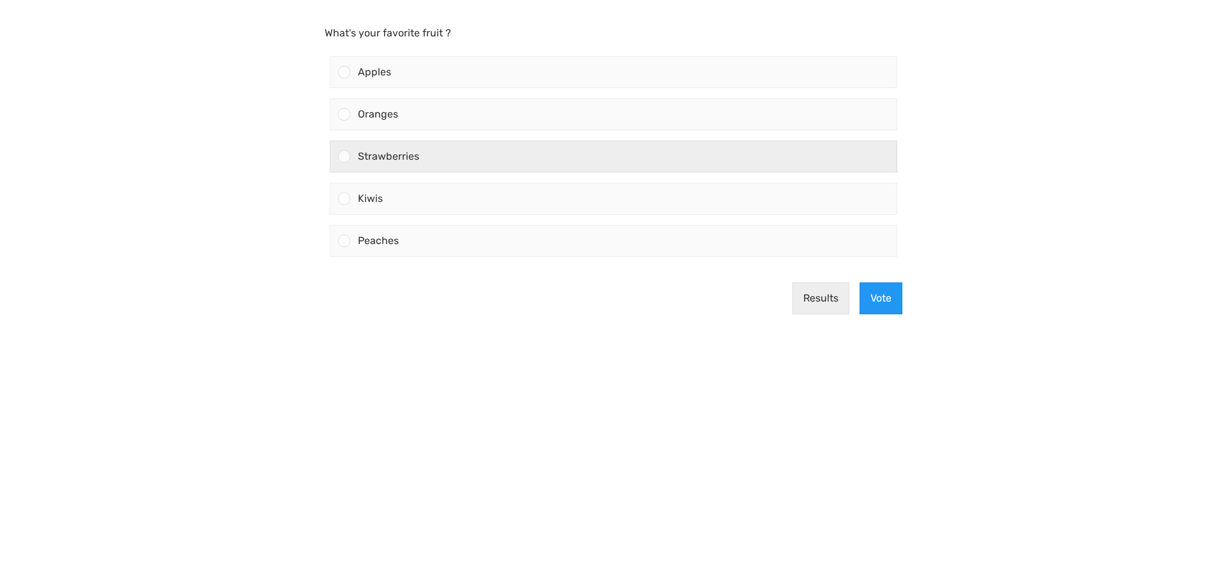
click at [368, 157] on span "Strawberries" at bounding box center [388, 156] width 61 height 12
click at [345, 157] on input "Strawberries" at bounding box center [345, 157] width 0 height 0
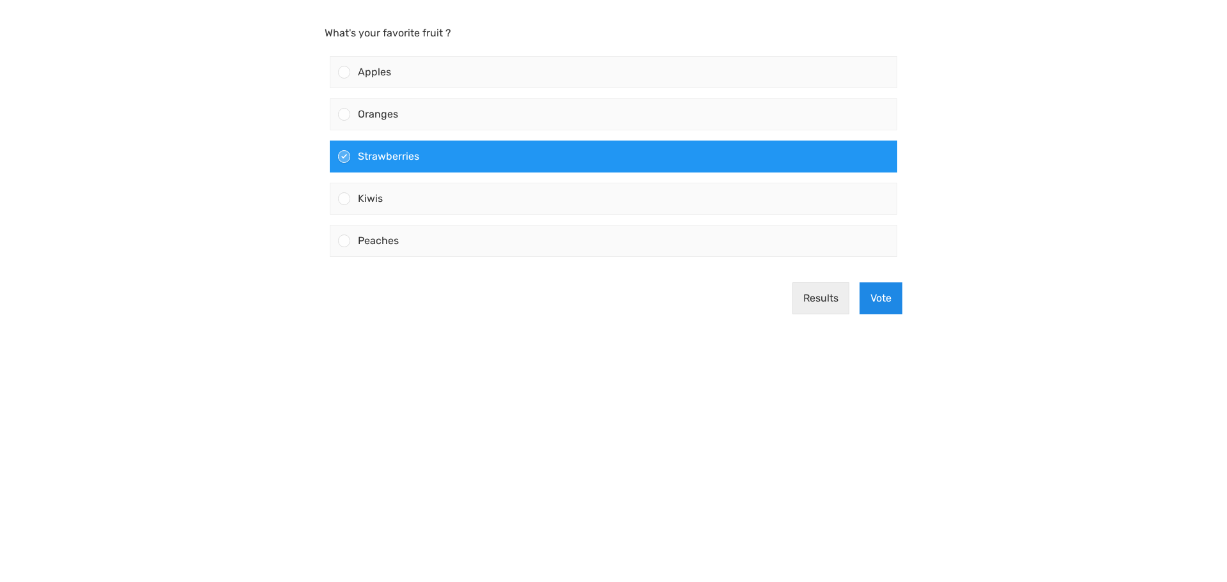
click at [867, 306] on button "Vote" at bounding box center [881, 299] width 43 height 32
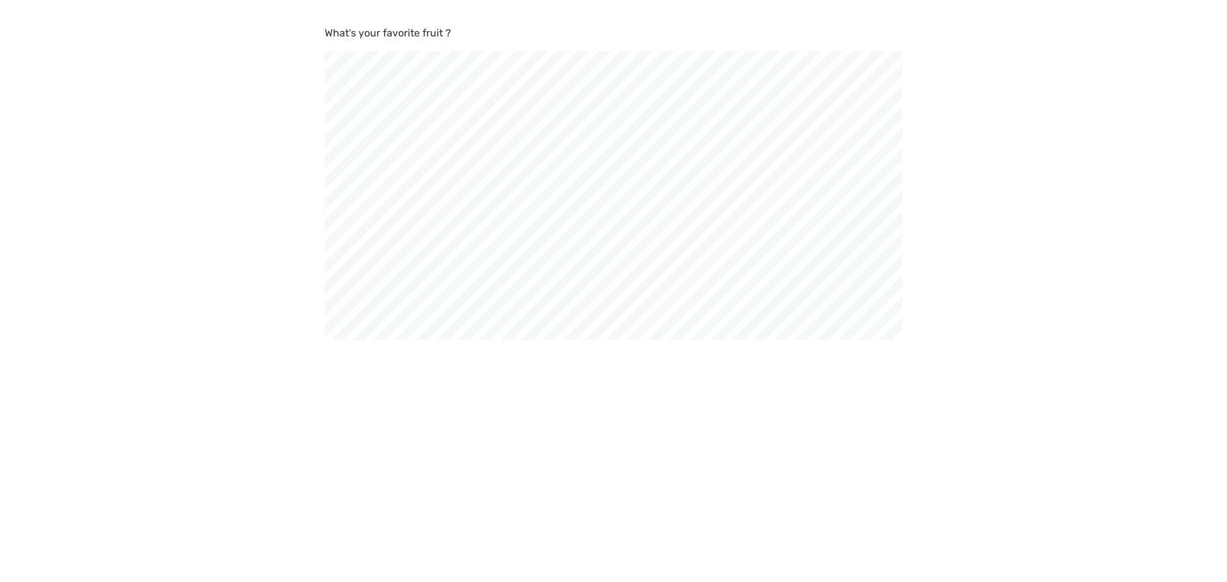
scroll to position [582, 1227]
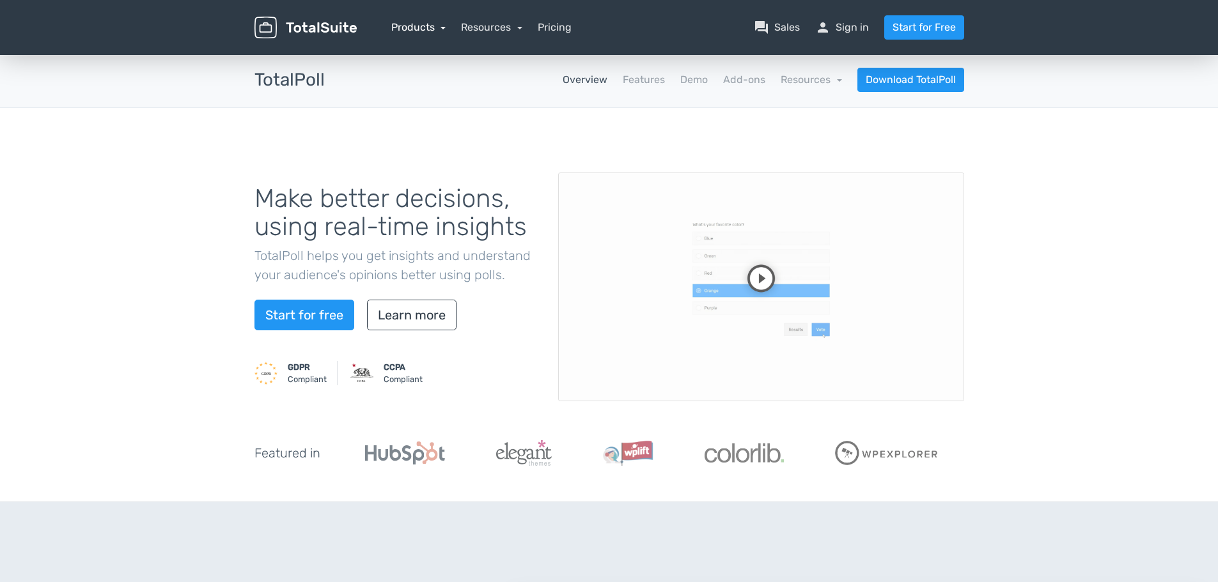
click at [426, 27] on link "Products" at bounding box center [418, 27] width 55 height 12
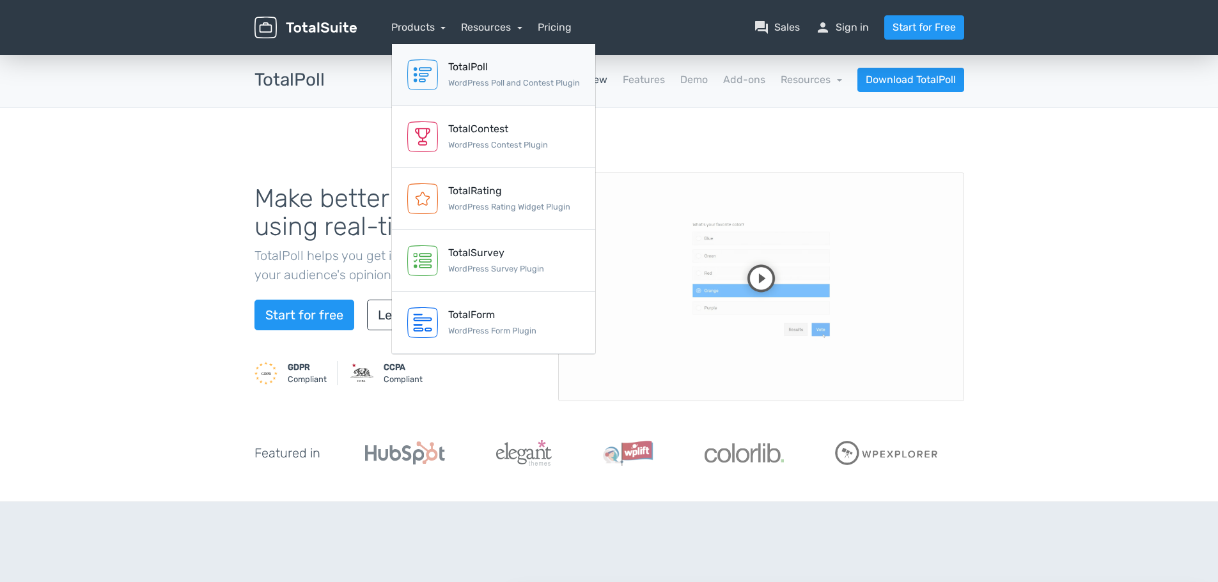
click at [437, 68] on img at bounding box center [422, 74] width 31 height 31
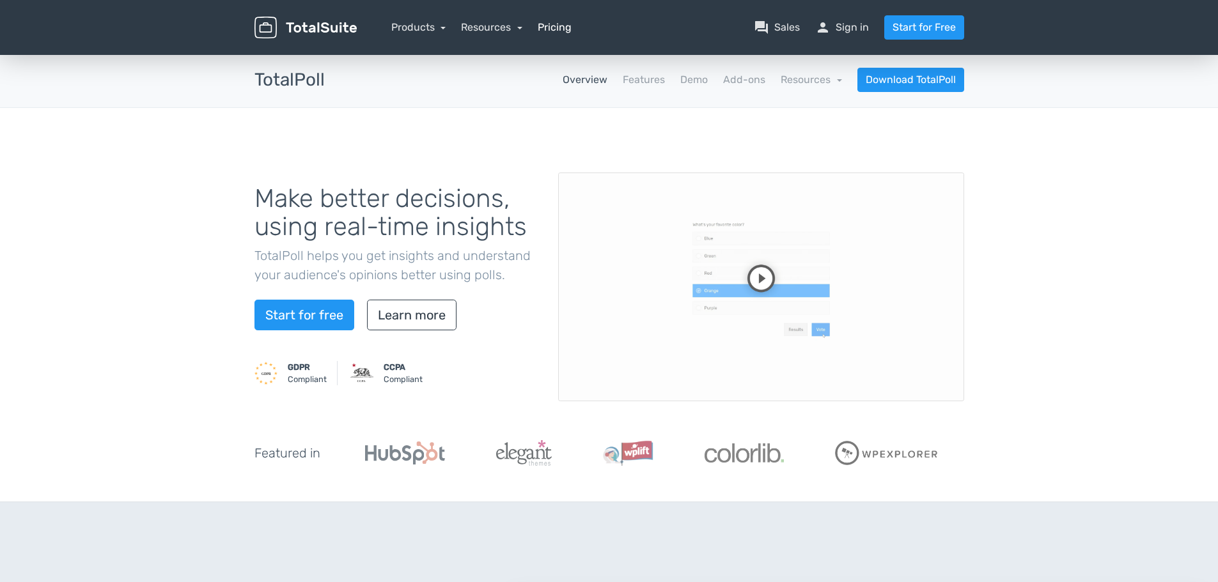
click at [560, 33] on link "Pricing" at bounding box center [555, 27] width 34 height 15
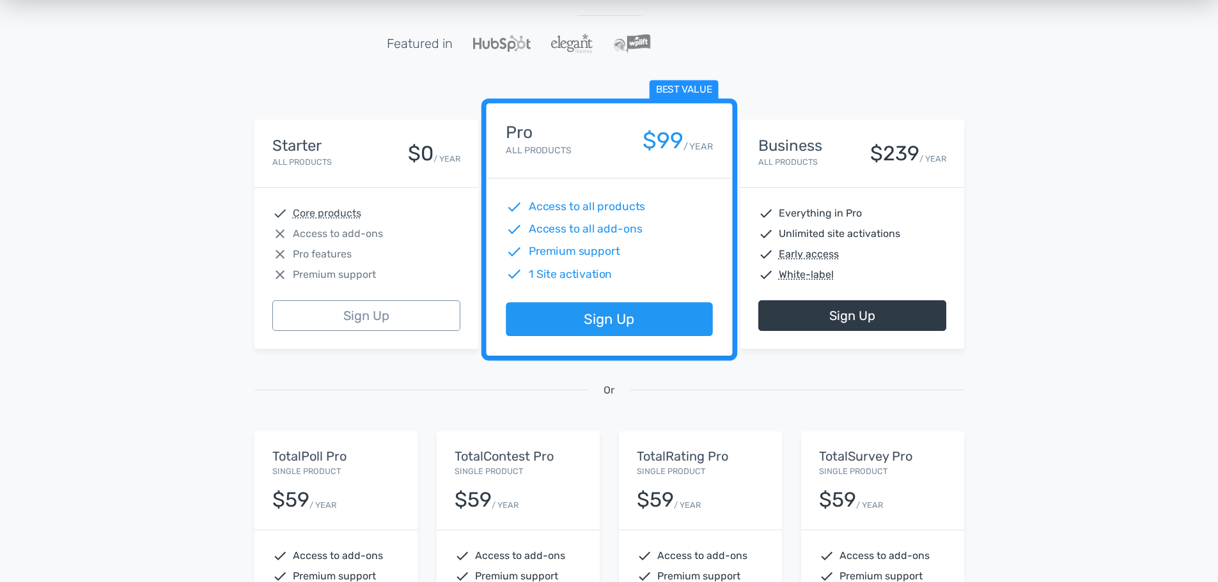
scroll to position [384, 0]
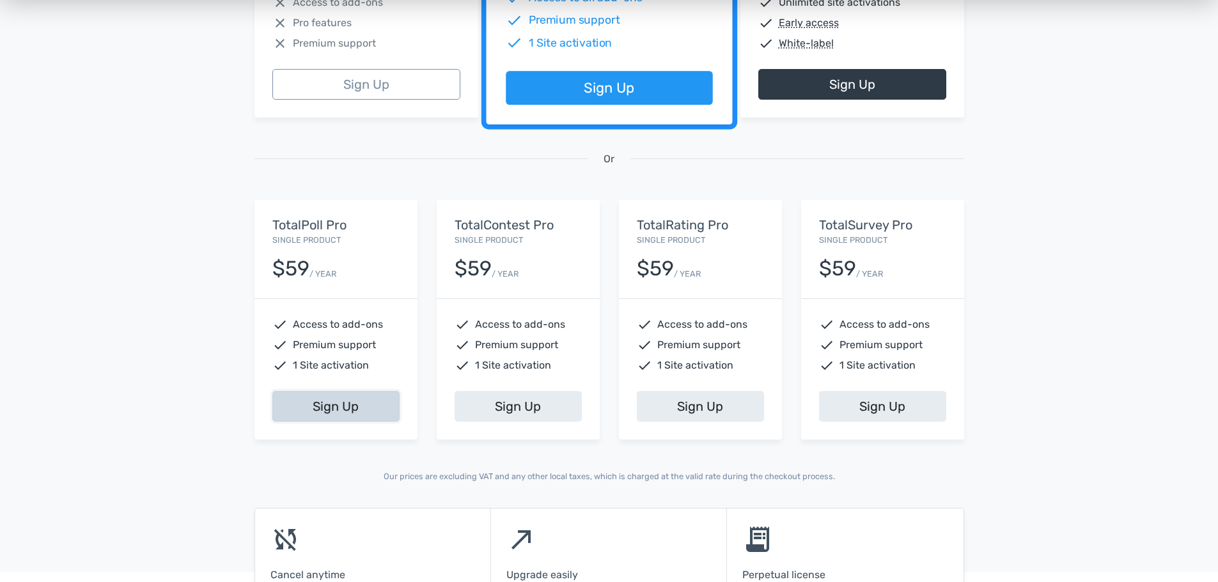
click at [341, 407] on link "Sign Up" at bounding box center [335, 406] width 127 height 31
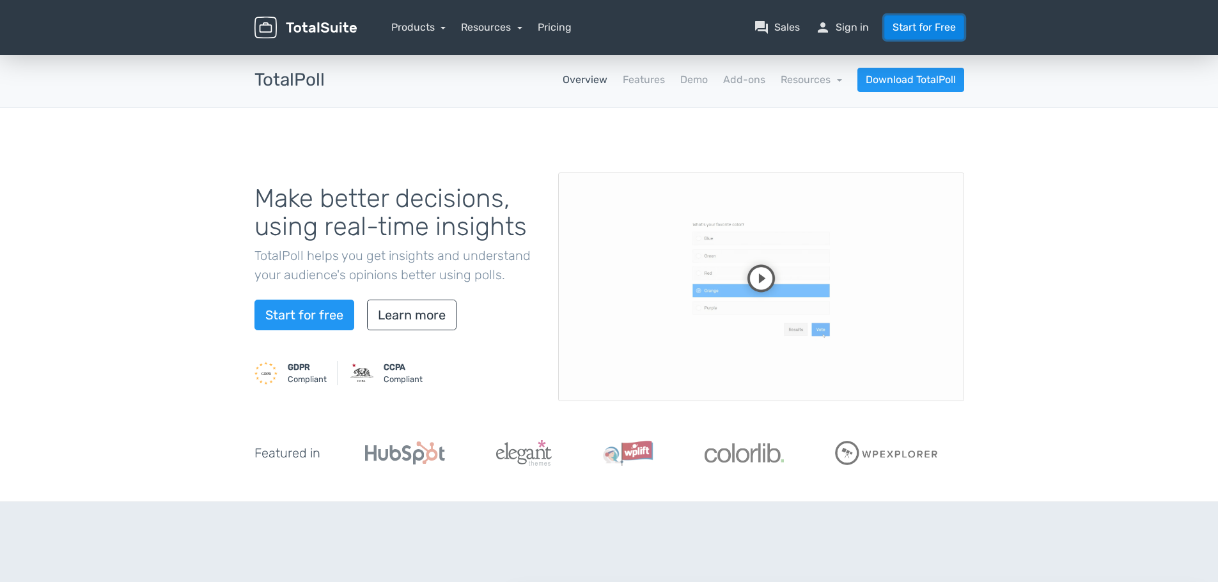
click at [913, 22] on link "Start for Free" at bounding box center [924, 27] width 80 height 24
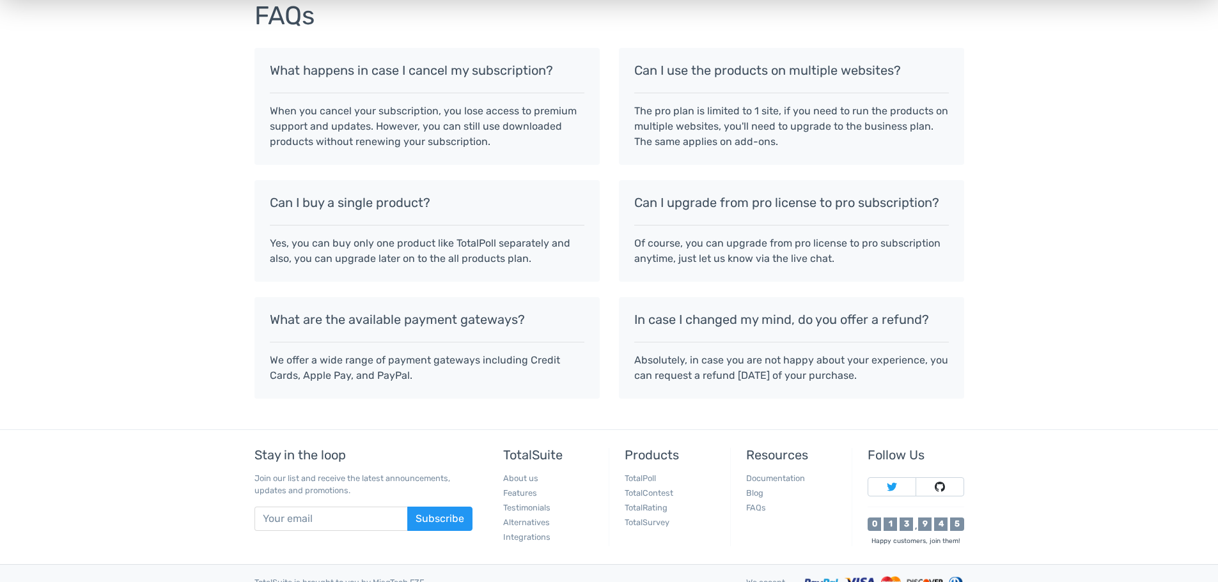
scroll to position [1113, 0]
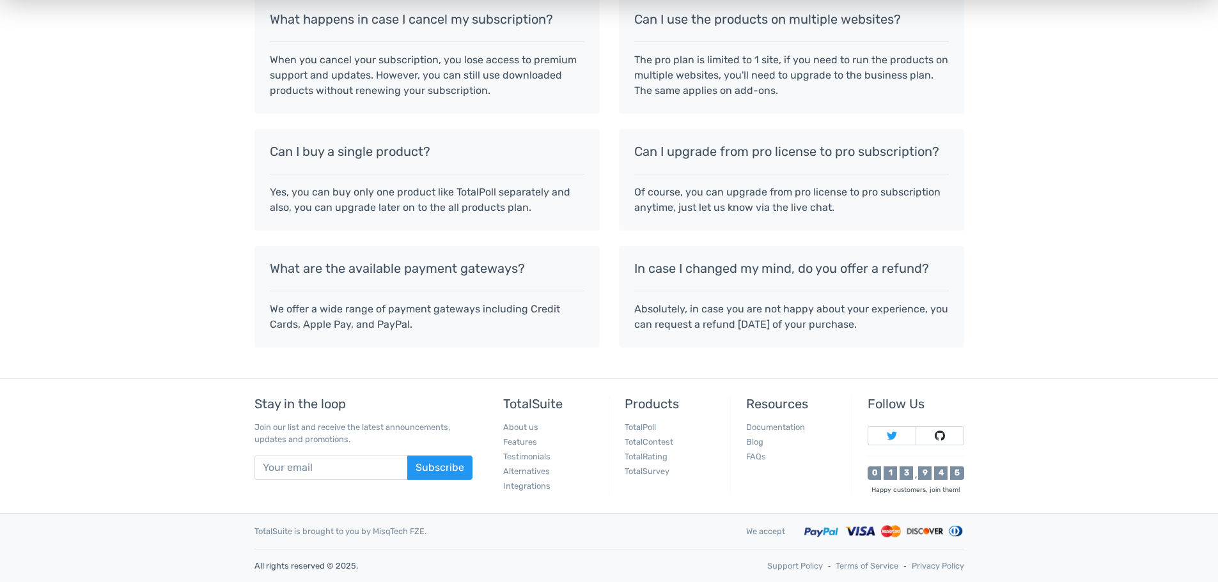
click at [738, 267] on h5 "In case I changed my mind, do you offer a refund?" at bounding box center [791, 268] width 314 height 14
drag, startPoint x: 284, startPoint y: 190, endPoint x: 465, endPoint y: 199, distance: 181.1
click at [465, 199] on p "Yes, you can buy only one product like TotalPoll separately and also, you can u…" at bounding box center [427, 200] width 314 height 31
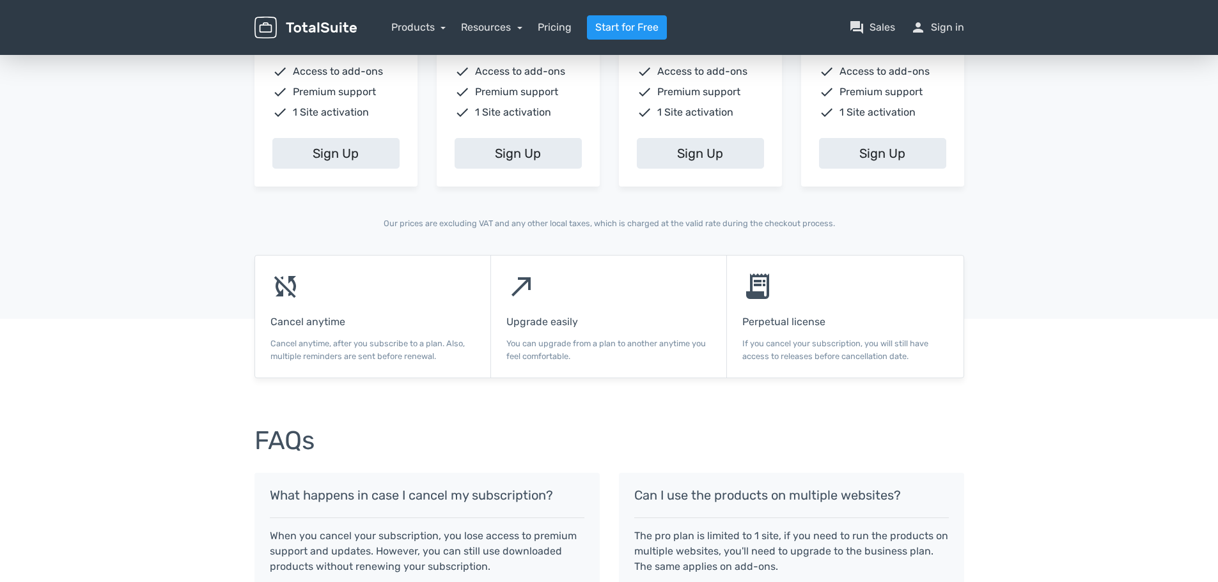
scroll to position [538, 0]
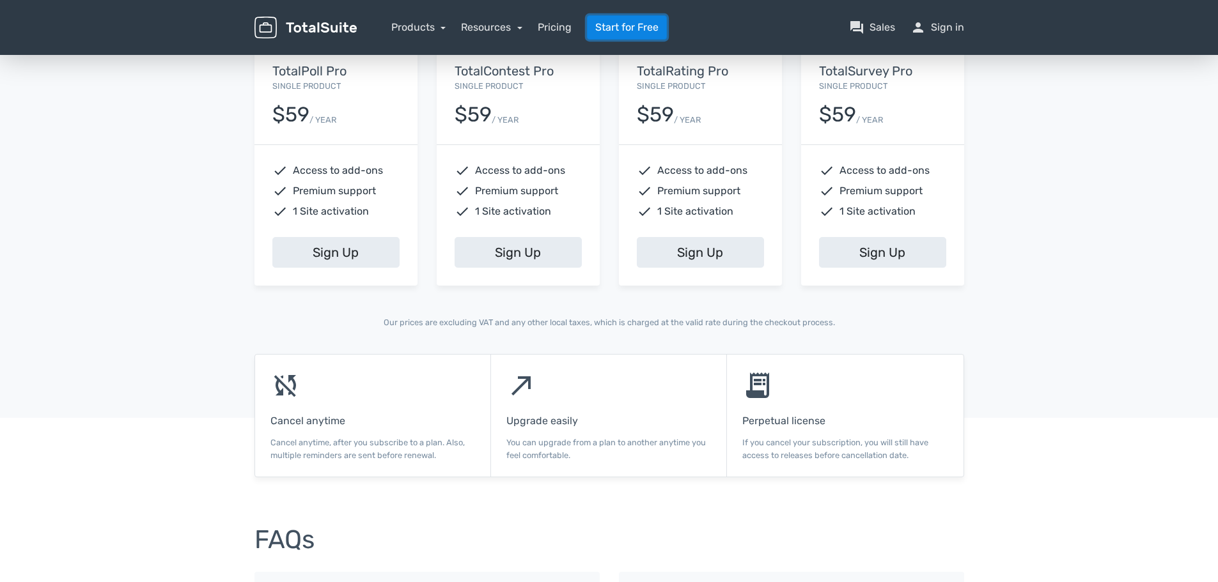
click at [610, 23] on link "Start for Free" at bounding box center [627, 27] width 80 height 24
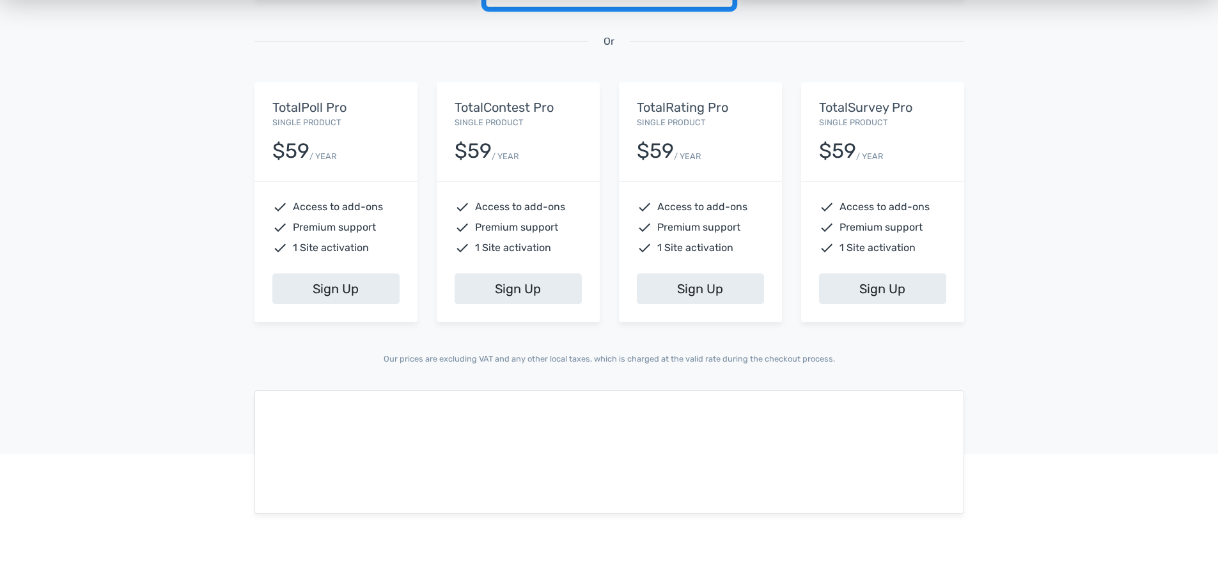
scroll to position [639, 0]
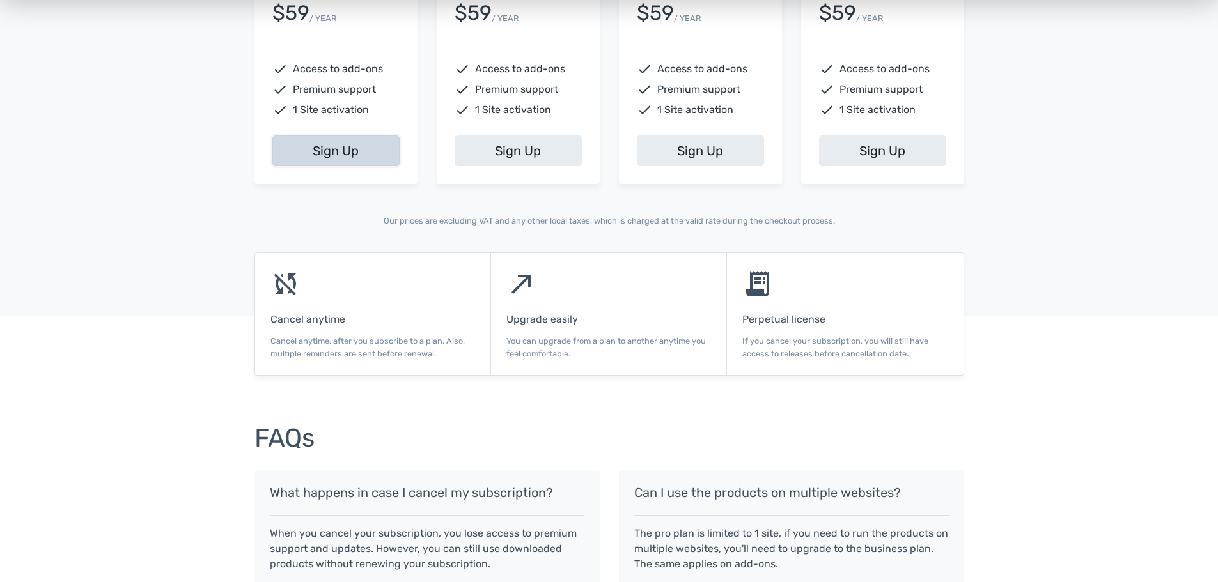
click at [362, 151] on link "Sign Up" at bounding box center [335, 151] width 127 height 31
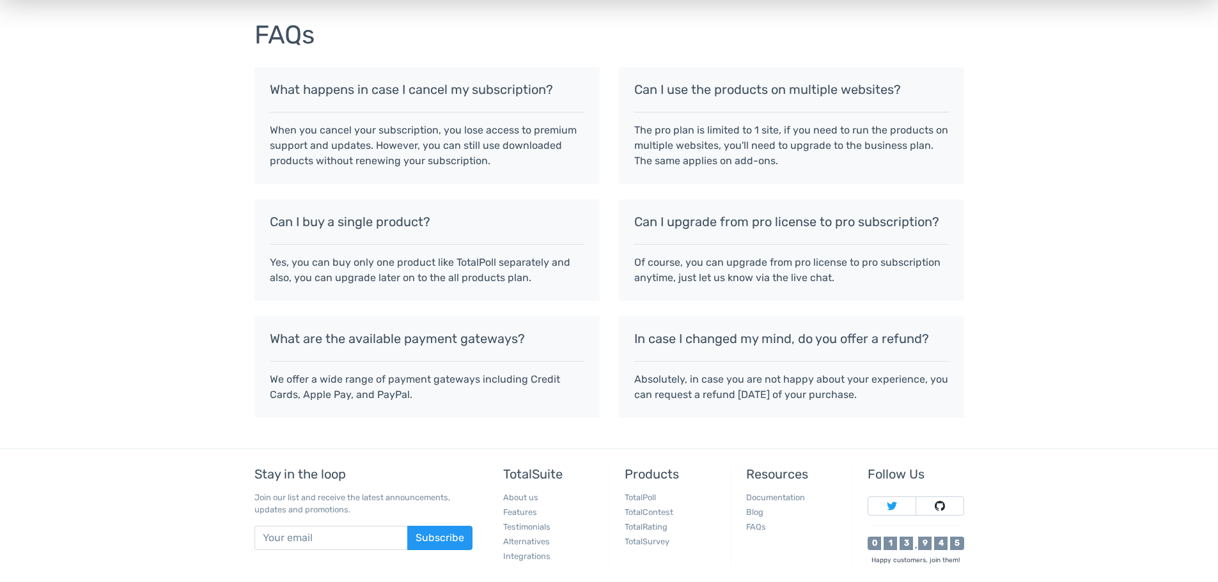
scroll to position [1113, 0]
